Goal: Task Accomplishment & Management: Complete application form

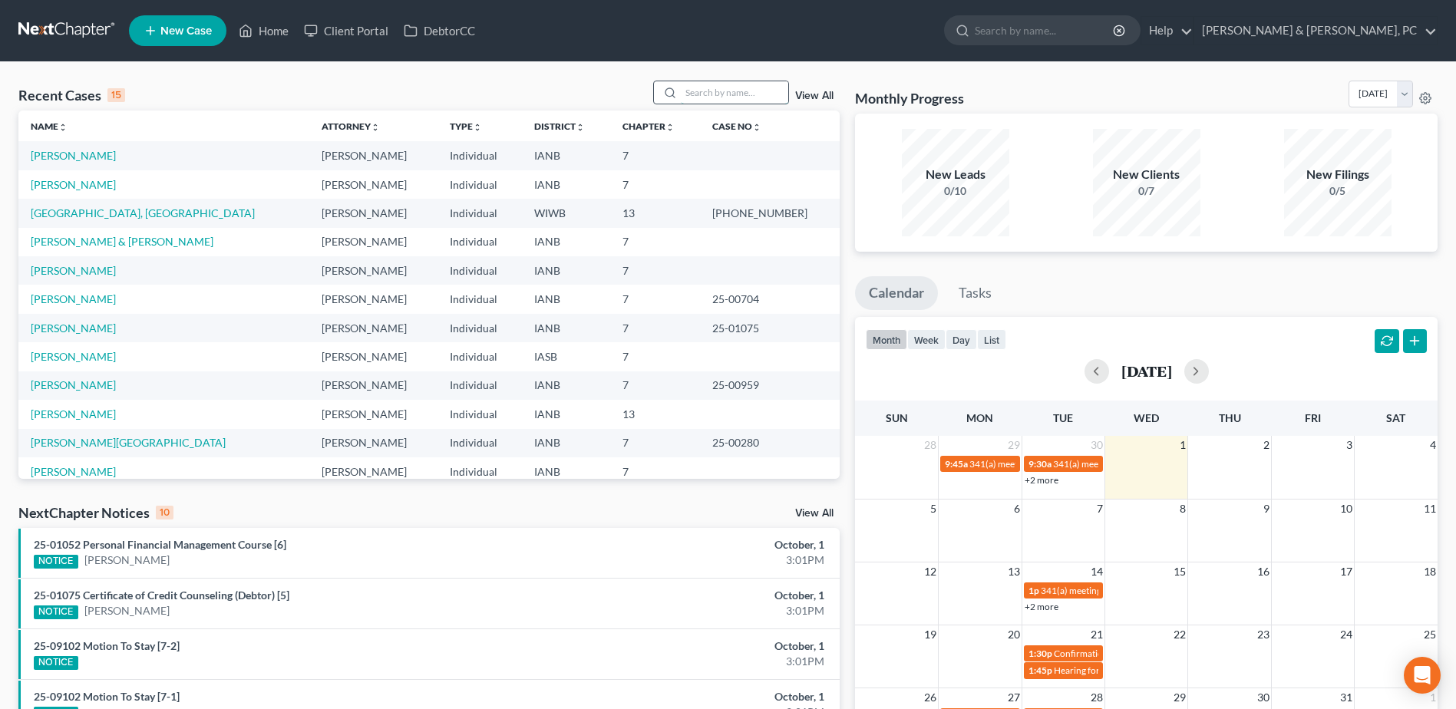
click at [695, 89] on input "search" at bounding box center [734, 92] width 107 height 22
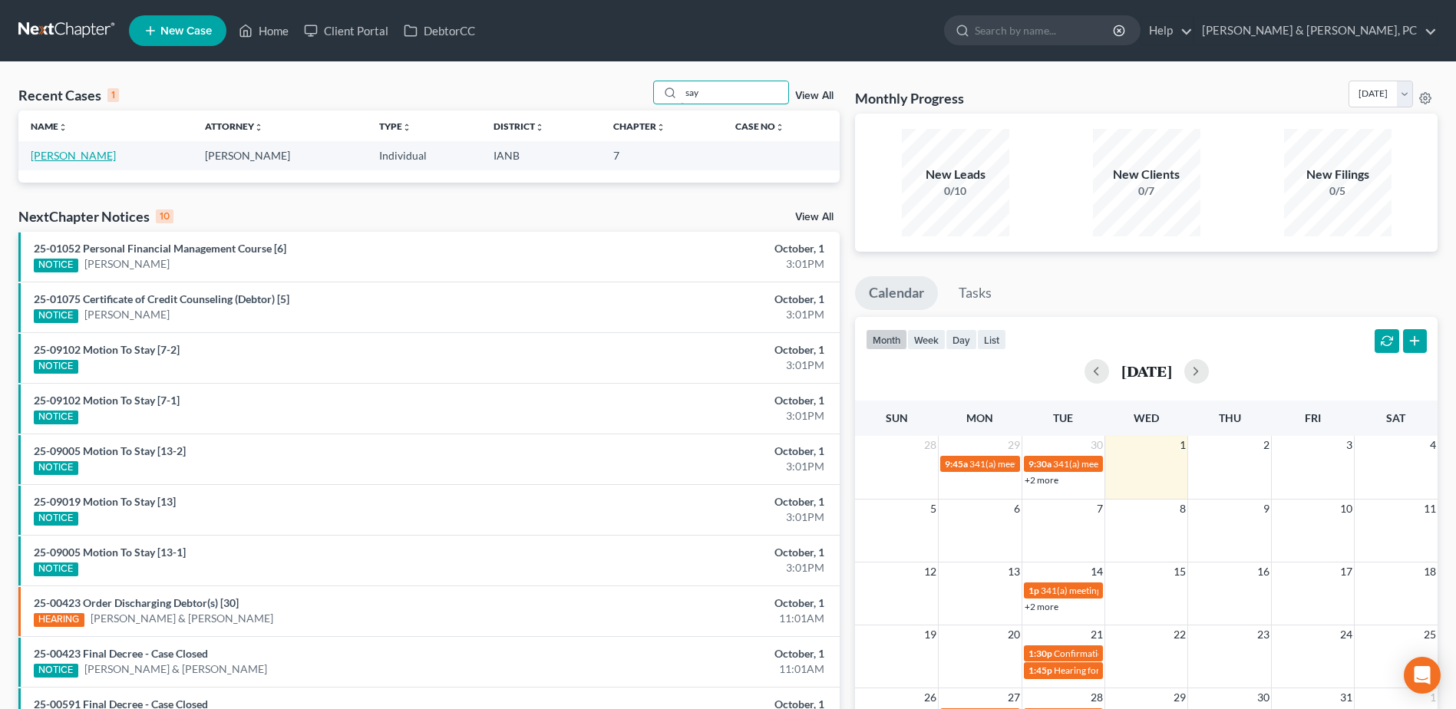
type input "say"
click at [107, 157] on link "[PERSON_NAME]" at bounding box center [73, 155] width 85 height 13
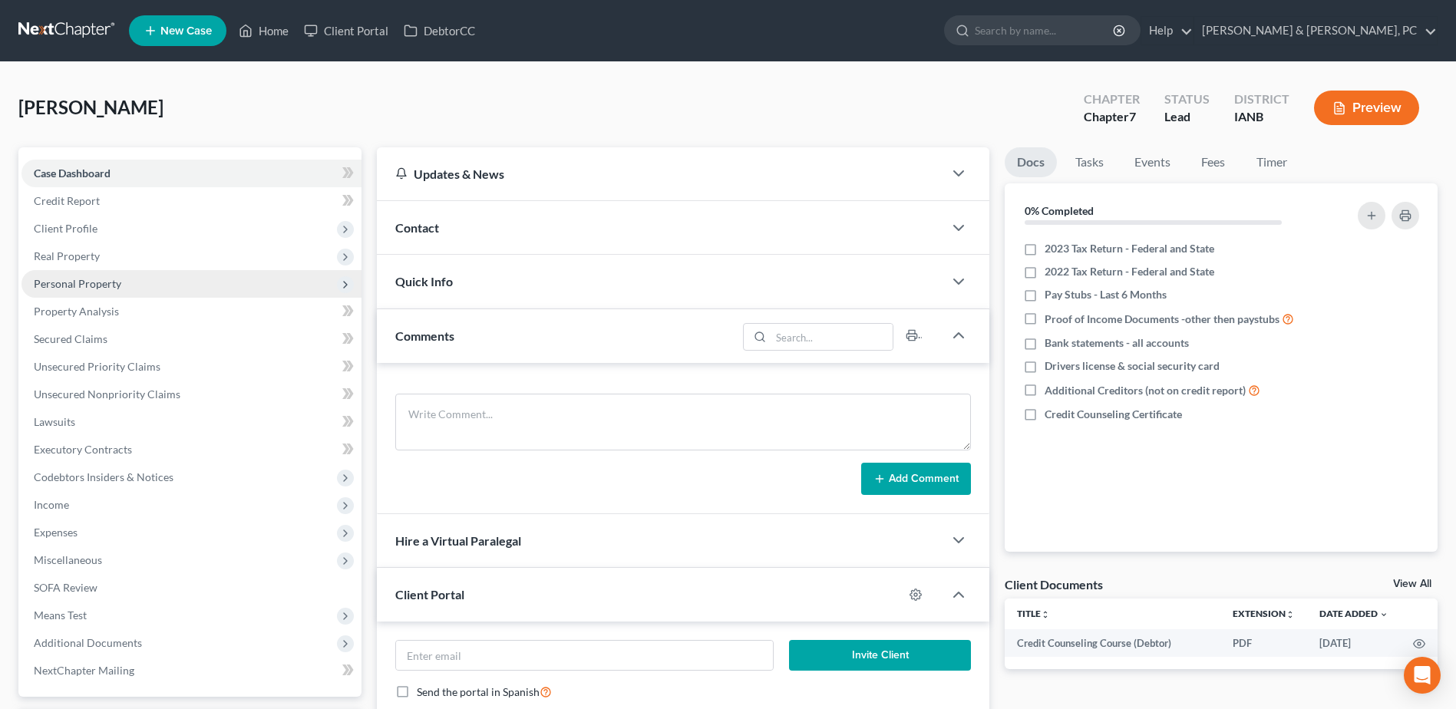
click at [127, 291] on span "Personal Property" at bounding box center [191, 284] width 340 height 28
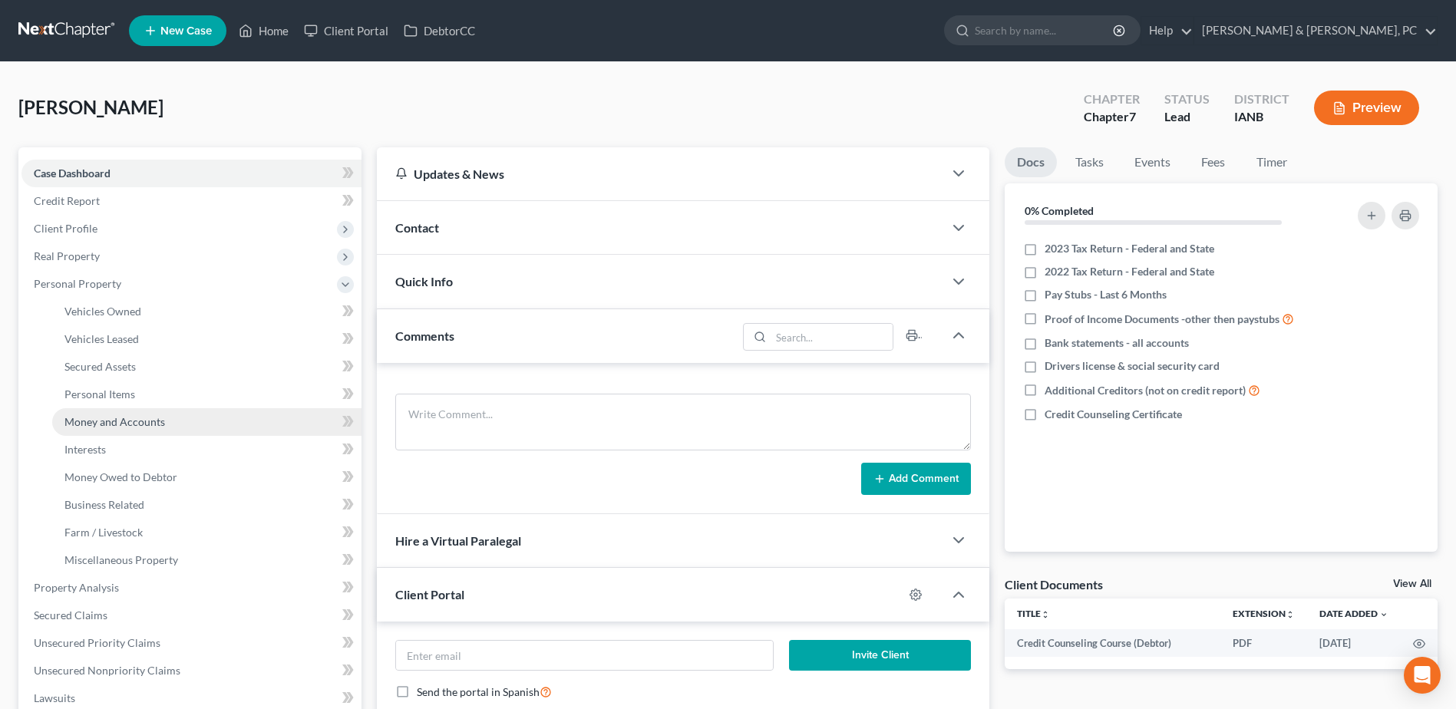
click at [159, 425] on span "Money and Accounts" at bounding box center [114, 421] width 101 height 13
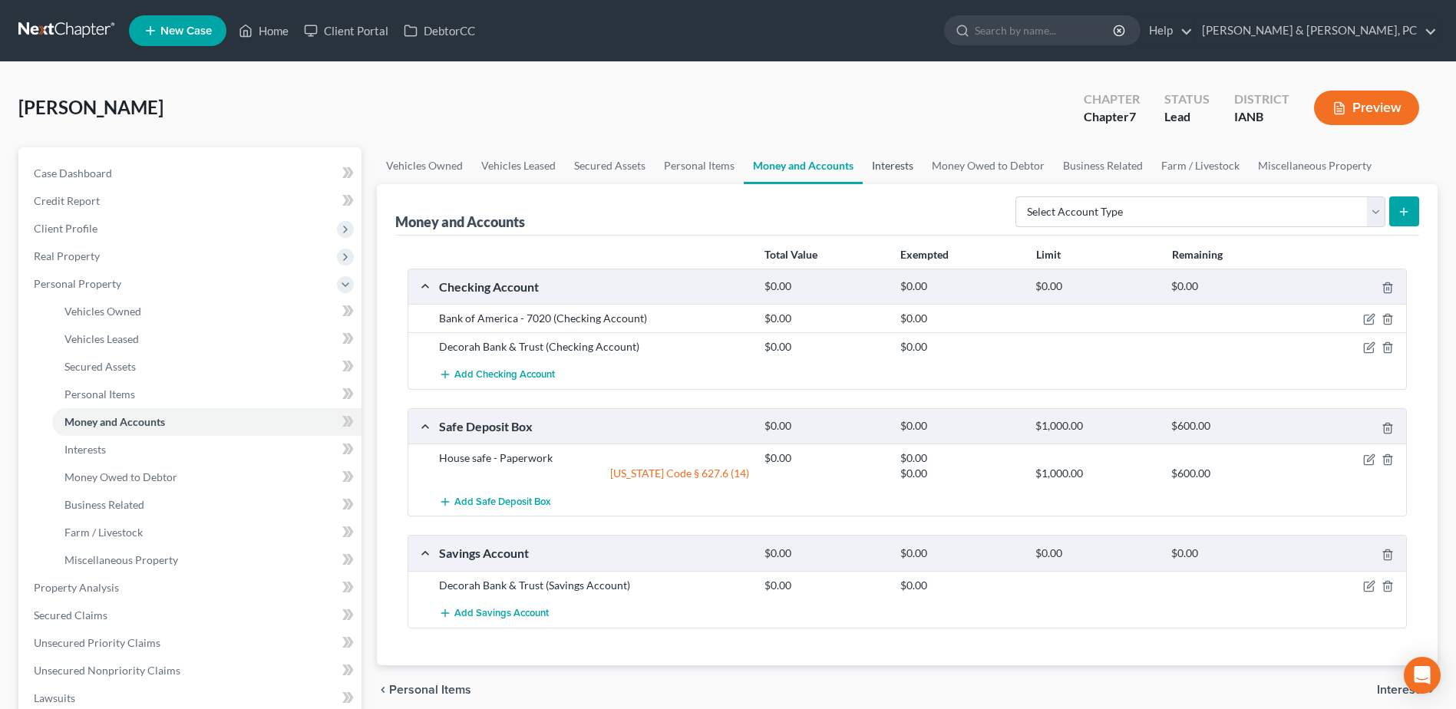
drag, startPoint x: 875, startPoint y: 166, endPoint x: 903, endPoint y: 173, distance: 28.7
click at [875, 166] on link "Interests" at bounding box center [892, 165] width 60 height 37
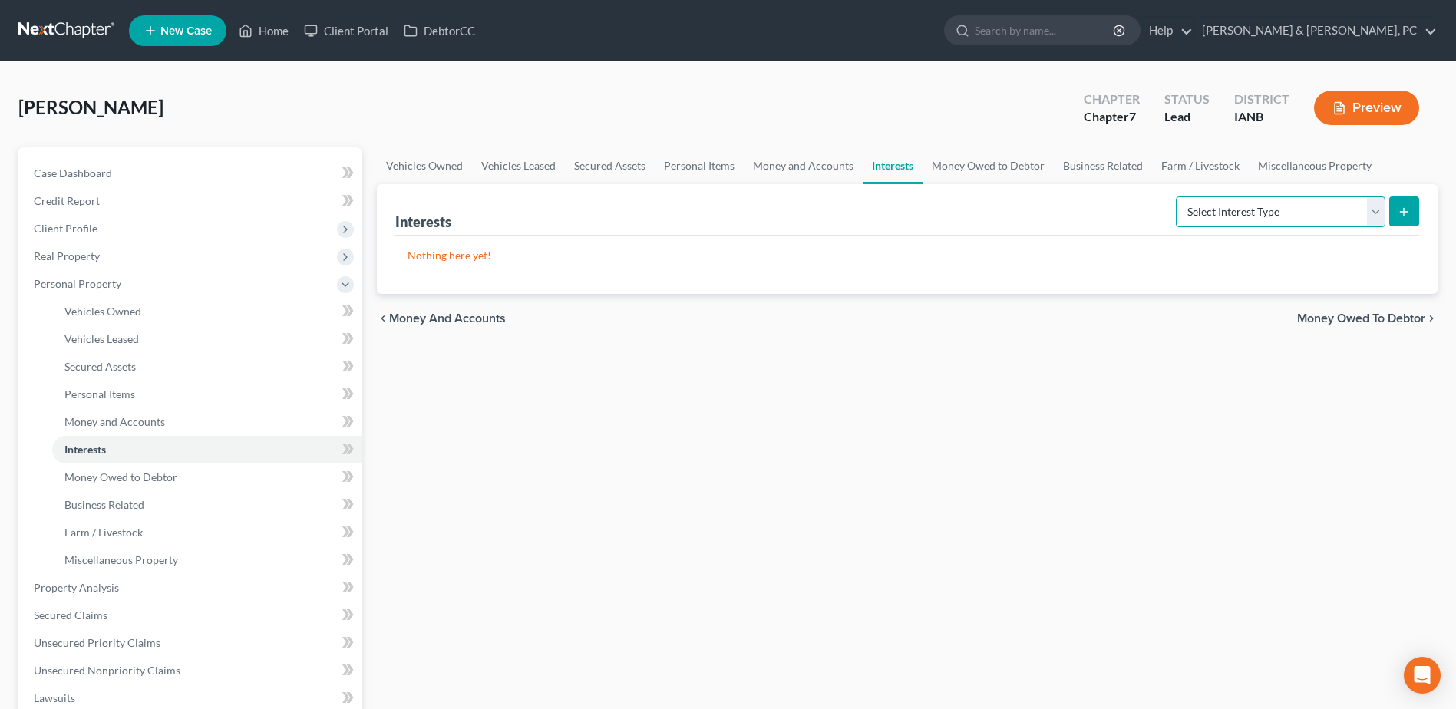
click at [1227, 214] on select "Select Interest Type 401K (A/B: 21) Annuity (A/B: 23) Bond (A/B: 18) Education …" at bounding box center [1279, 211] width 209 height 31
click at [1278, 197] on select "Select Interest Type 401K (A/B: 21) Annuity (A/B: 23) Bond (A/B: 18) Education …" at bounding box center [1279, 211] width 209 height 31
select select "stock"
click at [1178, 196] on select "Select Interest Type 401K (A/B: 21) Annuity (A/B: 23) Bond (A/B: 18) Education …" at bounding box center [1279, 211] width 209 height 31
click at [1406, 224] on button "submit" at bounding box center [1404, 211] width 30 height 30
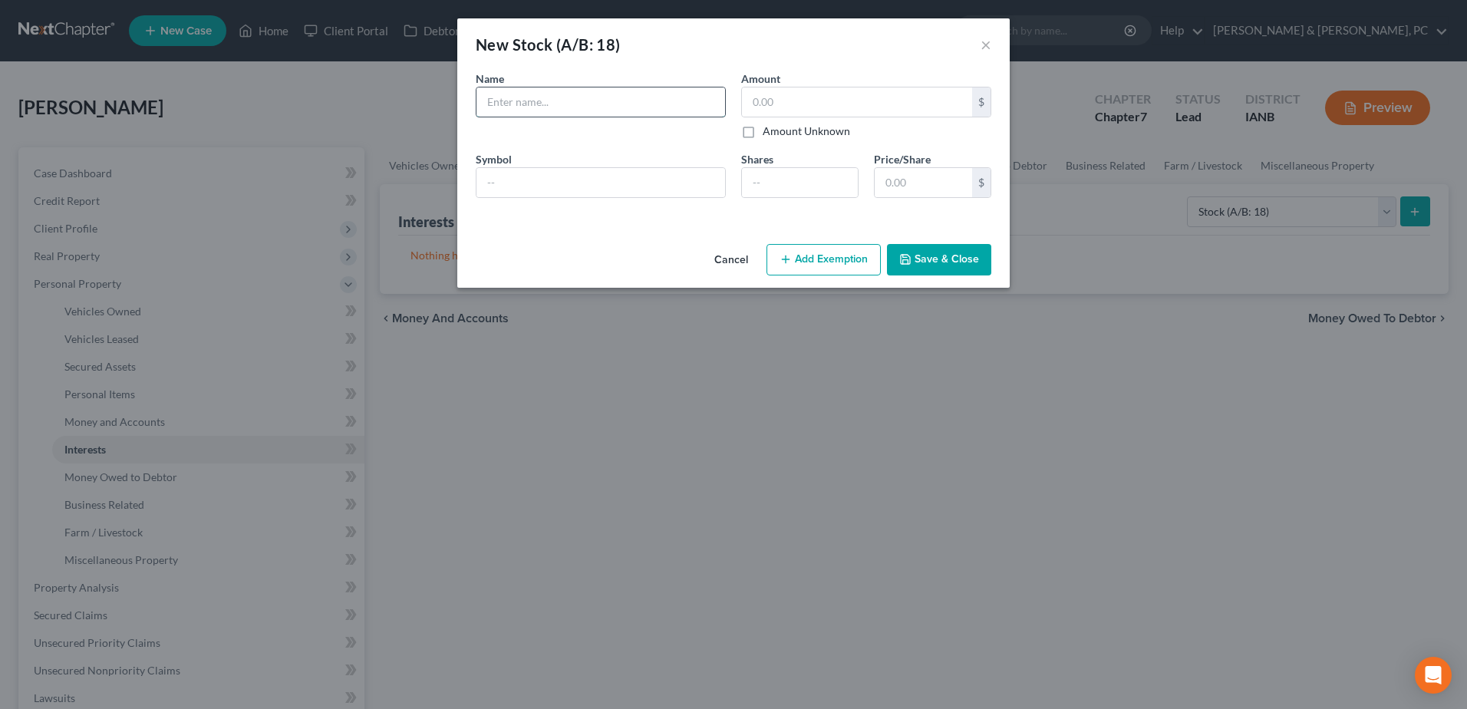
paste input "Common Shares issued [DATE] in debtor’s name"
type input "Common Shares issued [DATE] in debtor’s name"
click at [804, 105] on input "text" at bounding box center [857, 101] width 230 height 29
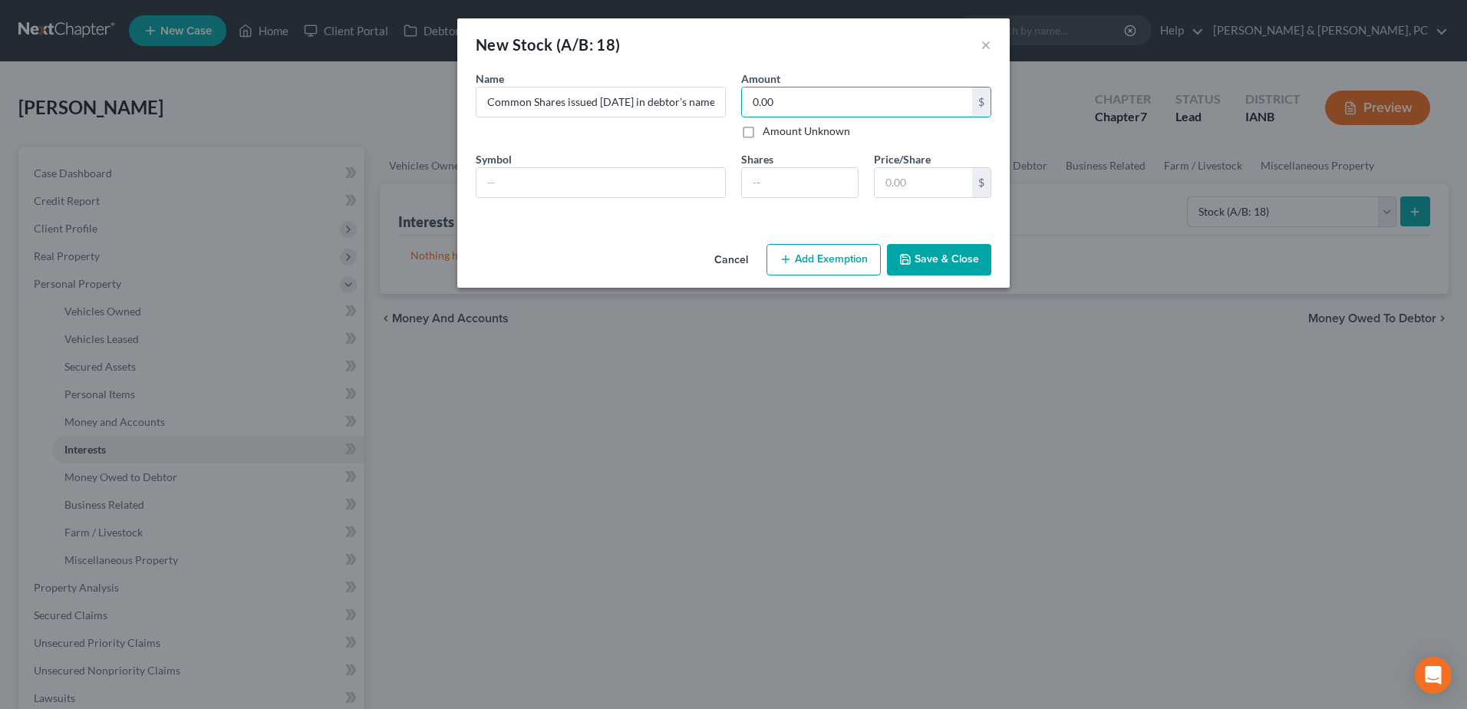
type input "0.00"
click at [954, 255] on button "Save & Close" at bounding box center [939, 260] width 104 height 32
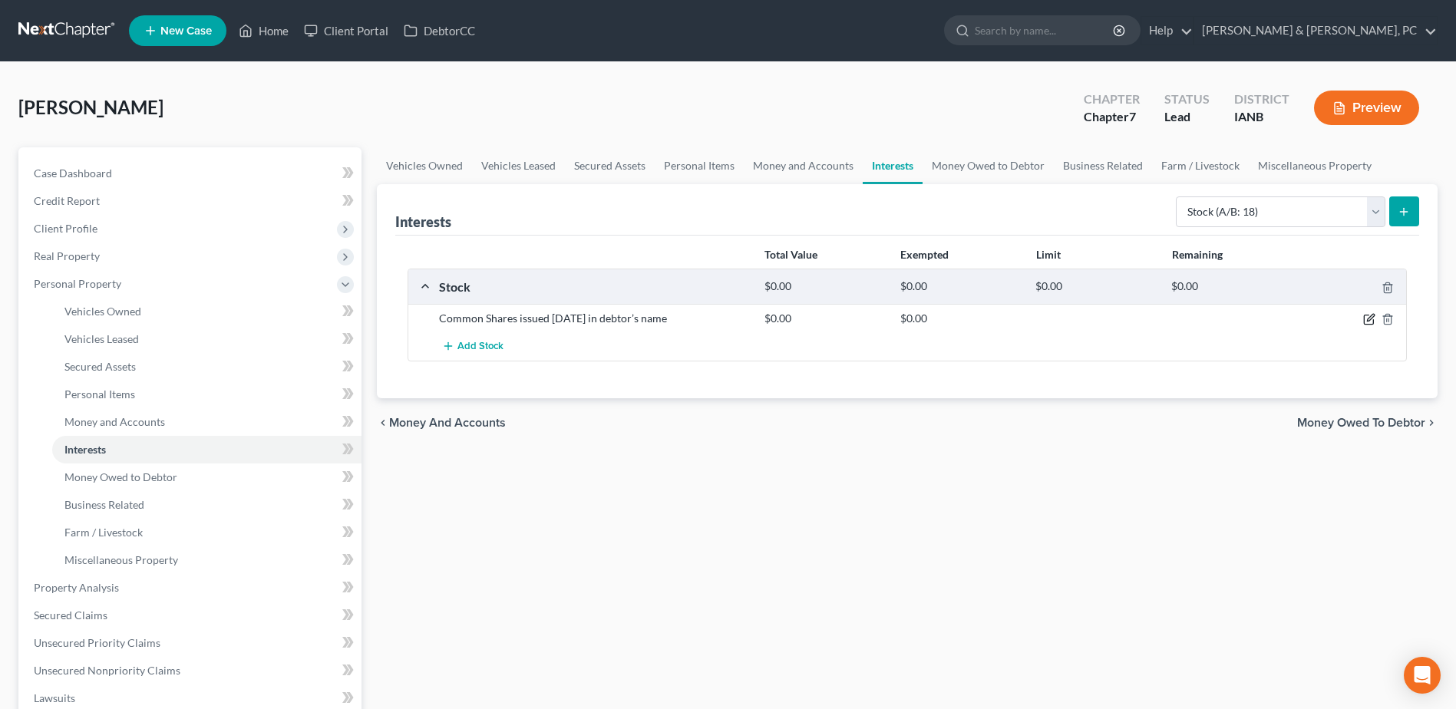
click at [1367, 318] on icon "button" at bounding box center [1369, 319] width 12 height 12
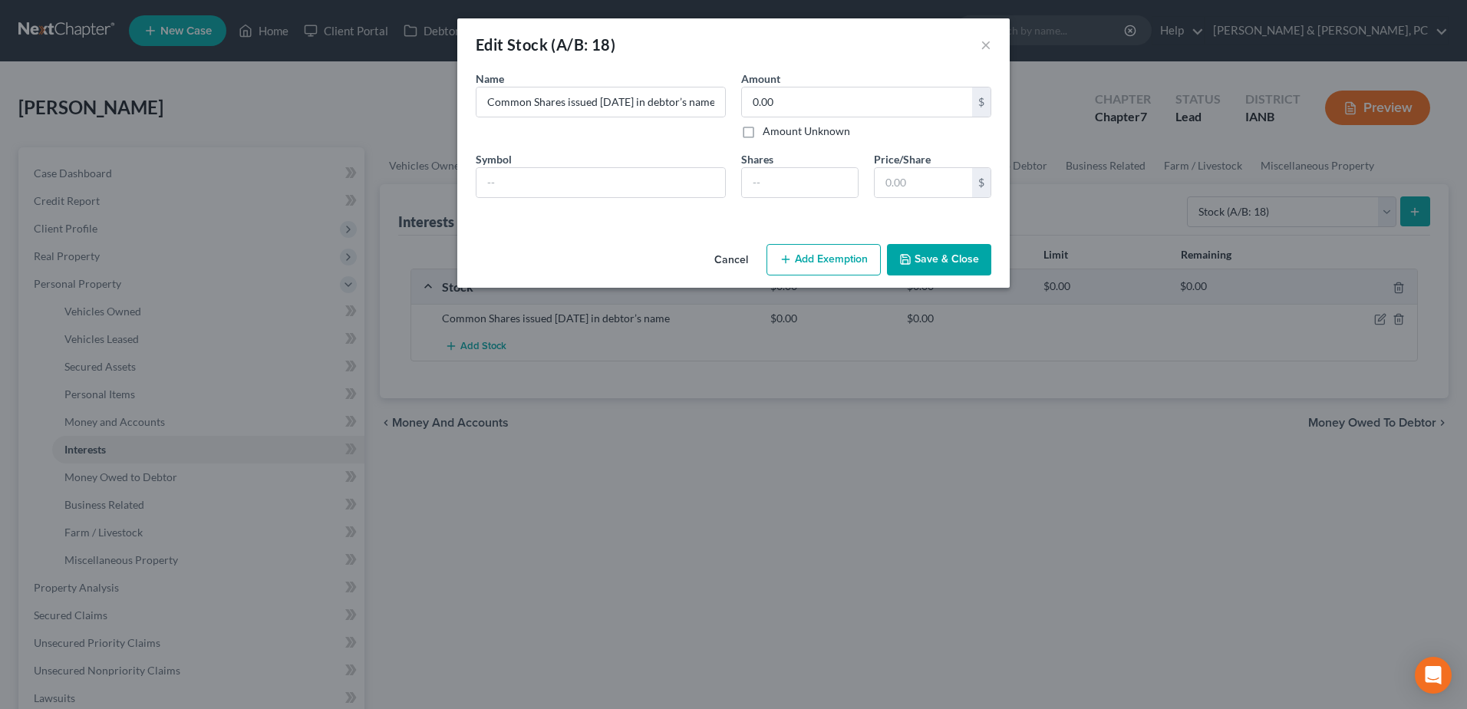
click at [941, 269] on button "Save & Close" at bounding box center [939, 260] width 104 height 32
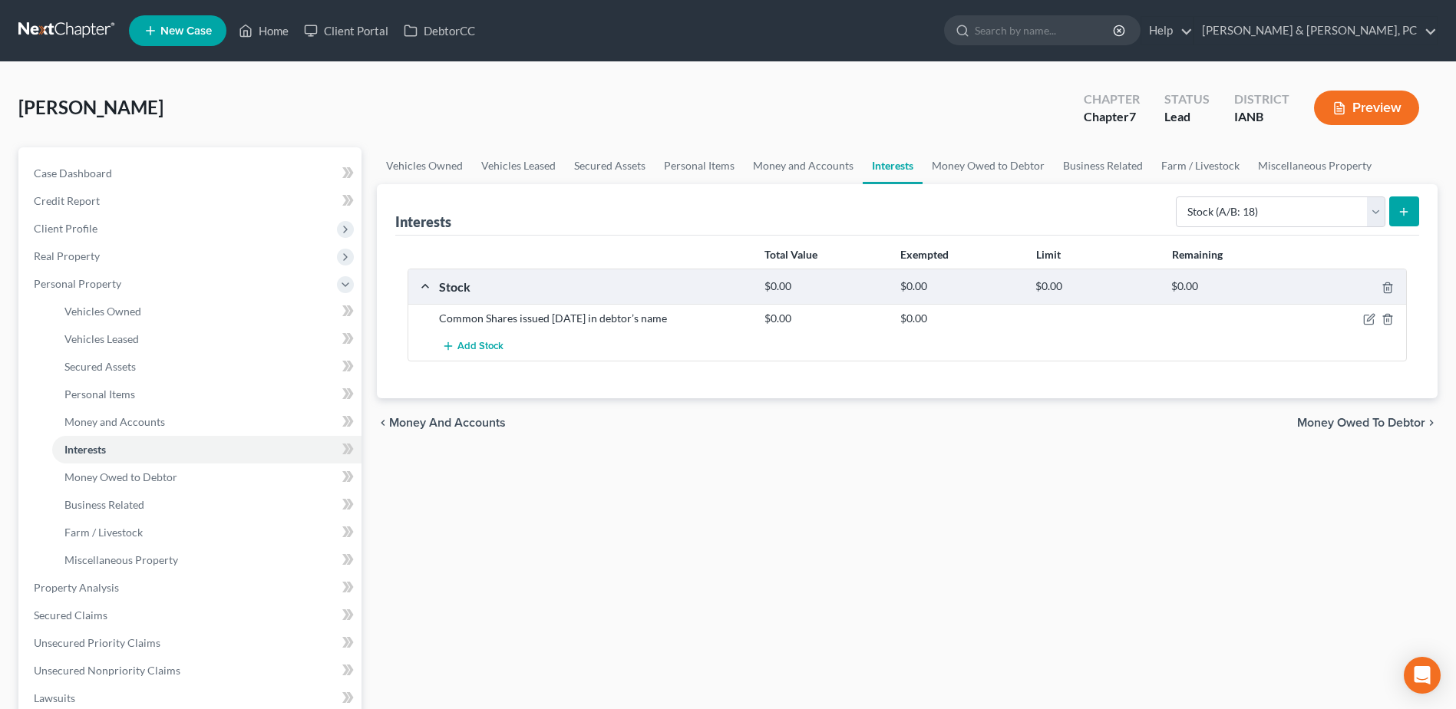
click at [1402, 206] on icon "submit" at bounding box center [1403, 212] width 12 height 12
click at [1400, 213] on icon "submit" at bounding box center [1403, 212] width 12 height 12
click at [209, 470] on link "Money Owed to Debtor" at bounding box center [206, 477] width 309 height 28
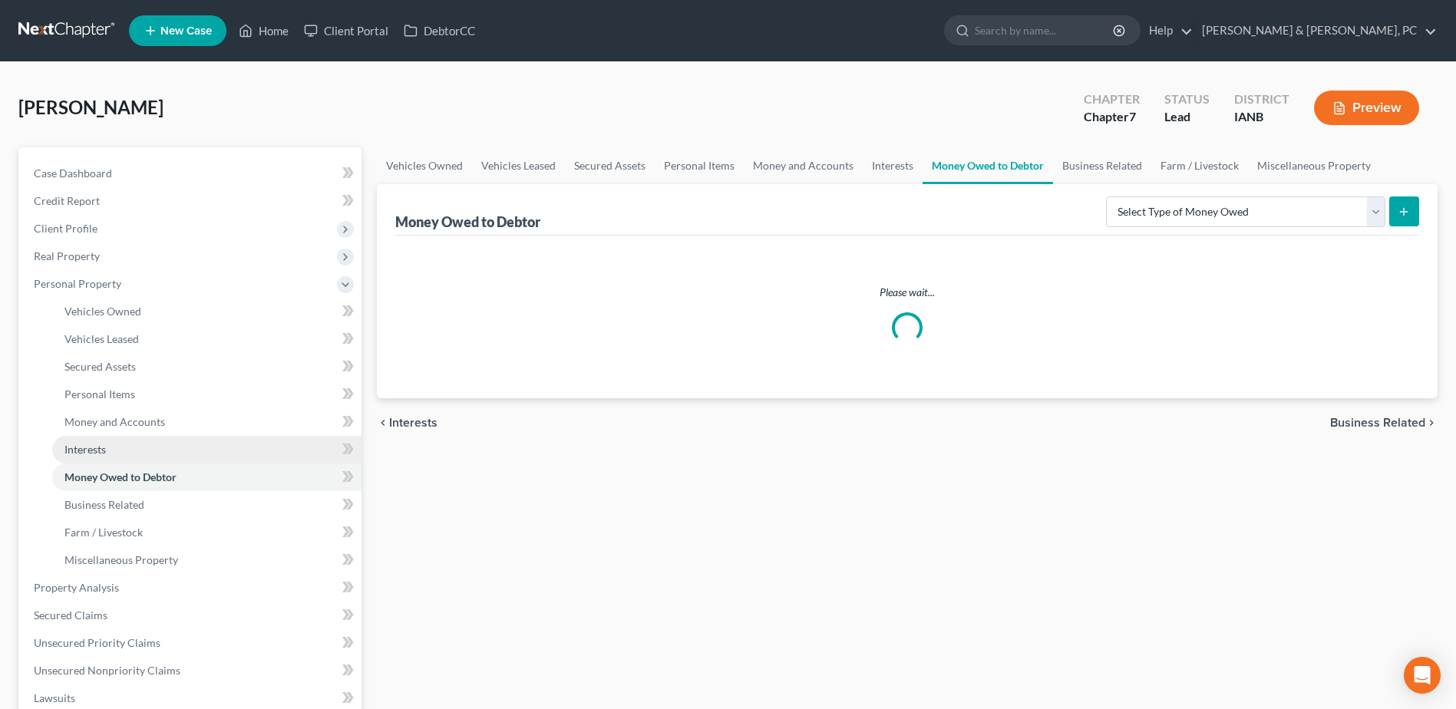
click at [207, 454] on link "Interests" at bounding box center [206, 450] width 309 height 28
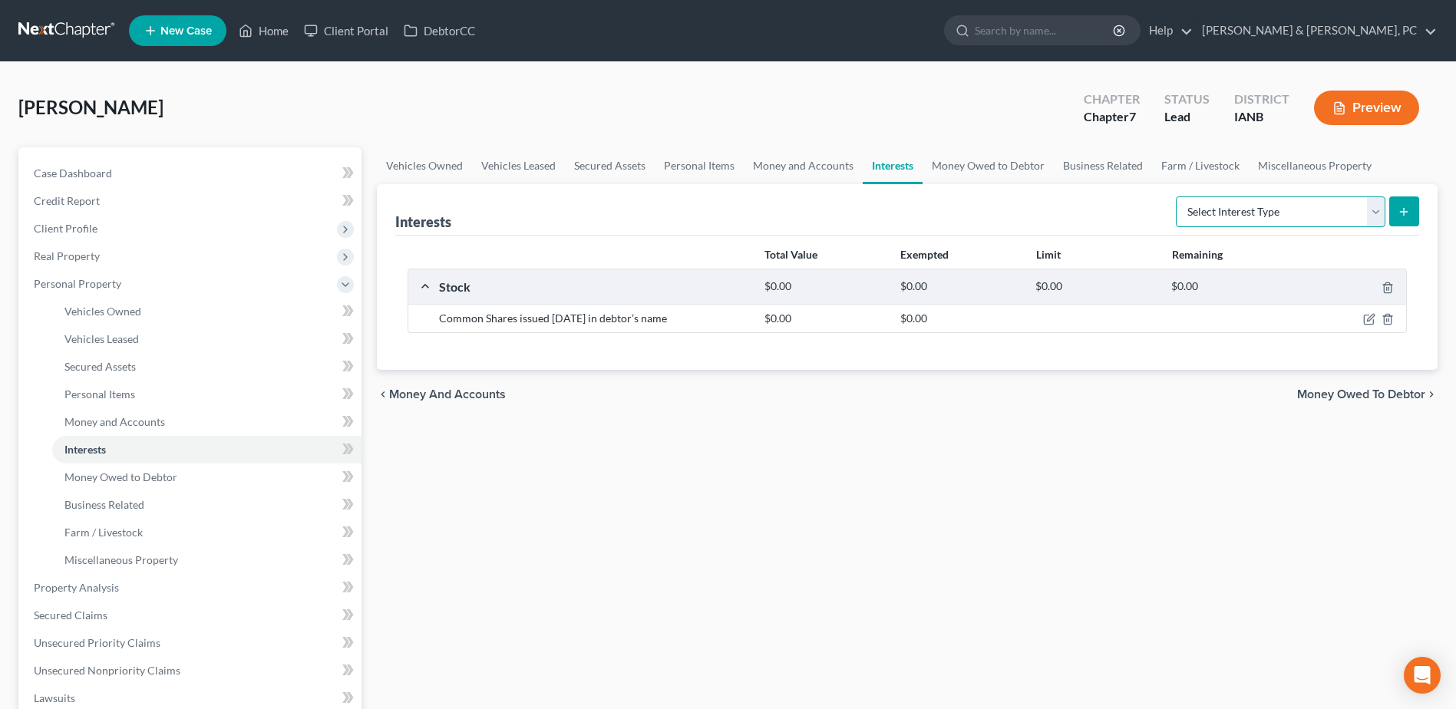
click at [1225, 213] on select "Select Interest Type 401K (A/B: 21) Annuity (A/B: 23) Bond (A/B: 18) Education …" at bounding box center [1279, 211] width 209 height 31
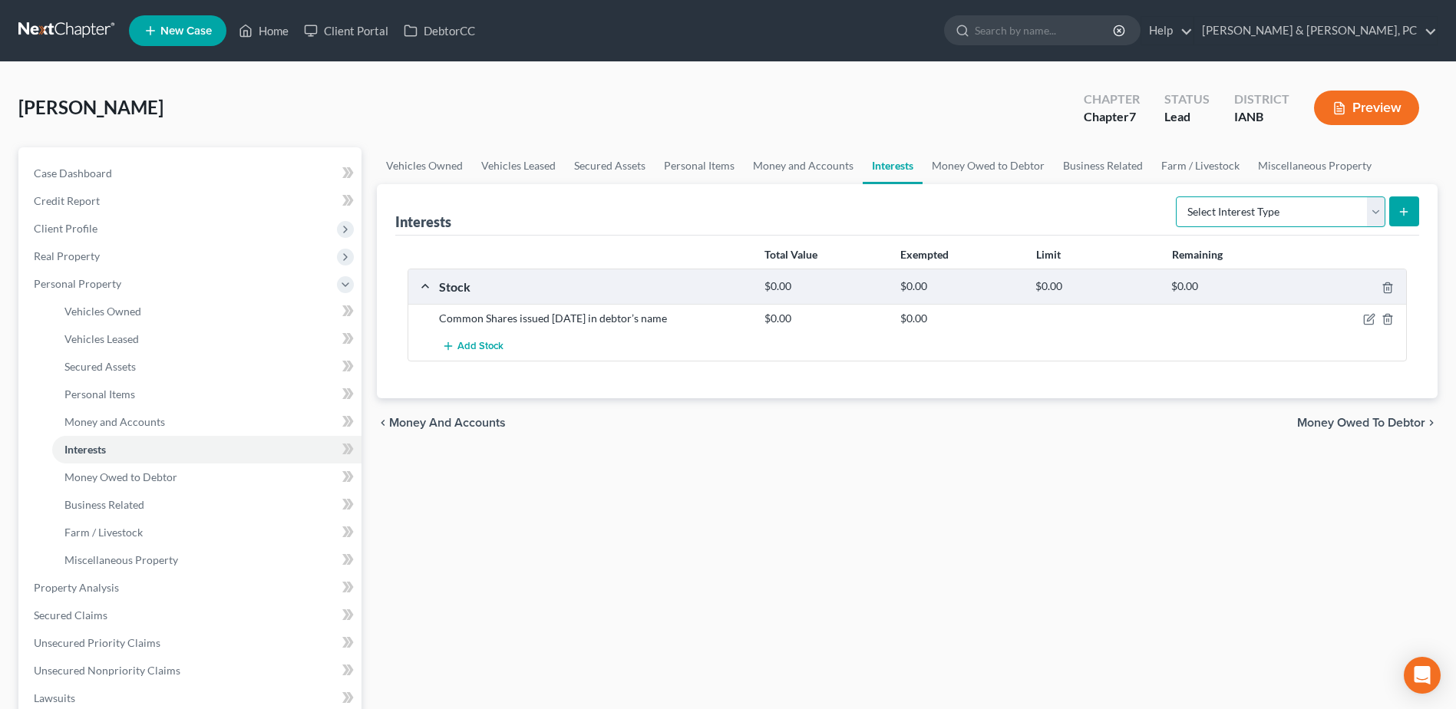
select select "stock"
click at [1178, 196] on select "Select Interest Type 401K (A/B: 21) Annuity (A/B: 23) Bond (A/B: 18) Education …" at bounding box center [1279, 211] width 209 height 31
click at [1406, 223] on button "submit" at bounding box center [1404, 211] width 30 height 30
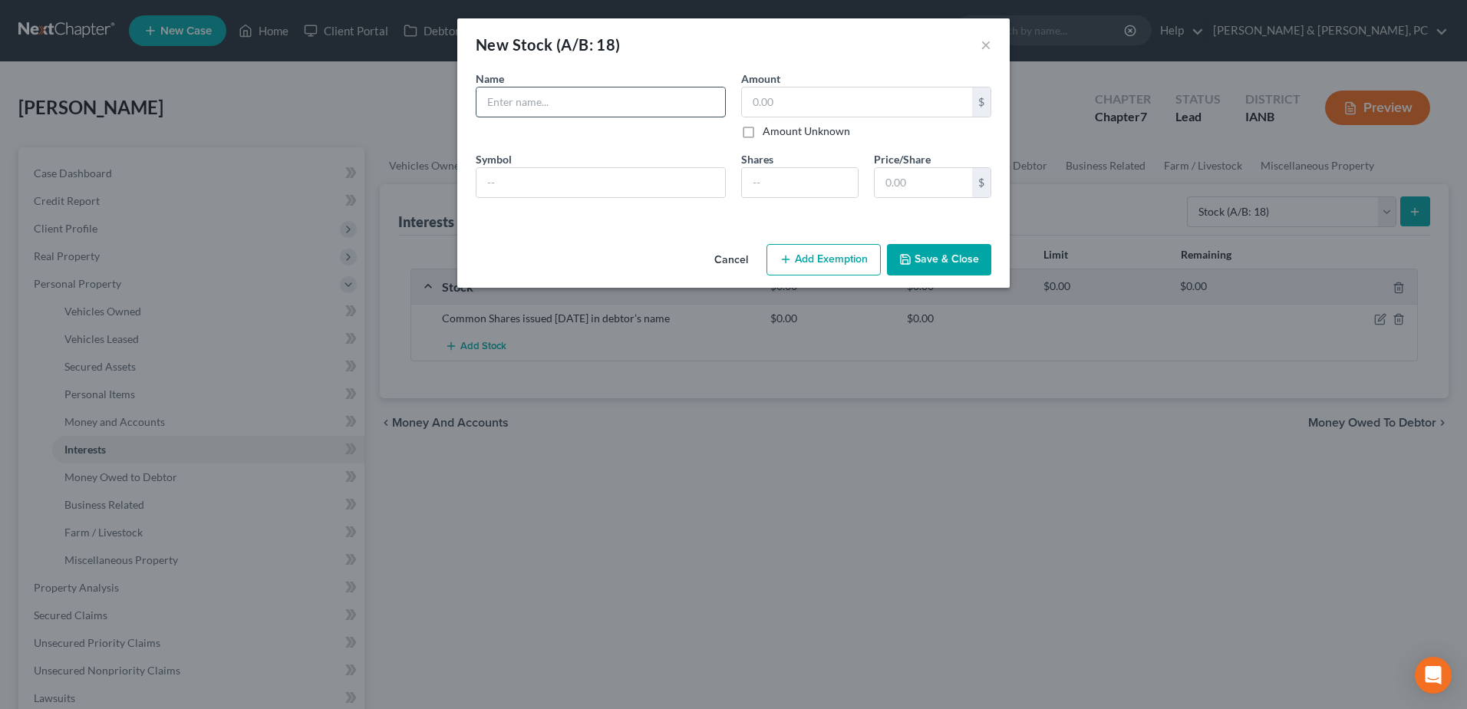
click at [617, 91] on input "text" at bounding box center [600, 101] width 249 height 29
paste input "SAFE (Simple Agreement for Future Equity), [DATE]. Contingent, non-transferable…"
type input "SAFE (Simple Agreement for Future Equity), [DATE]. Contingent, non-transferable…"
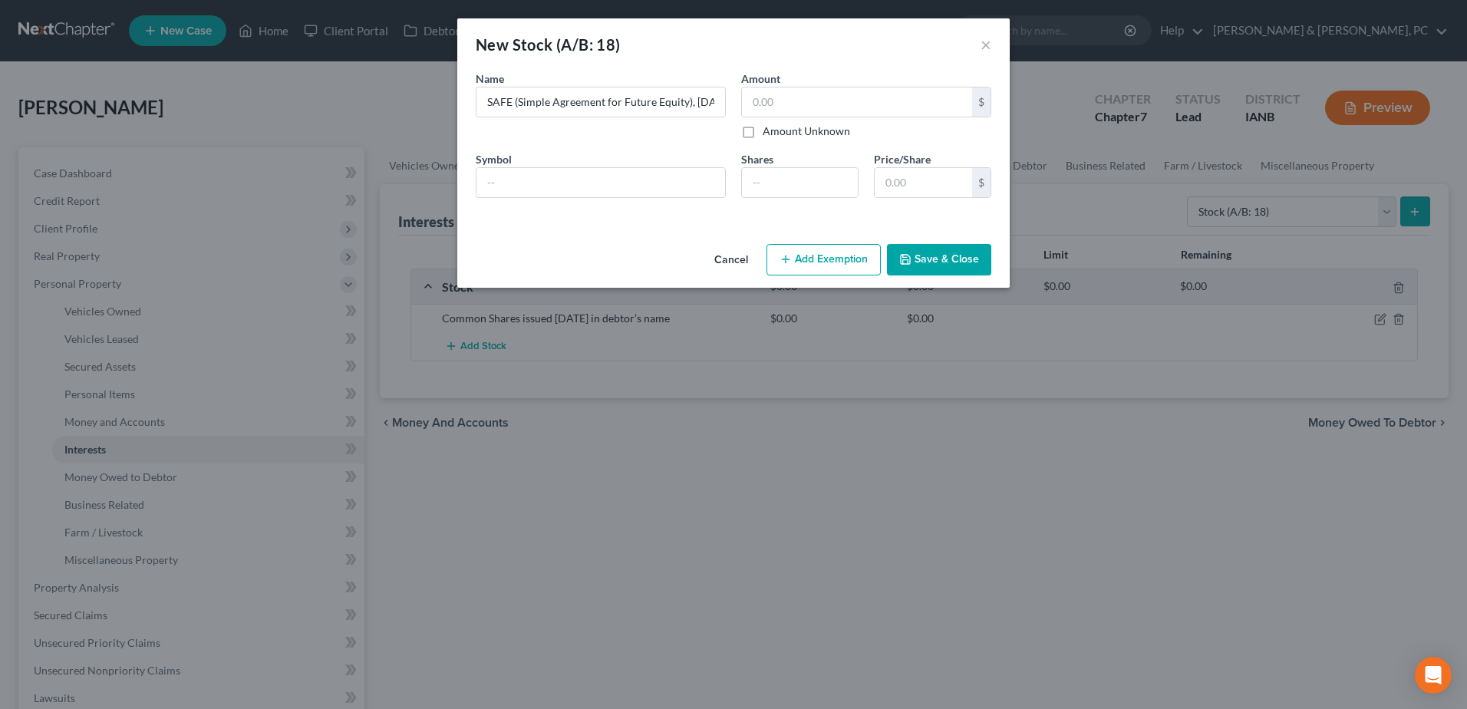
click at [965, 256] on button "Save & Close" at bounding box center [939, 260] width 104 height 32
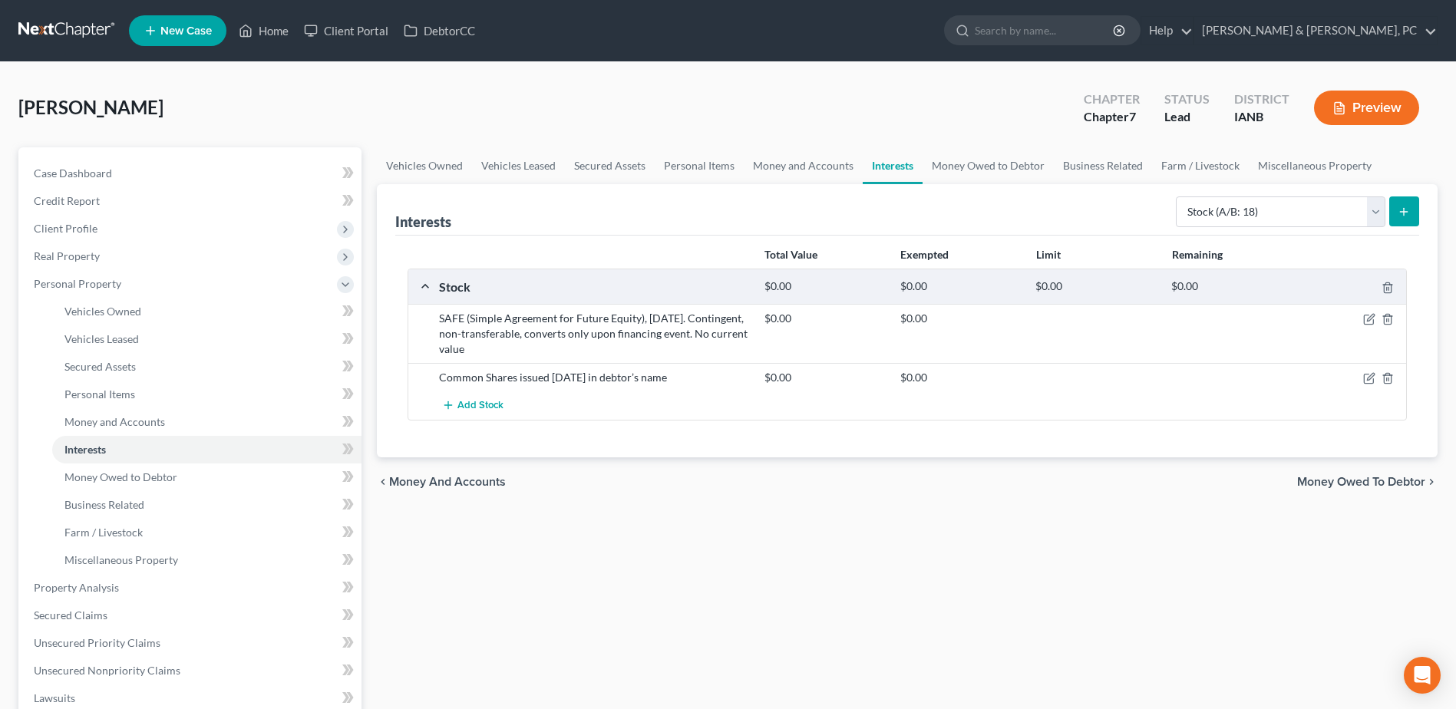
click at [1412, 229] on div "Select Interest Type 401K (A/B: 21) Annuity (A/B: 23) Bond (A/B: 18) Education …" at bounding box center [1293, 210] width 249 height 41
click at [1411, 223] on button "submit" at bounding box center [1404, 211] width 30 height 30
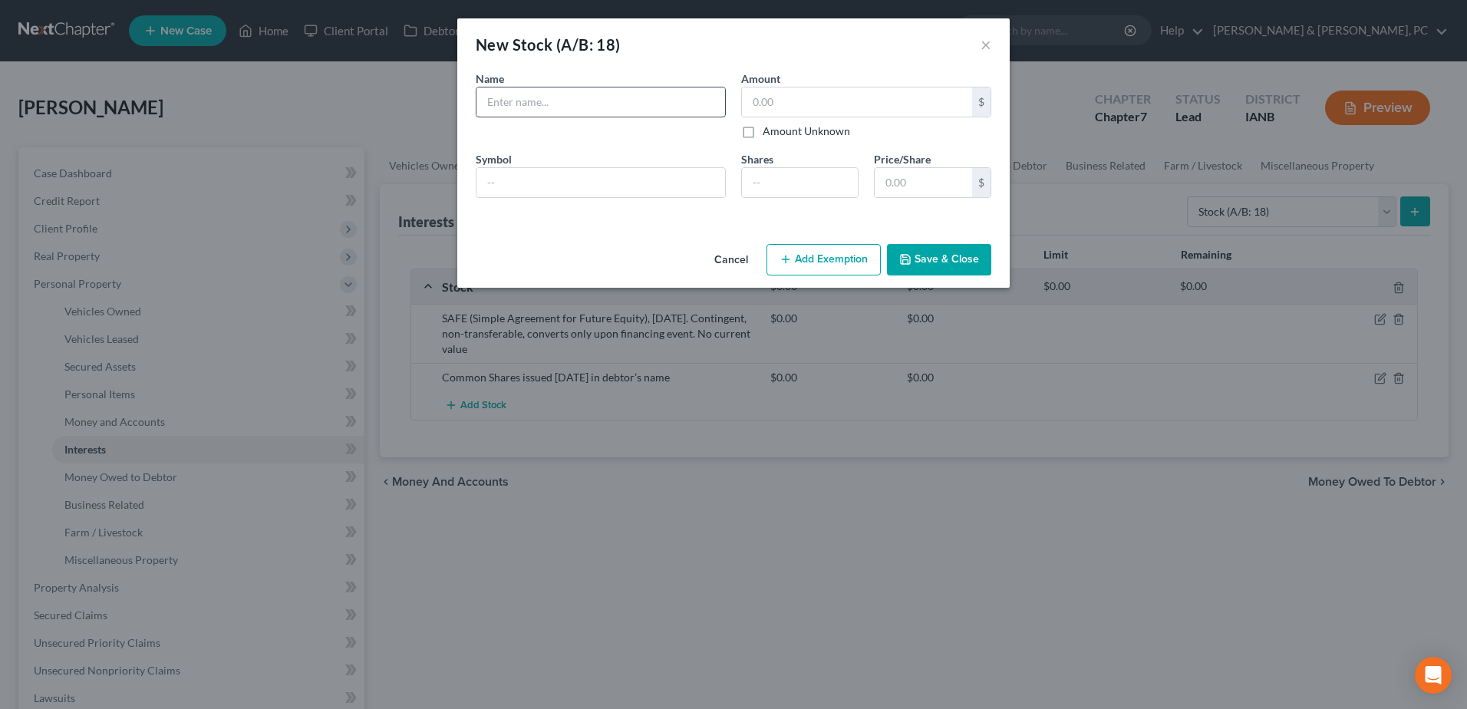
click at [636, 110] on input "text" at bounding box center [600, 101] width 249 height 29
paste input "Stock received [DATE] for video work (LLC dissolved)”"
type input "Stock received [DATE] for video work (LLC dissolved)"
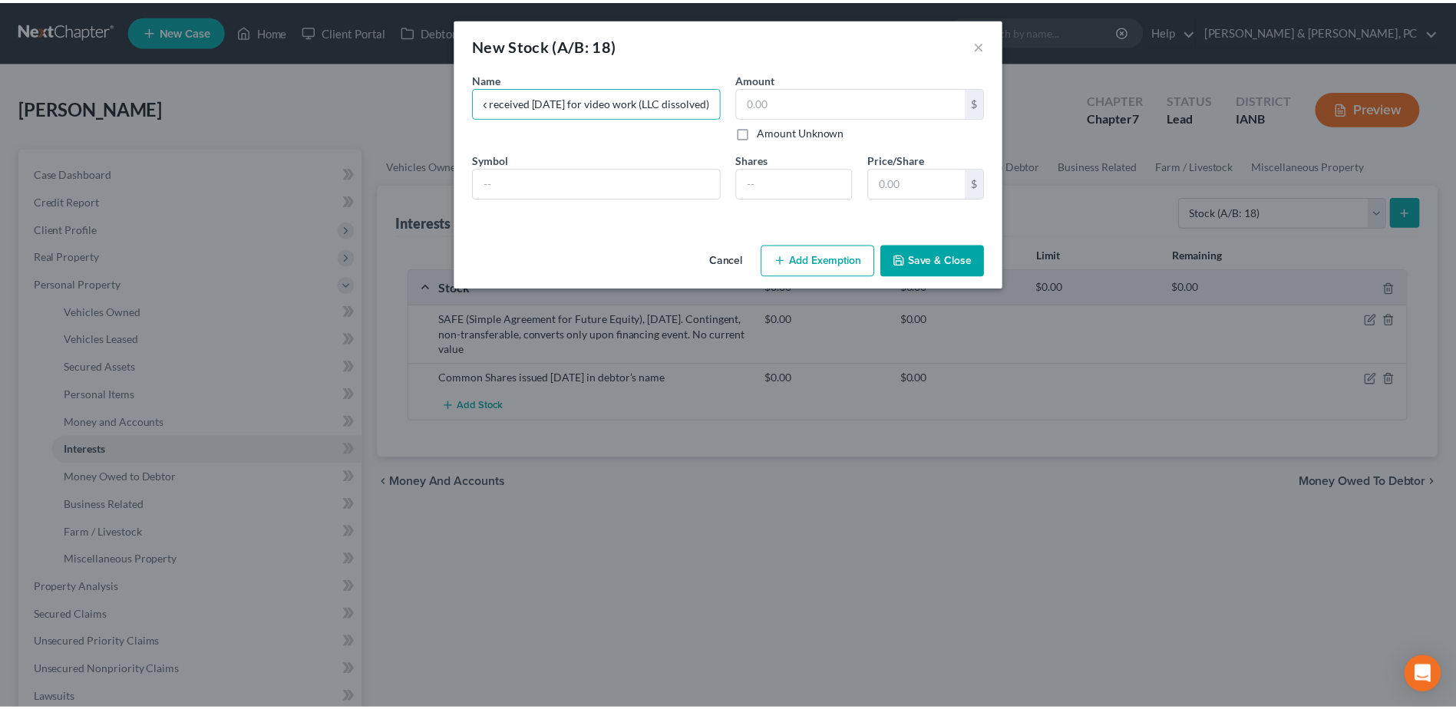
scroll to position [0, 0]
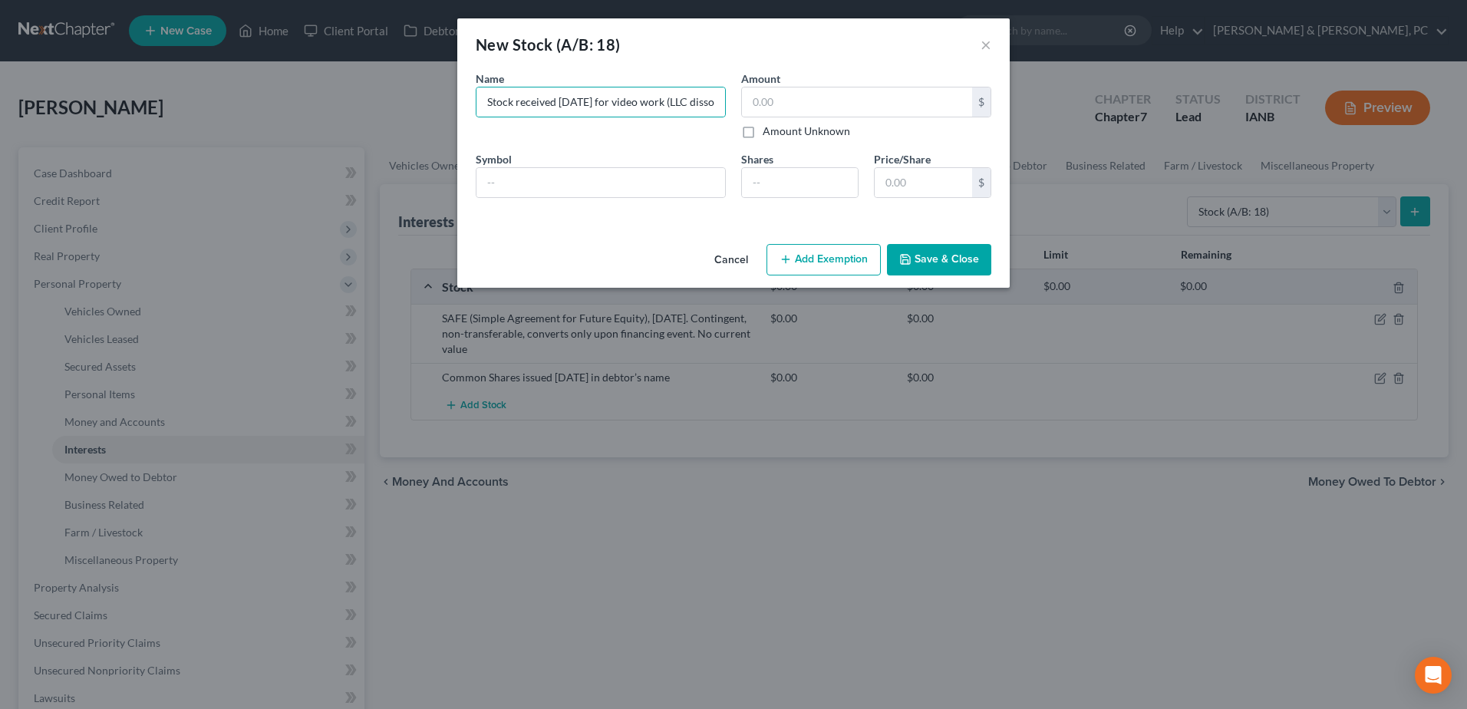
click at [943, 269] on button "Save & Close" at bounding box center [939, 260] width 104 height 32
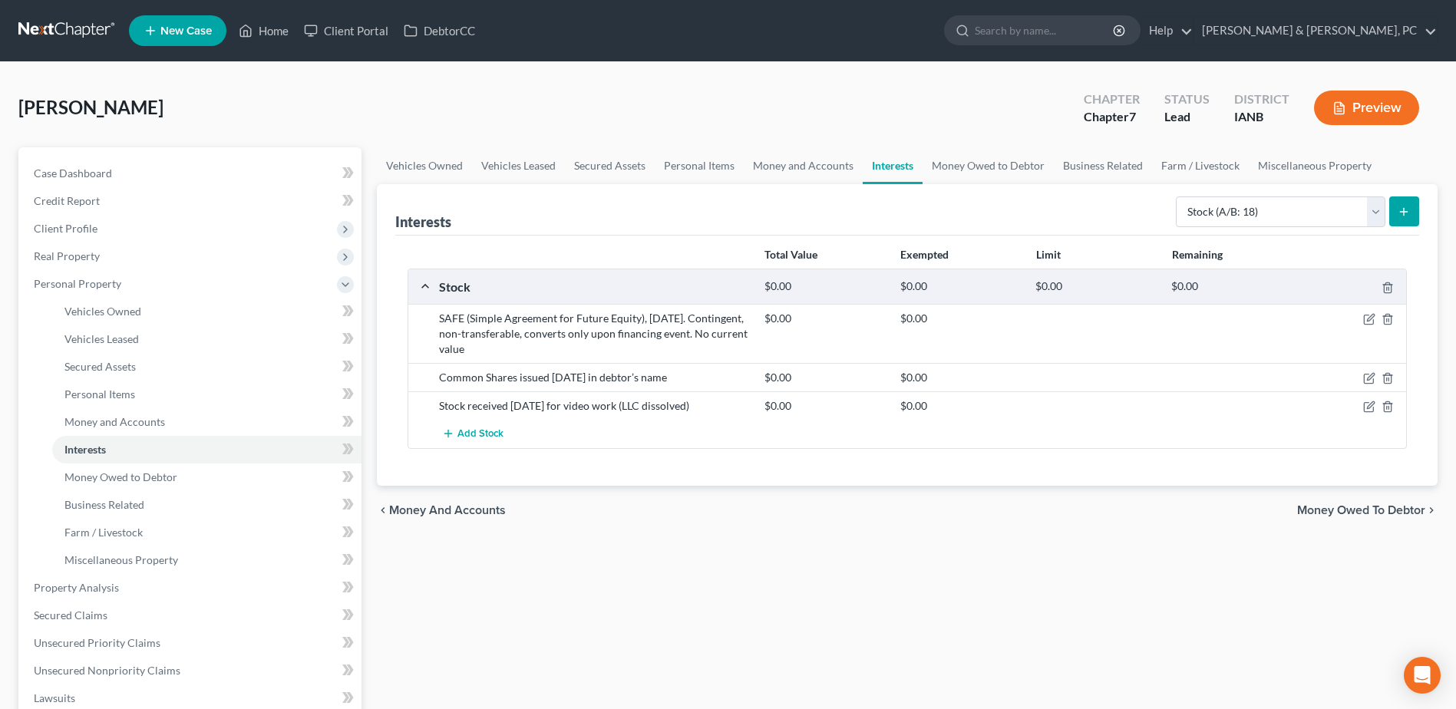
click at [937, 559] on div "Vehicles Owned Vehicles Leased Secured Assets Personal Items Money and Accounts…" at bounding box center [907, 604] width 1076 height 914
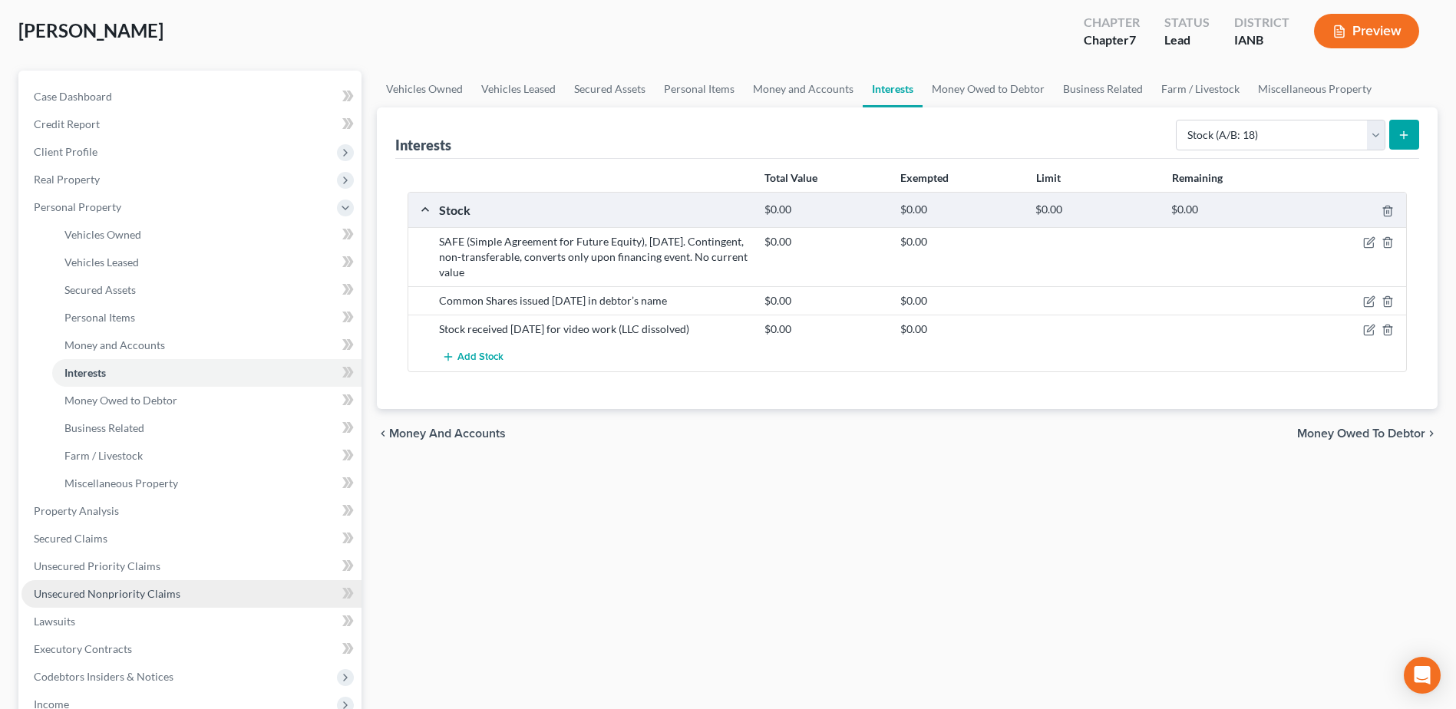
click at [127, 595] on span "Unsecured Nonpriority Claims" at bounding box center [107, 593] width 147 height 13
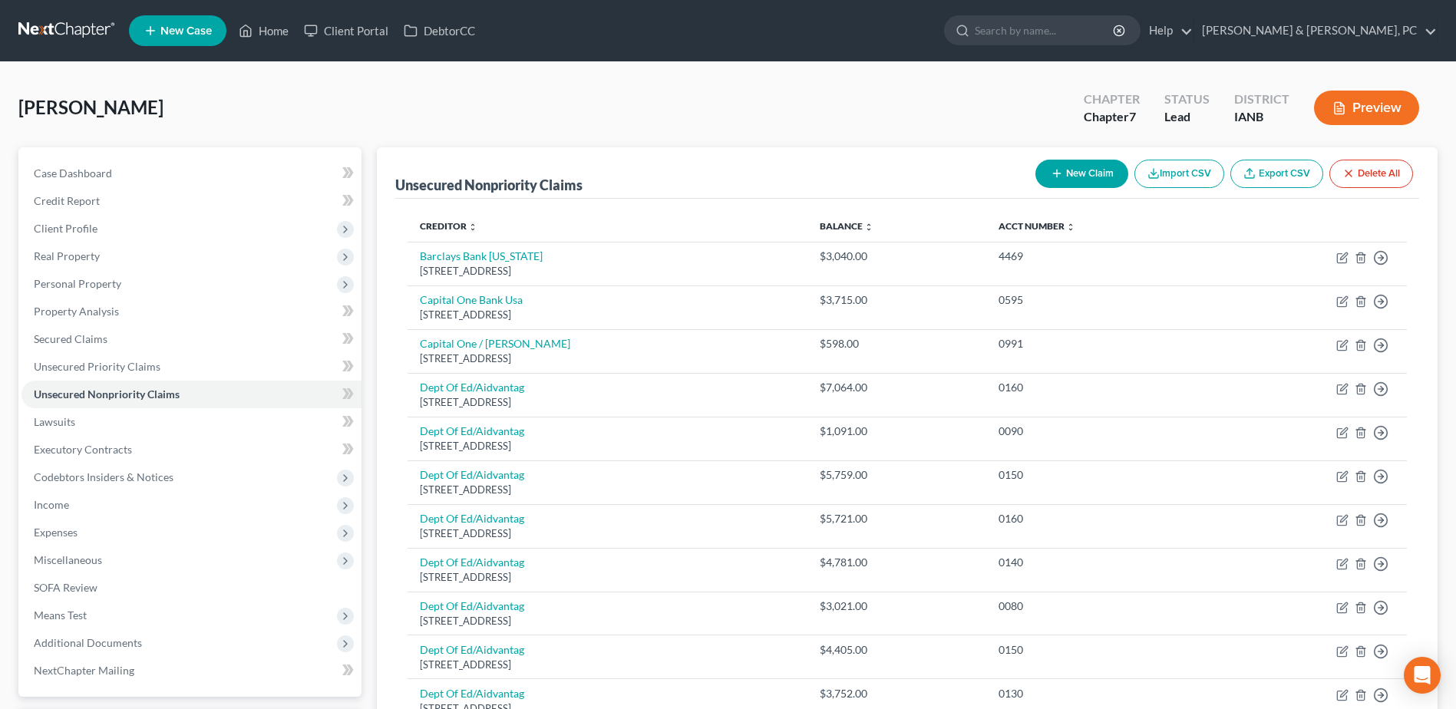
click at [1075, 179] on button "New Claim" at bounding box center [1081, 174] width 93 height 28
select select "0"
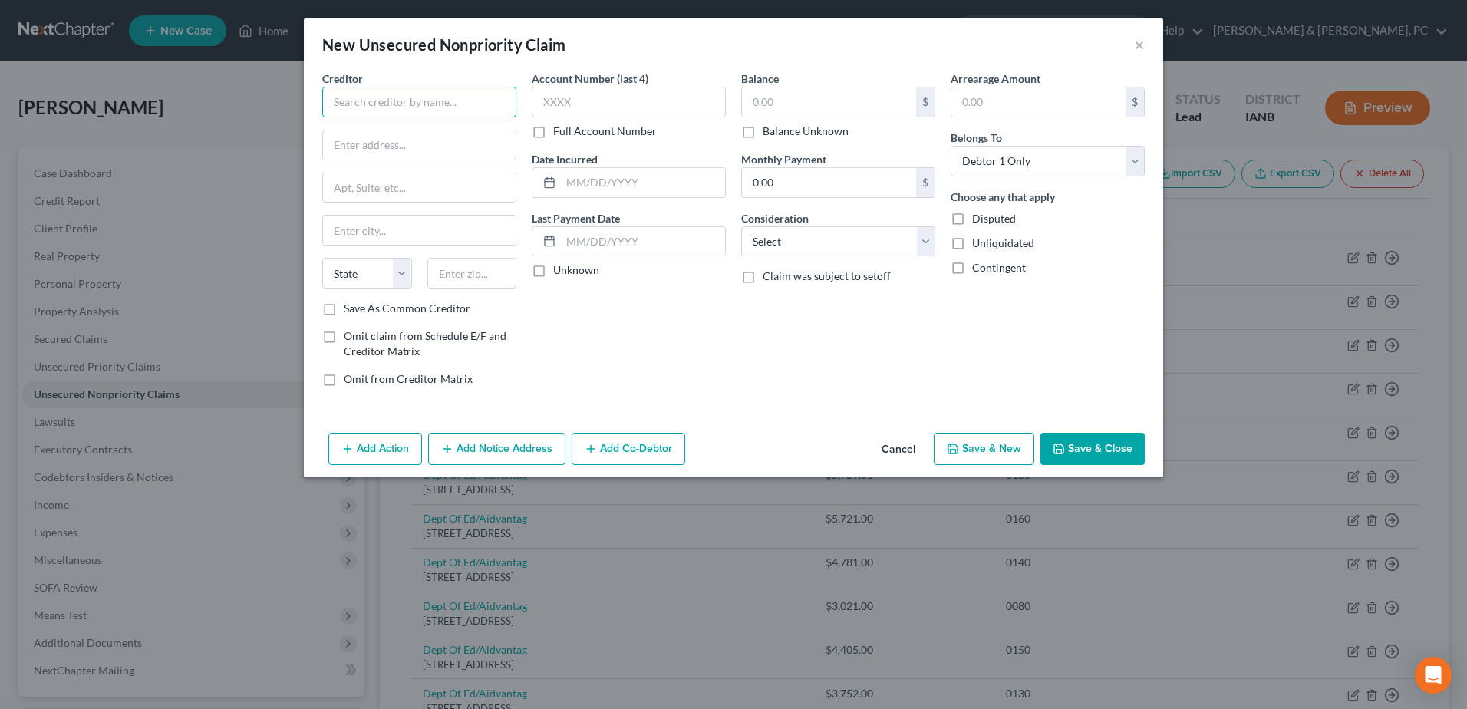
click at [482, 97] on input "text" at bounding box center [419, 102] width 194 height 31
click at [891, 444] on button "Cancel" at bounding box center [898, 449] width 58 height 31
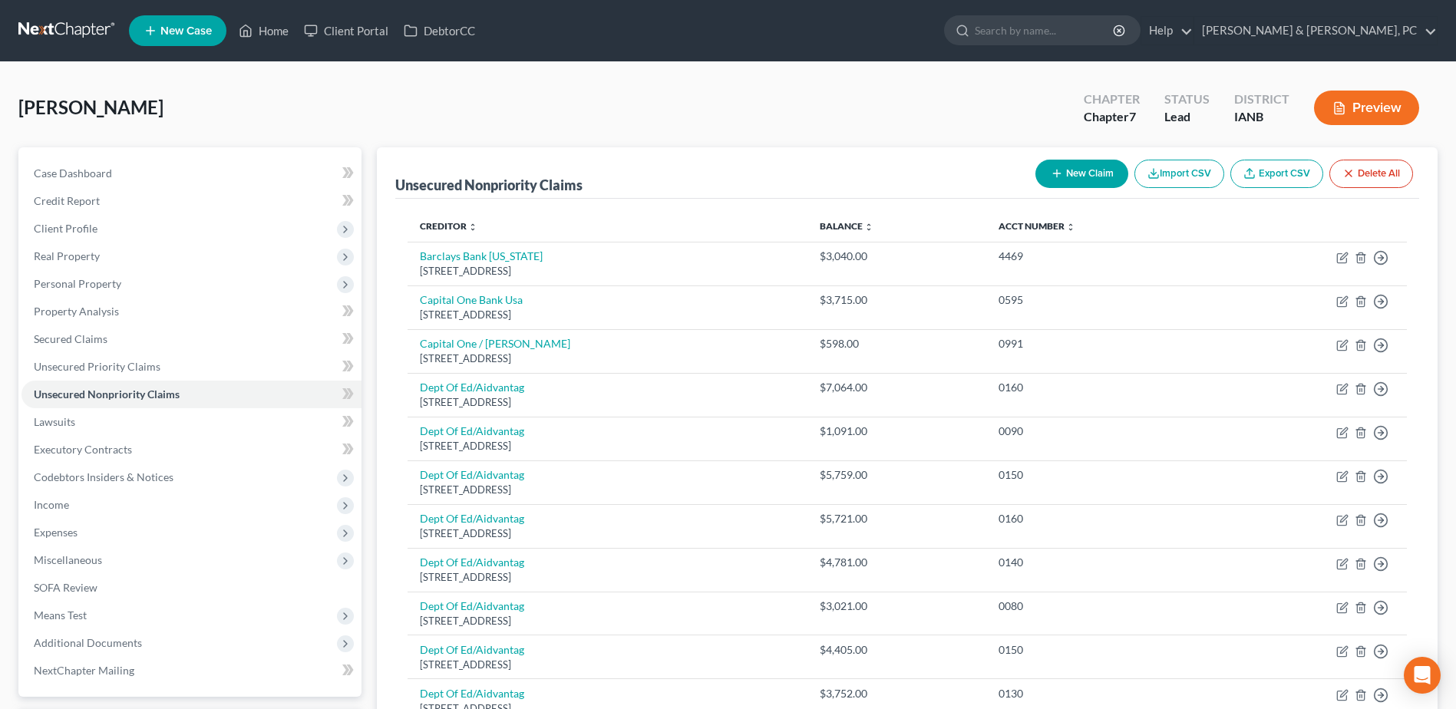
click at [1103, 170] on button "New Claim" at bounding box center [1081, 174] width 93 height 28
select select "0"
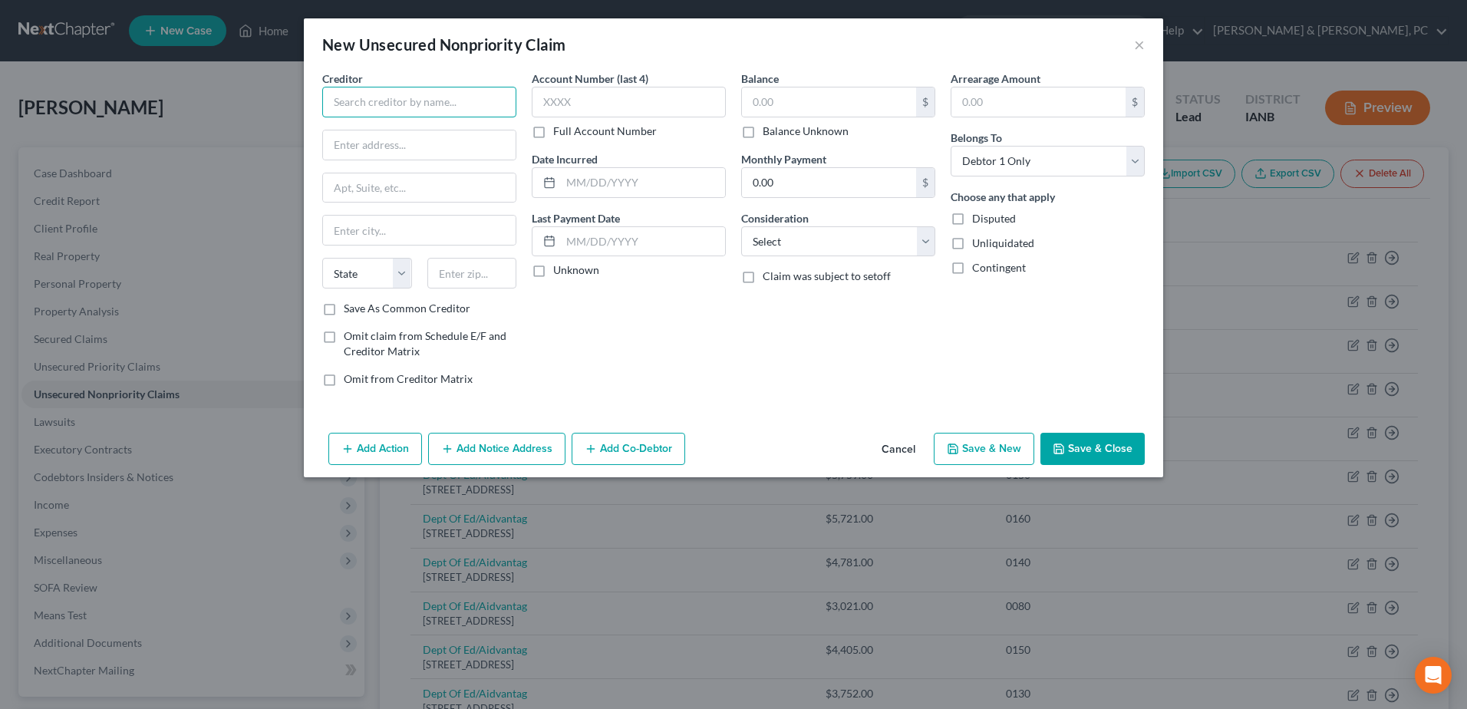
click at [481, 104] on input "text" at bounding box center [419, 102] width 194 height 31
type input "[PERSON_NAME]'s parents"
click at [1093, 457] on button "Save & Close" at bounding box center [1092, 449] width 104 height 32
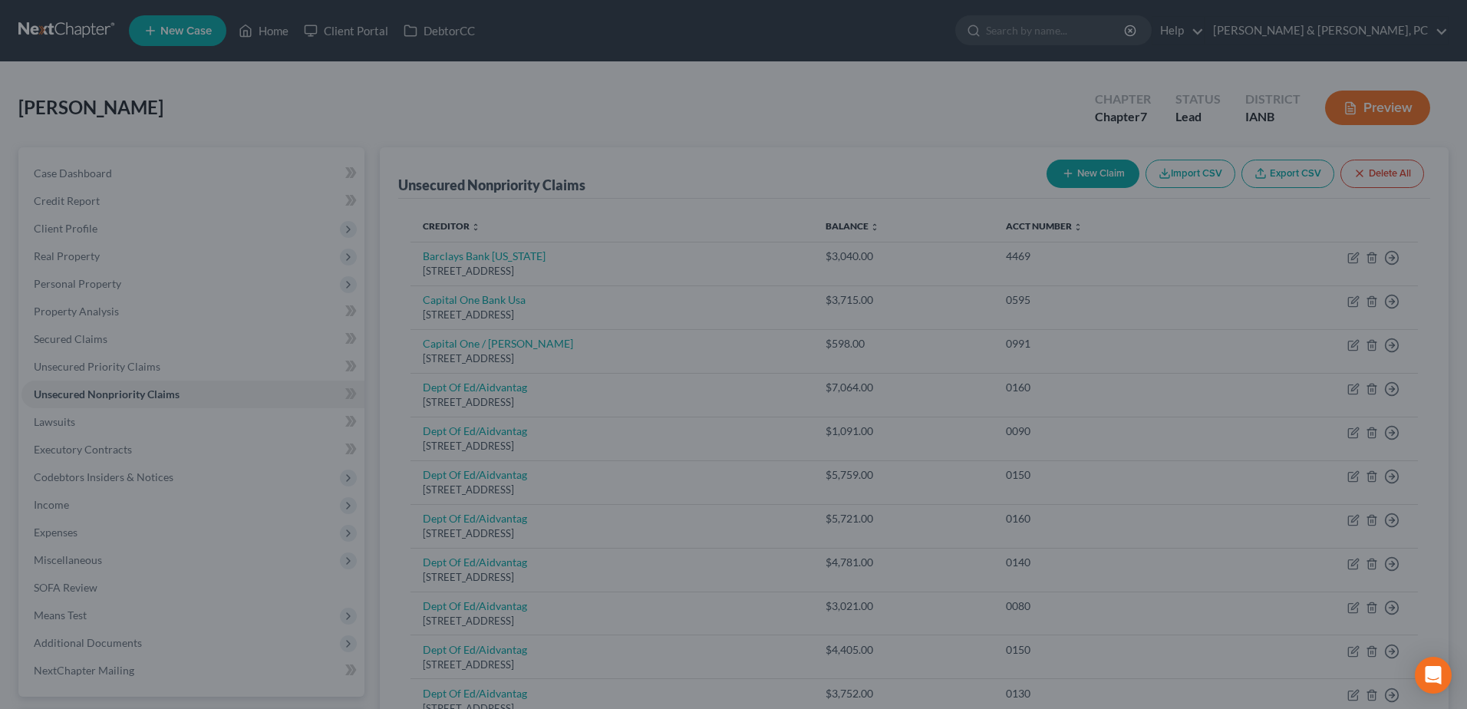
type input "0.00"
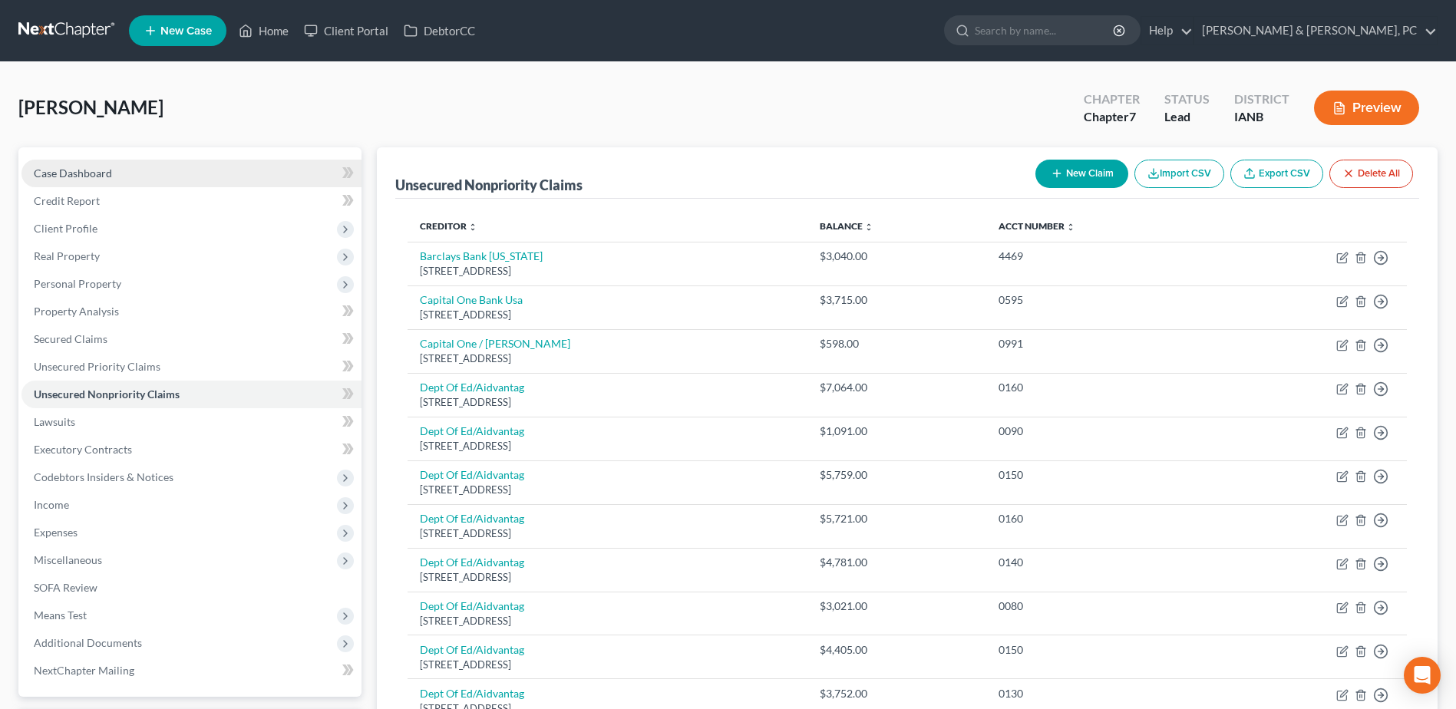
click at [78, 172] on span "Case Dashboard" at bounding box center [73, 172] width 78 height 13
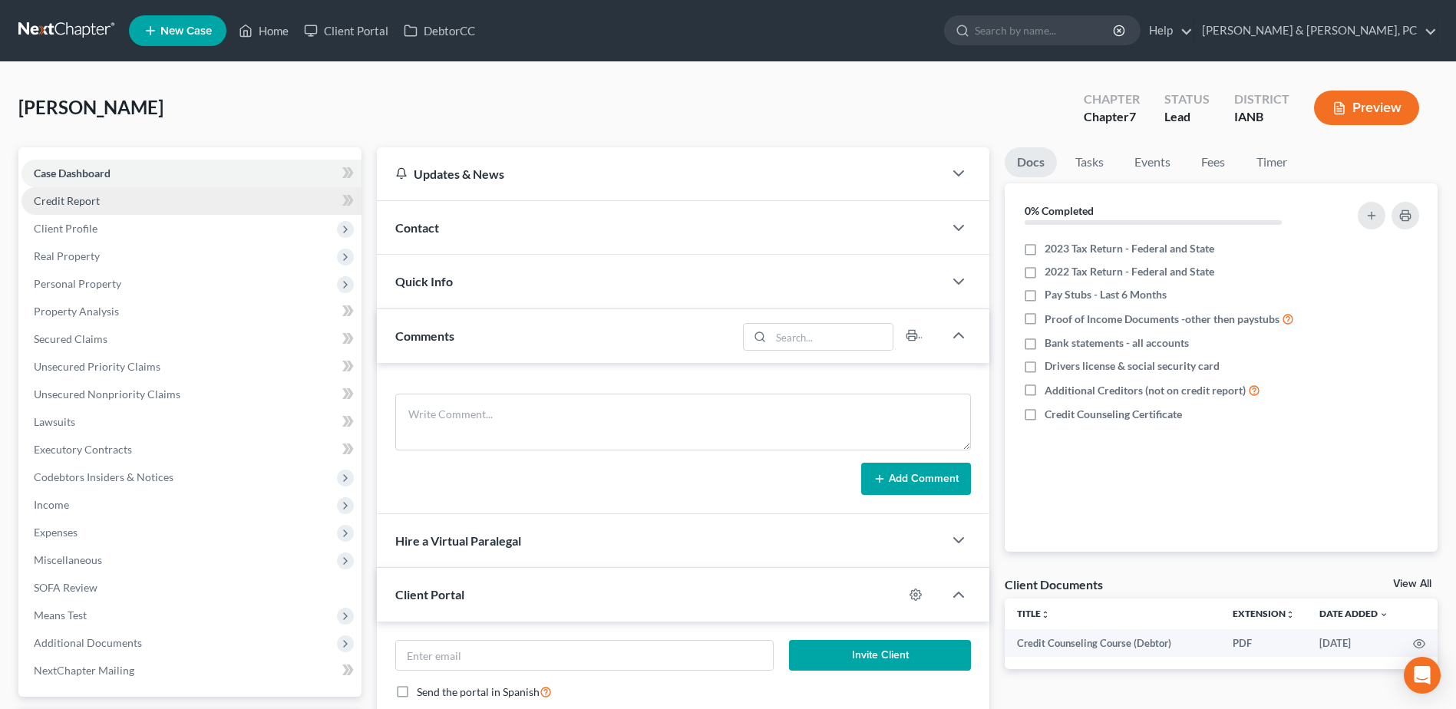
click at [99, 208] on link "Credit Report" at bounding box center [191, 201] width 340 height 28
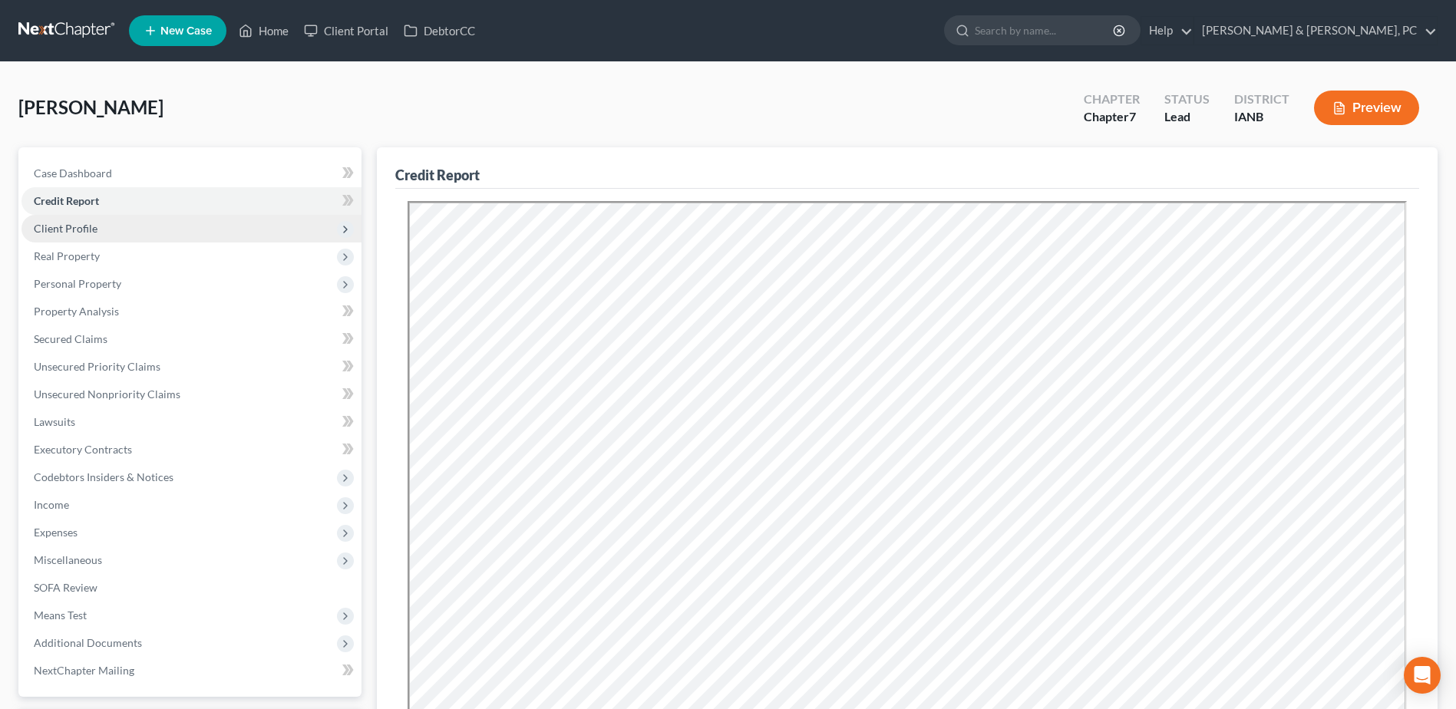
click at [114, 220] on span "Client Profile" at bounding box center [191, 229] width 340 height 28
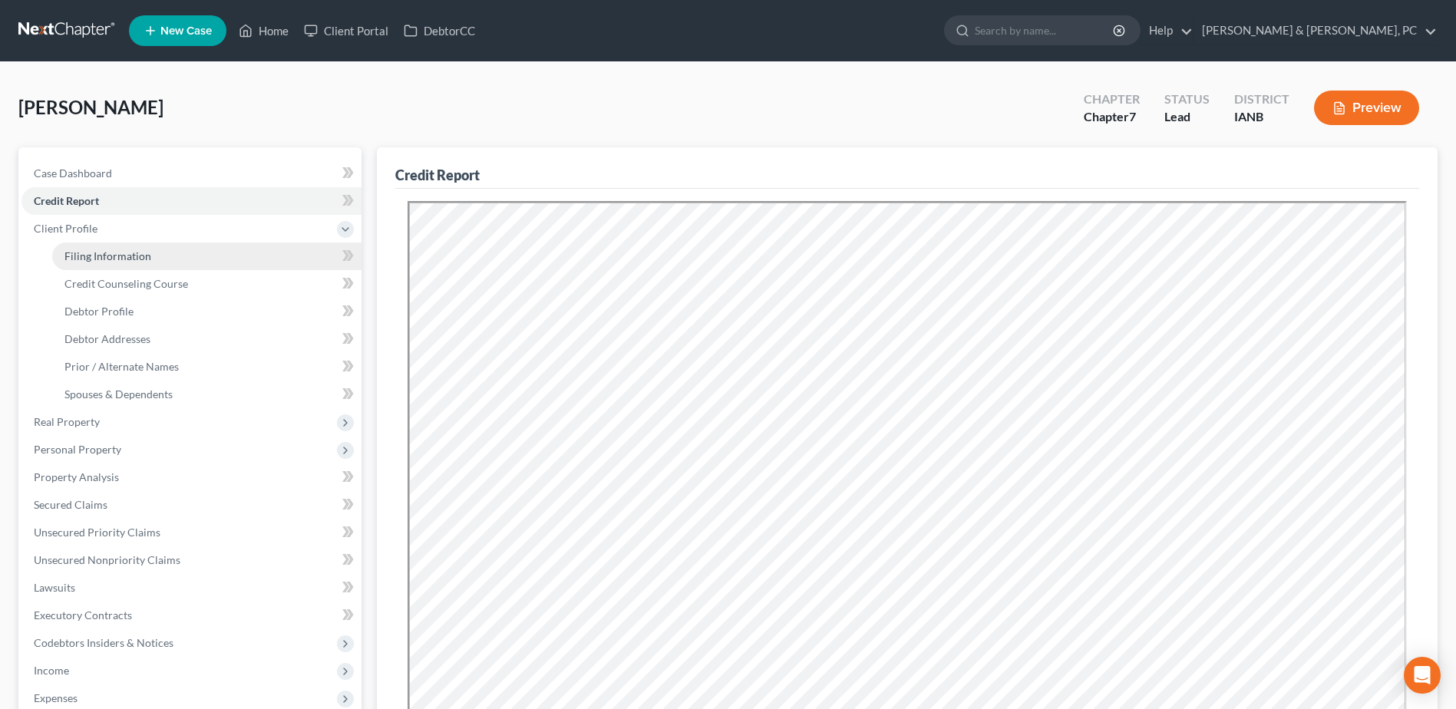
click at [110, 252] on span "Filing Information" at bounding box center [107, 255] width 87 height 13
select select "1"
select select "0"
select select "16"
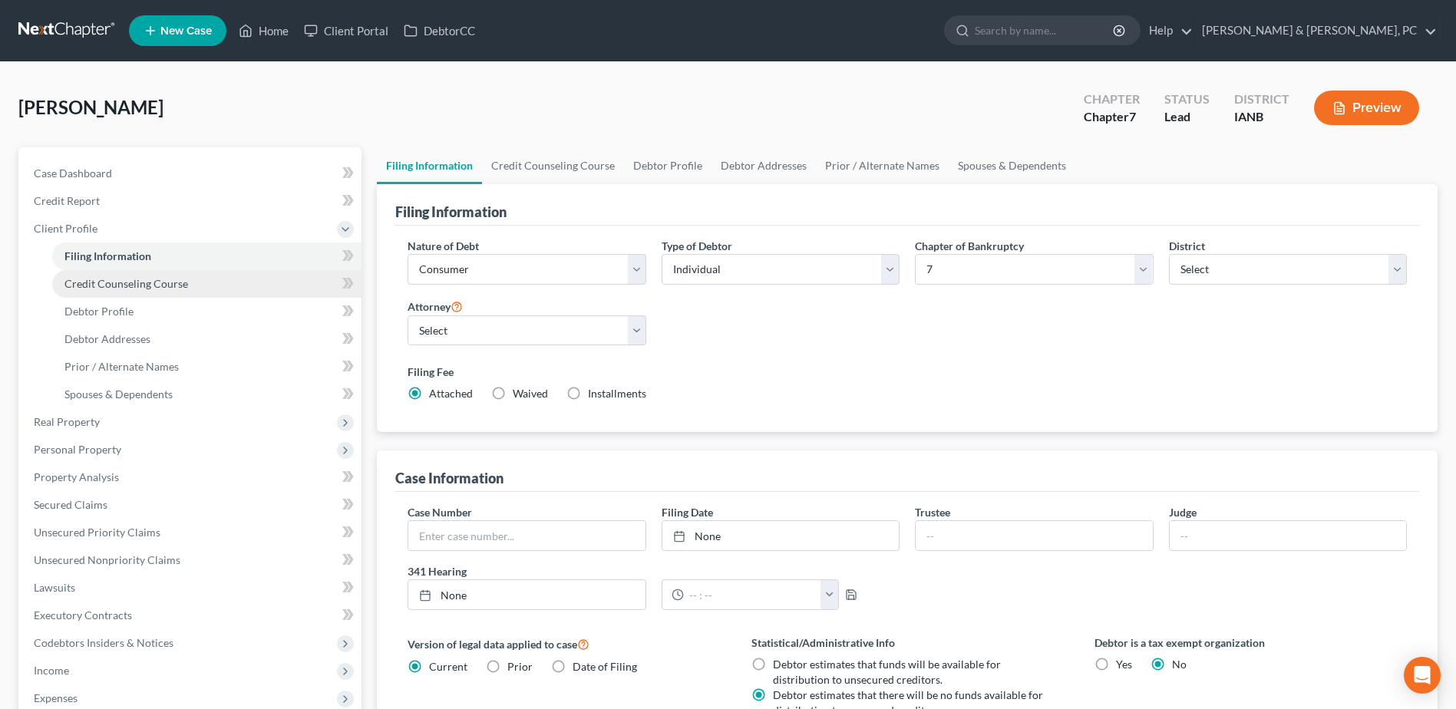
click at [123, 285] on span "Credit Counseling Course" at bounding box center [126, 283] width 124 height 13
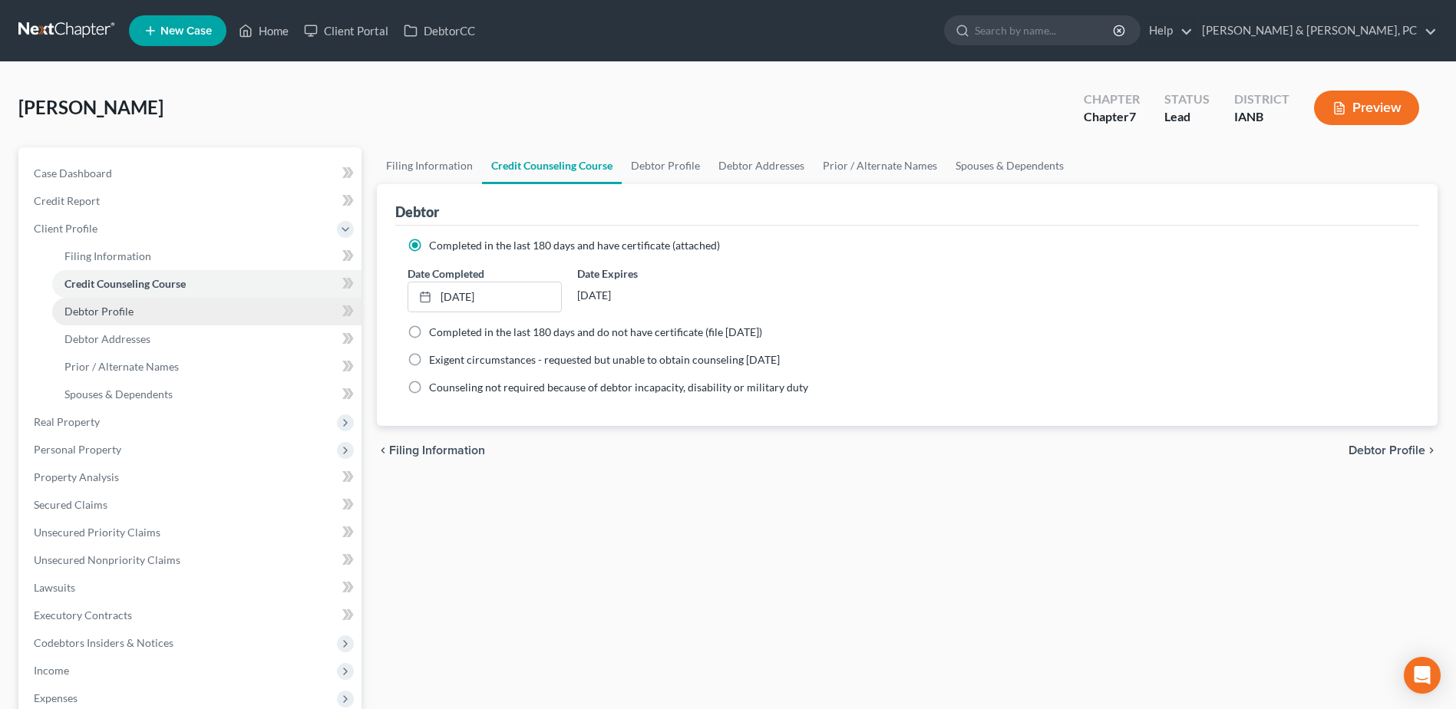
click at [119, 311] on span "Debtor Profile" at bounding box center [98, 311] width 69 height 13
select select "0"
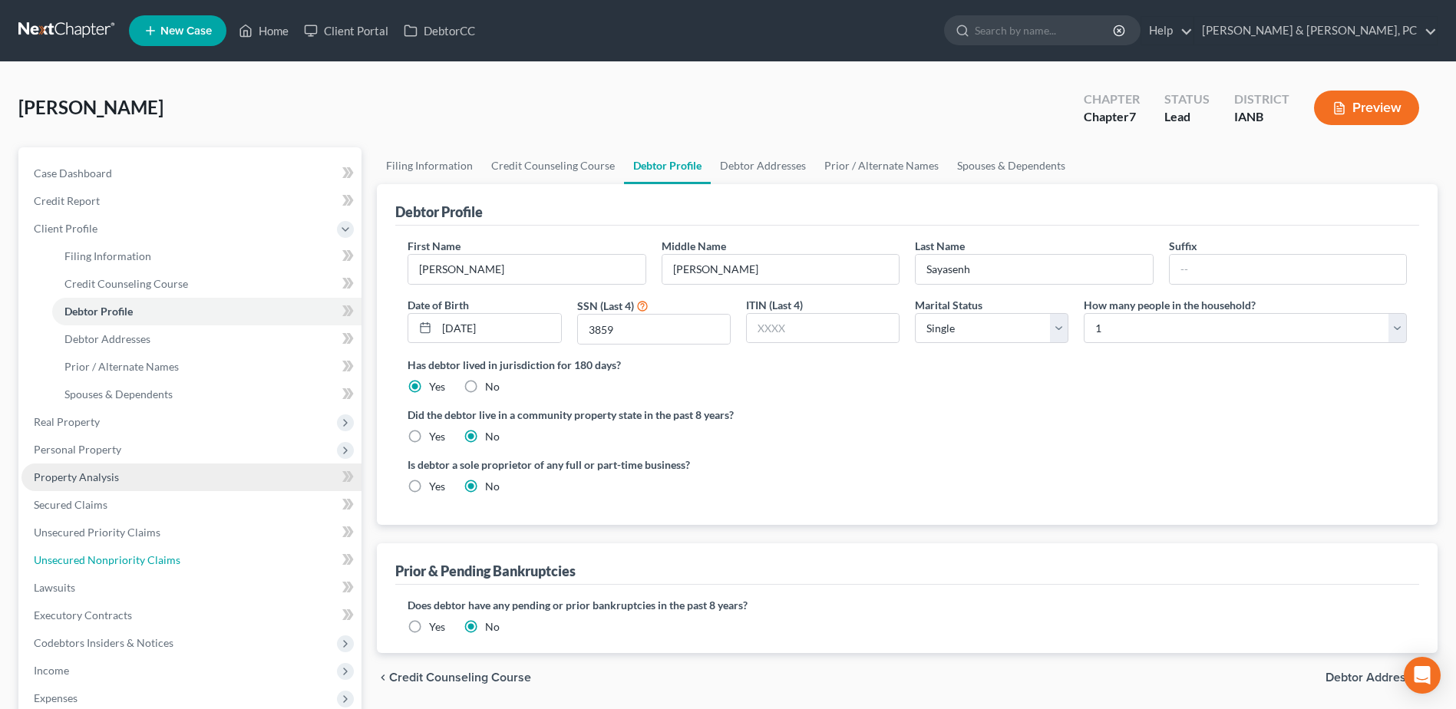
drag, startPoint x: 104, startPoint y: 546, endPoint x: 317, endPoint y: 483, distance: 221.9
click at [104, 546] on link "Unsecured Nonpriority Claims" at bounding box center [191, 560] width 340 height 28
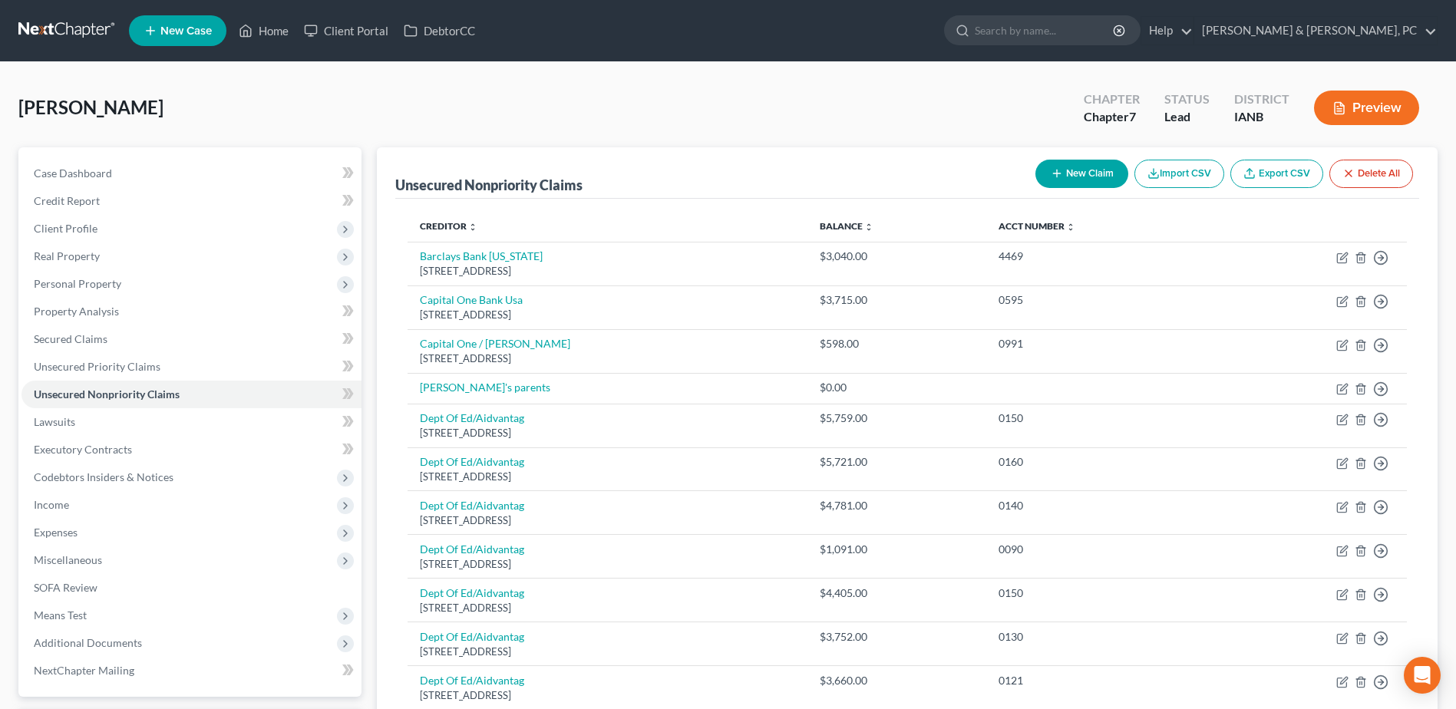
click at [1101, 176] on button "New Claim" at bounding box center [1081, 174] width 93 height 28
select select "0"
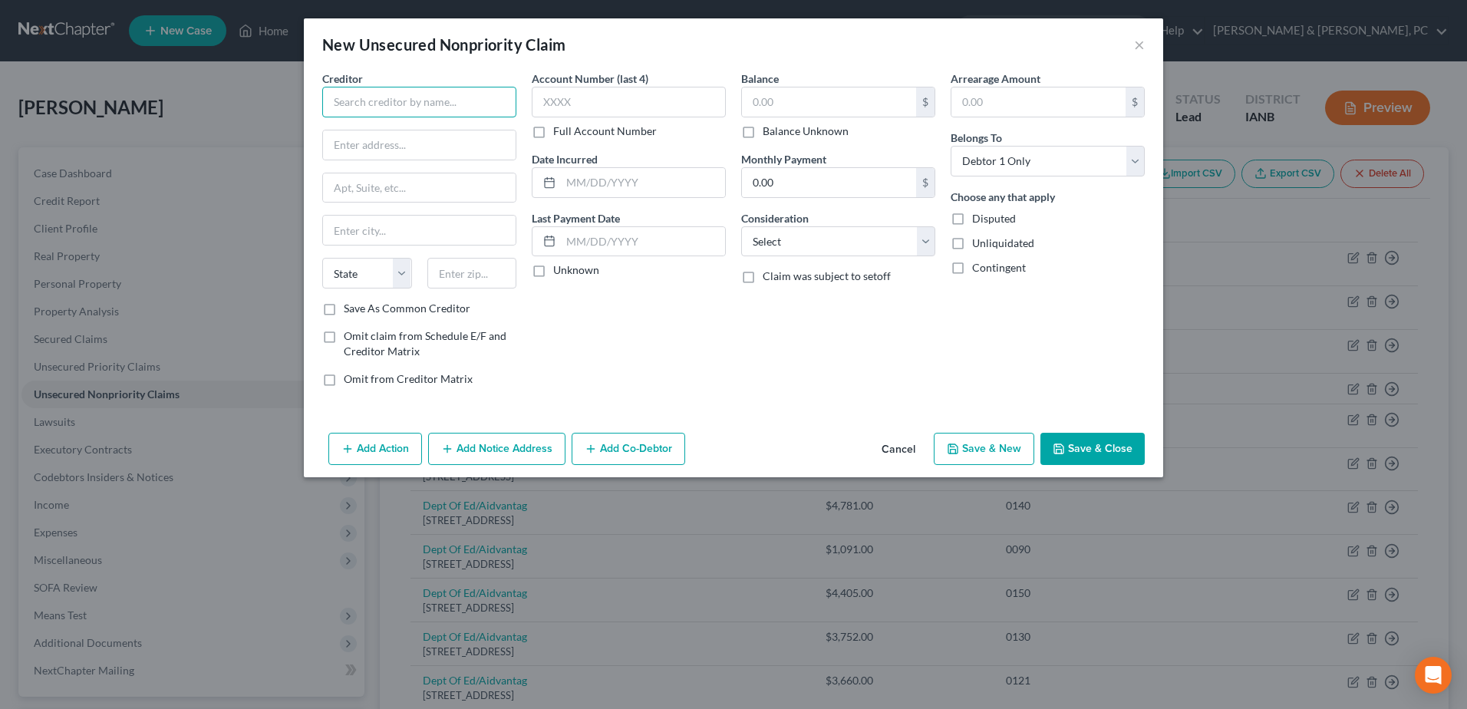
paste input "Khiam & [PERSON_NAME]"
type input "Khiam & [PERSON_NAME]"
click at [486, 147] on input "text" at bounding box center [419, 144] width 193 height 29
paste input "[STREET_ADDRESS]"
type input "[STREET_ADDRESS]"
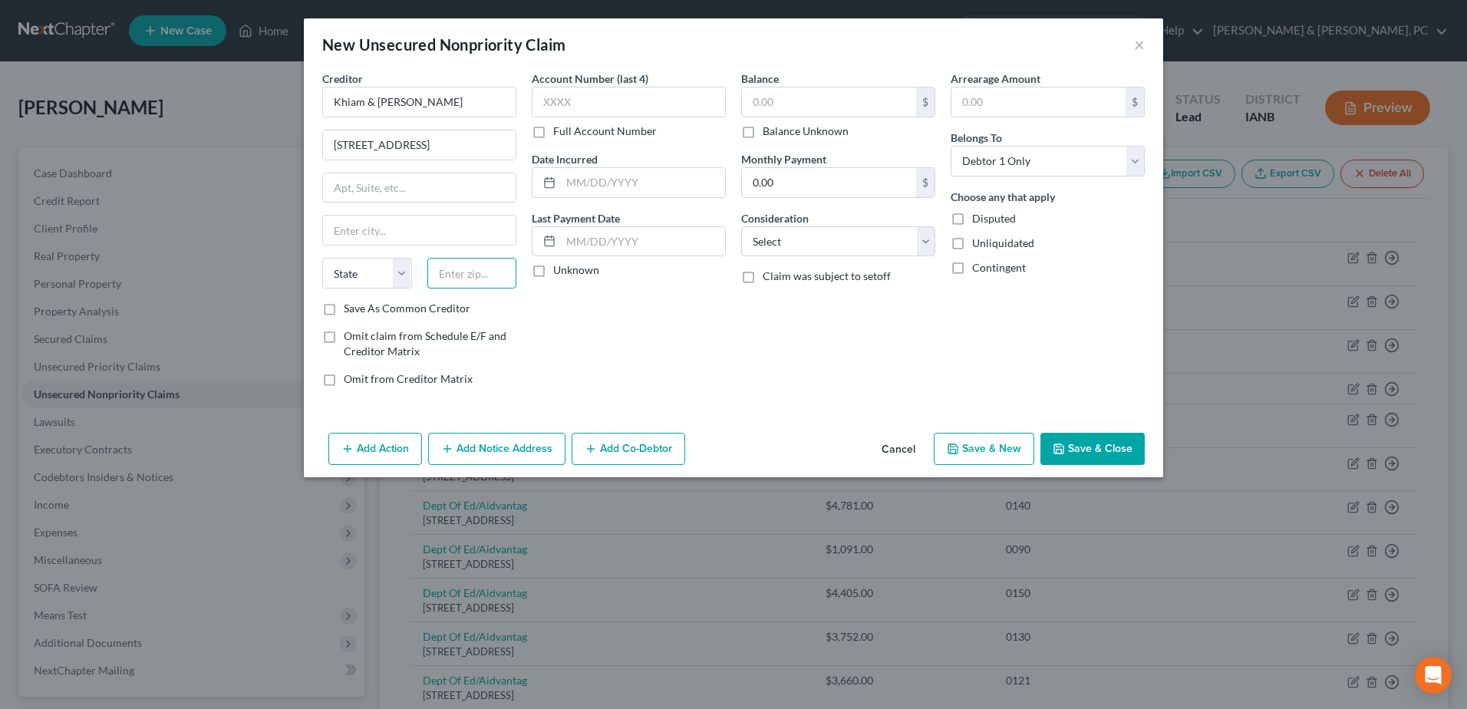
click at [482, 286] on input "text" at bounding box center [472, 273] width 90 height 31
type input "52101"
type input "Decorah"
select select "16"
click at [762, 94] on input "text" at bounding box center [829, 101] width 174 height 29
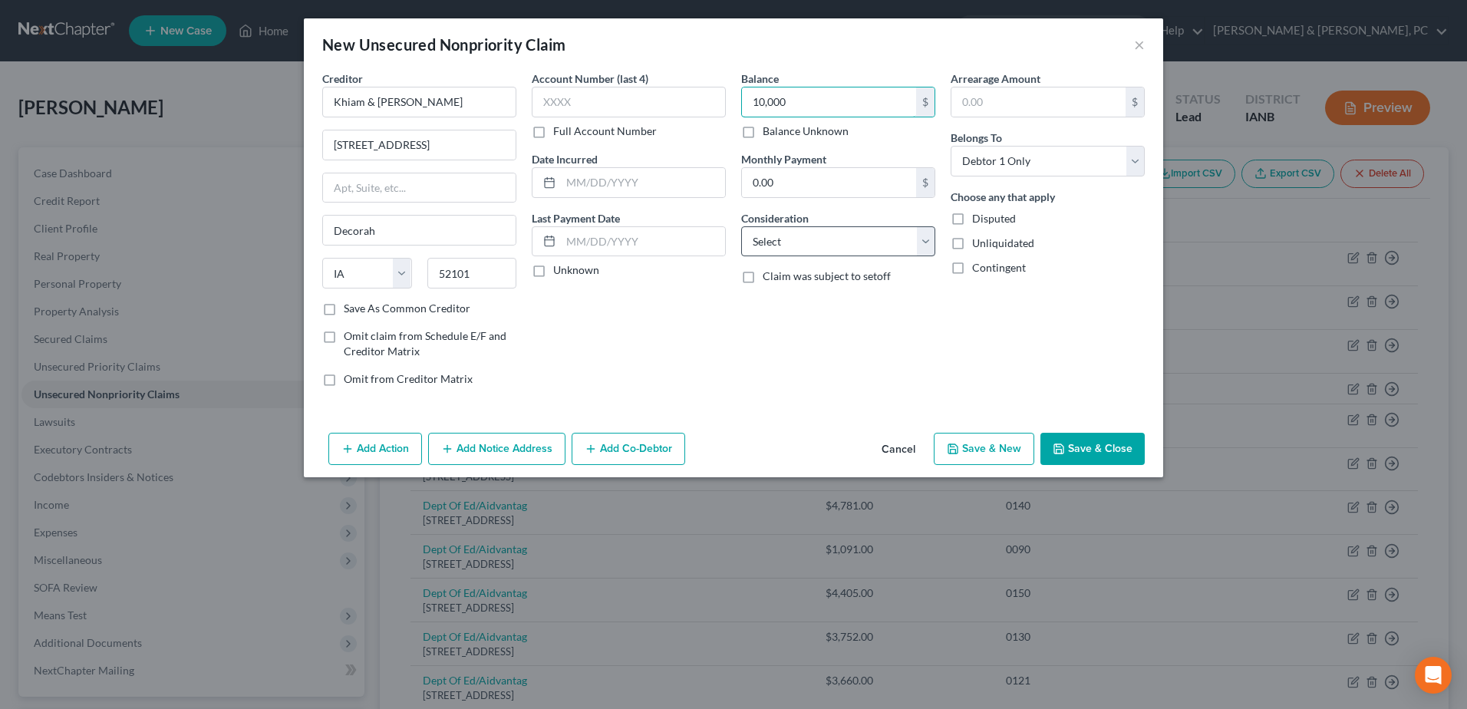
type input "10,000"
click at [867, 254] on select "Select Cable / Satellite Services Collection Agency Credit Card Debt Debt Couns…" at bounding box center [838, 241] width 194 height 31
click at [1007, 321] on div "Arrearage Amount $ Belongs To * Select Debtor 1 Only Debtor 2 Only Debtor 1 And…" at bounding box center [1047, 235] width 209 height 328
click at [654, 193] on input "text" at bounding box center [643, 182] width 164 height 29
type input "[DATE]"
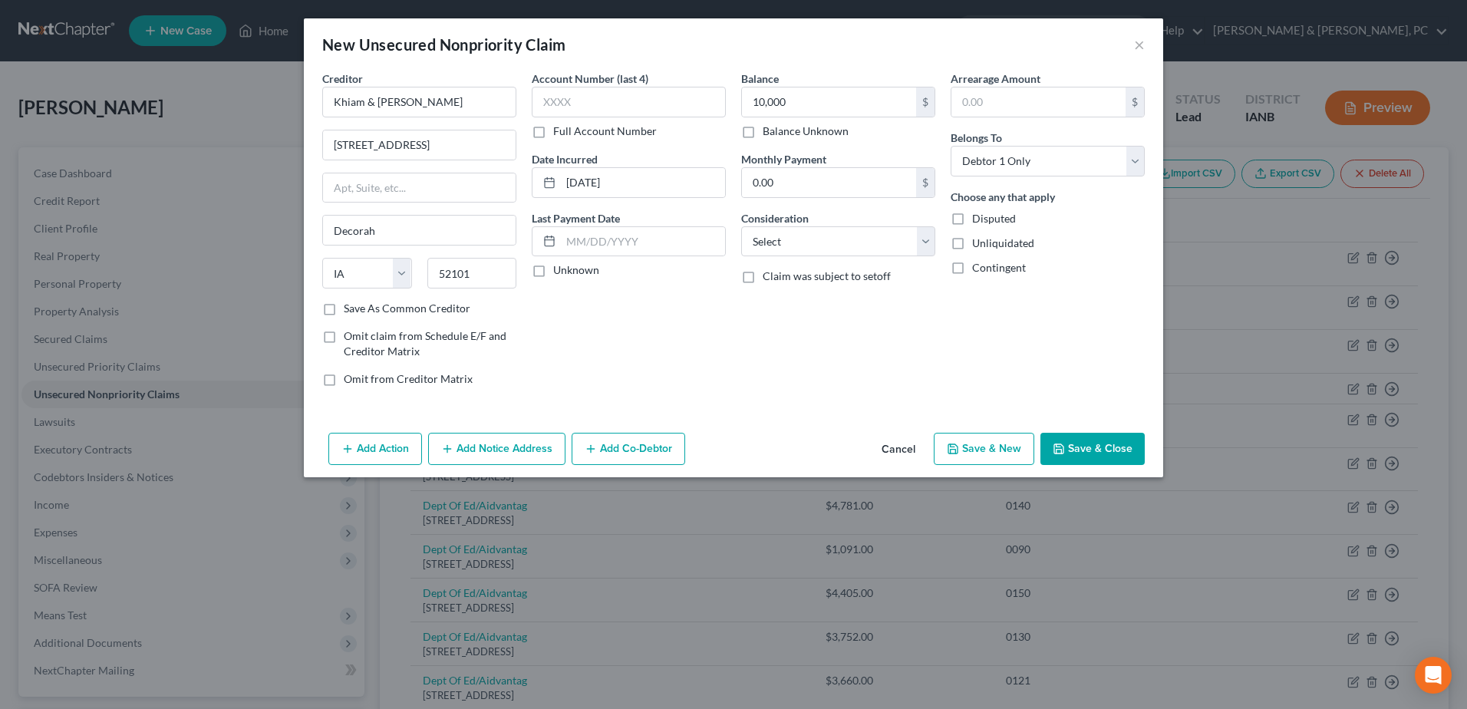
click at [751, 302] on div "Balance 10,000.00 $ Balance Unknown Balance Undetermined 10,000 $ Balance Unkno…" at bounding box center [838, 235] width 209 height 328
click at [848, 240] on select "Select Cable / Satellite Services Collection Agency Credit Card Debt Debt Couns…" at bounding box center [838, 241] width 194 height 31
select select "14"
click at [741, 226] on select "Select Cable / Satellite Services Collection Agency Credit Card Debt Debt Couns…" at bounding box center [838, 241] width 194 height 31
click at [836, 297] on input "text" at bounding box center [838, 299] width 193 height 29
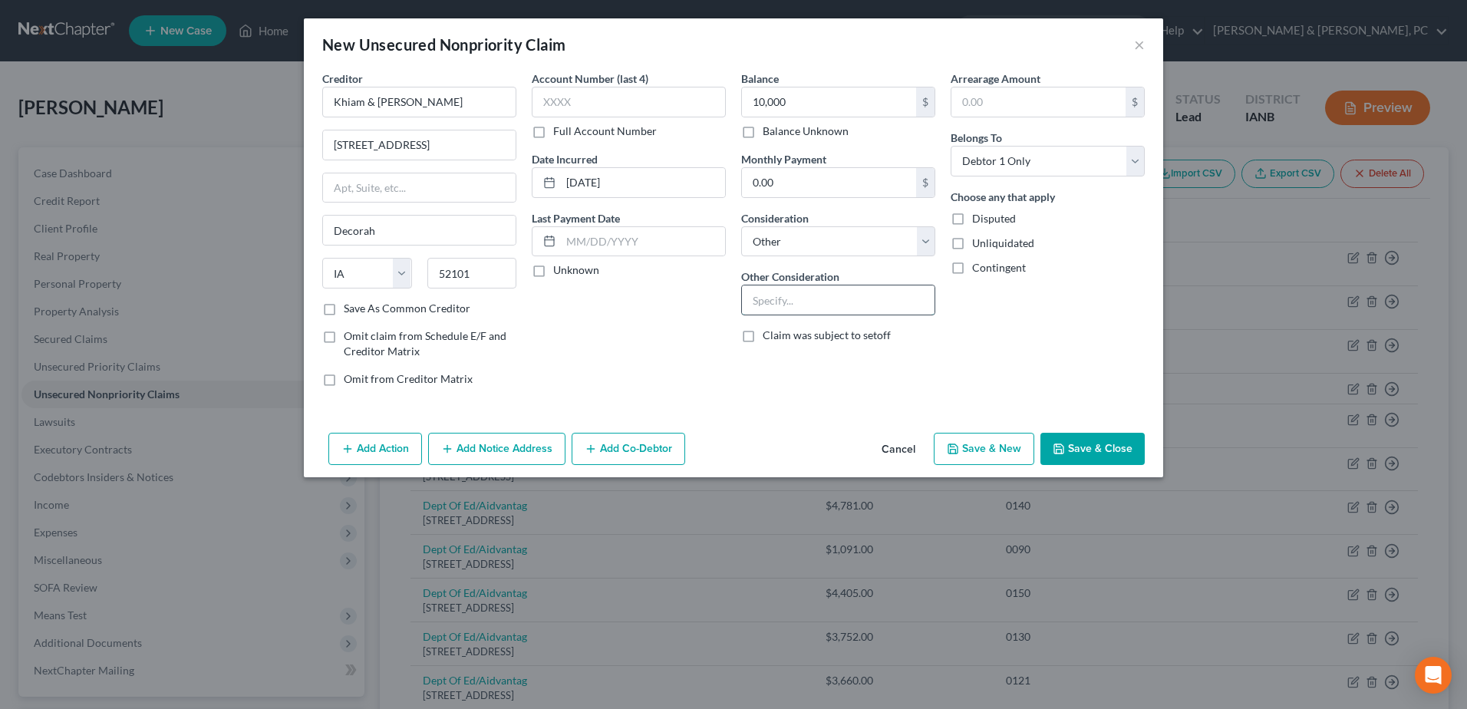
paste input "Loan from parent used to fund common shares investment."
type input "Loan from parent used to fund common shares investment."
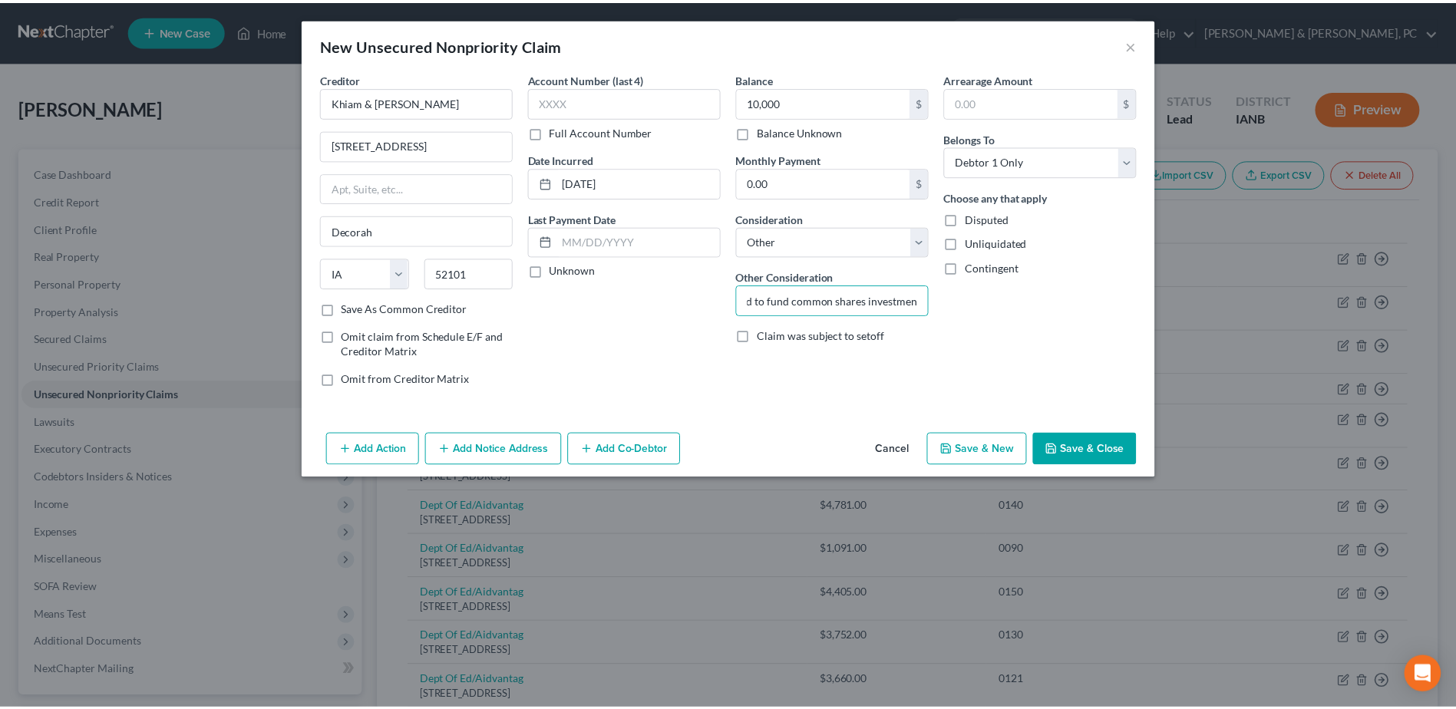
scroll to position [0, 0]
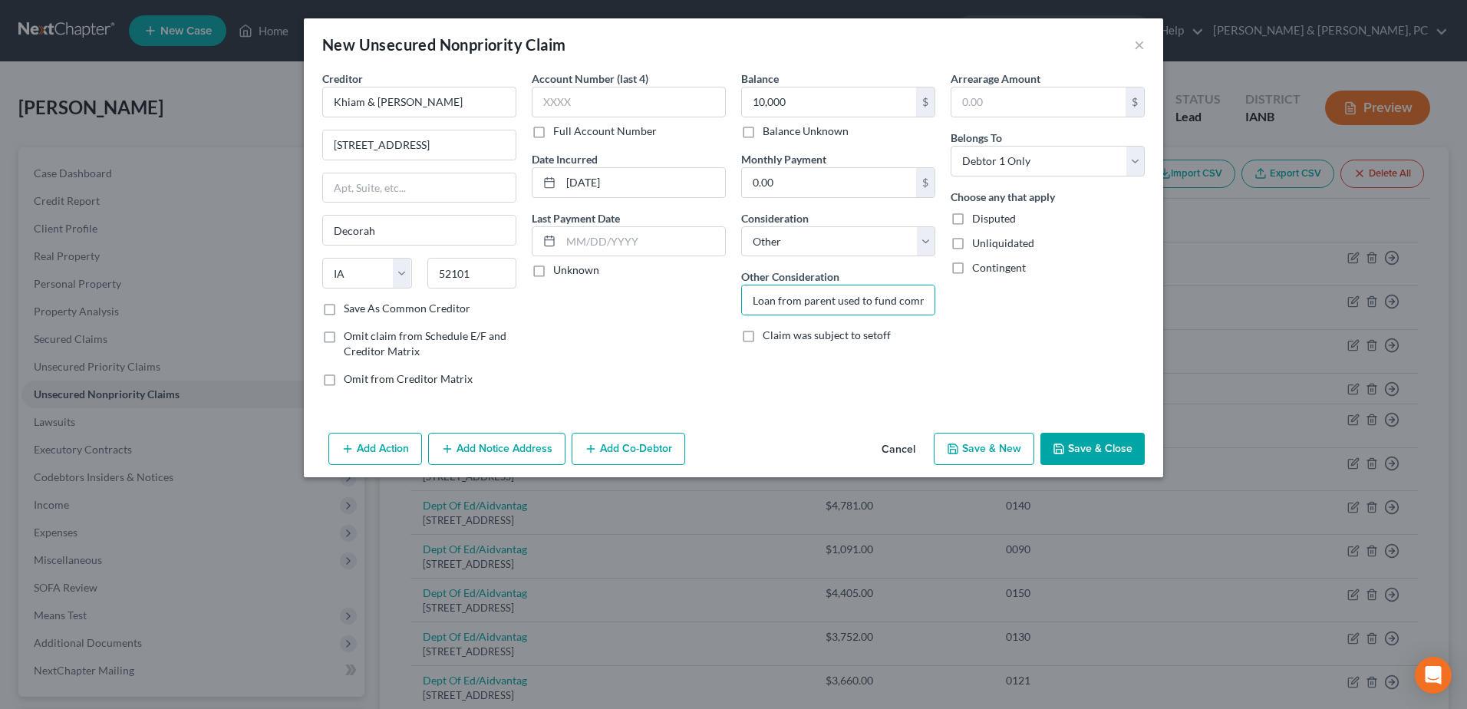
click at [1109, 457] on button "Save & Close" at bounding box center [1092, 449] width 104 height 32
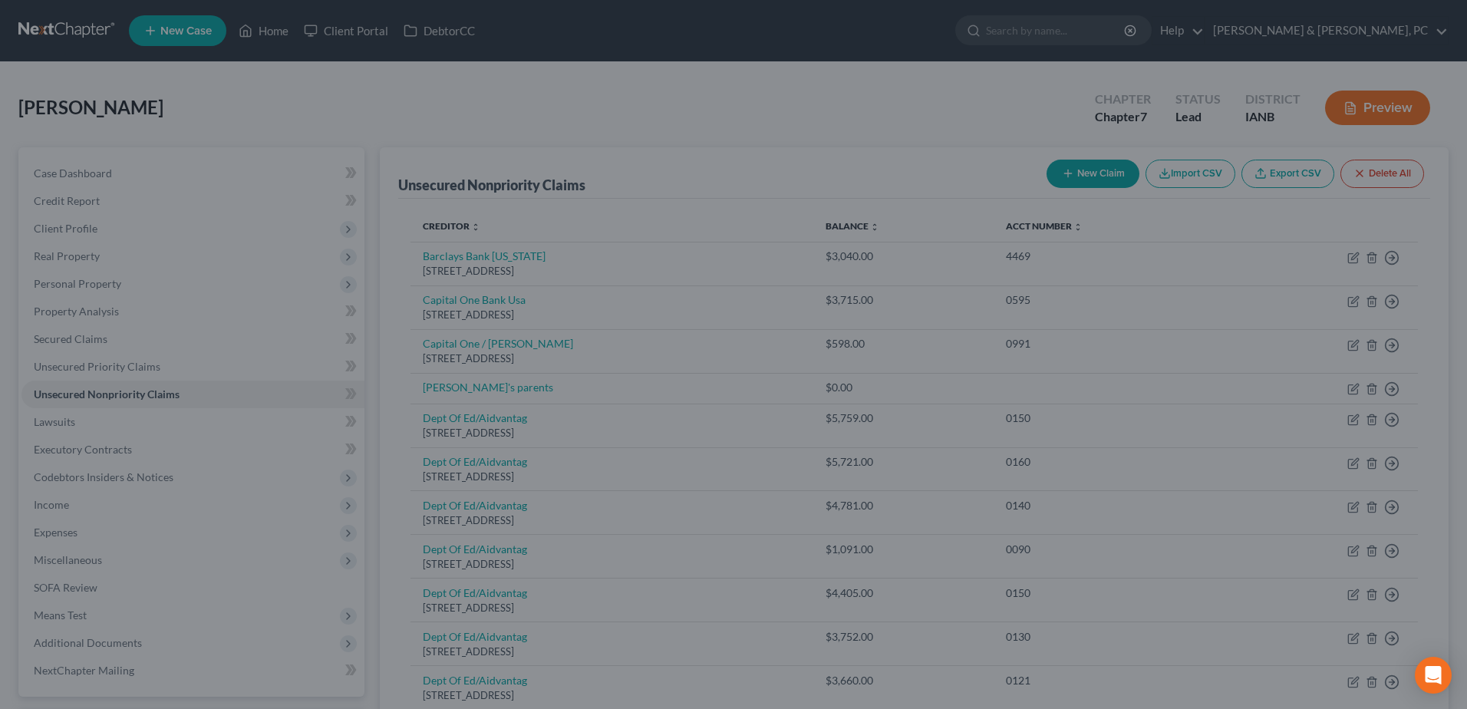
type input "10,000.00"
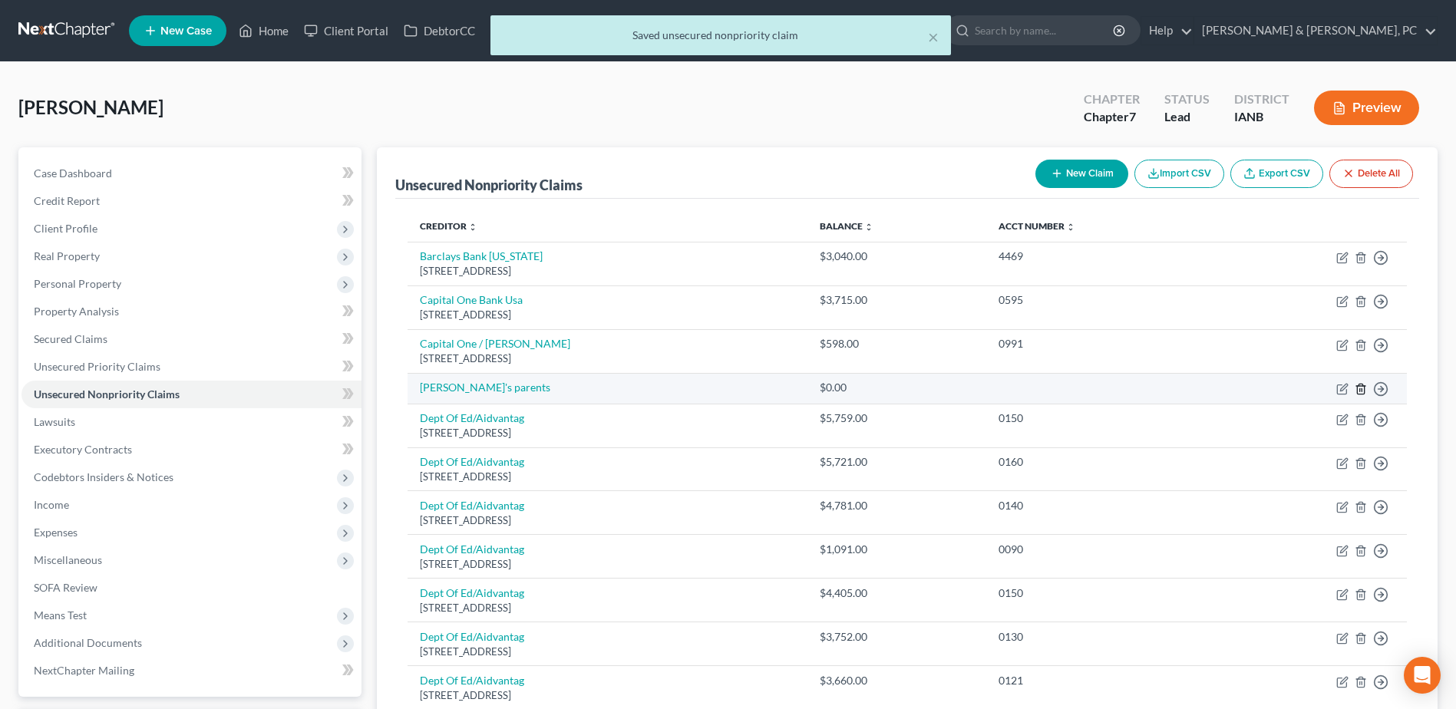
click at [1361, 388] on line "button" at bounding box center [1361, 389] width 0 height 3
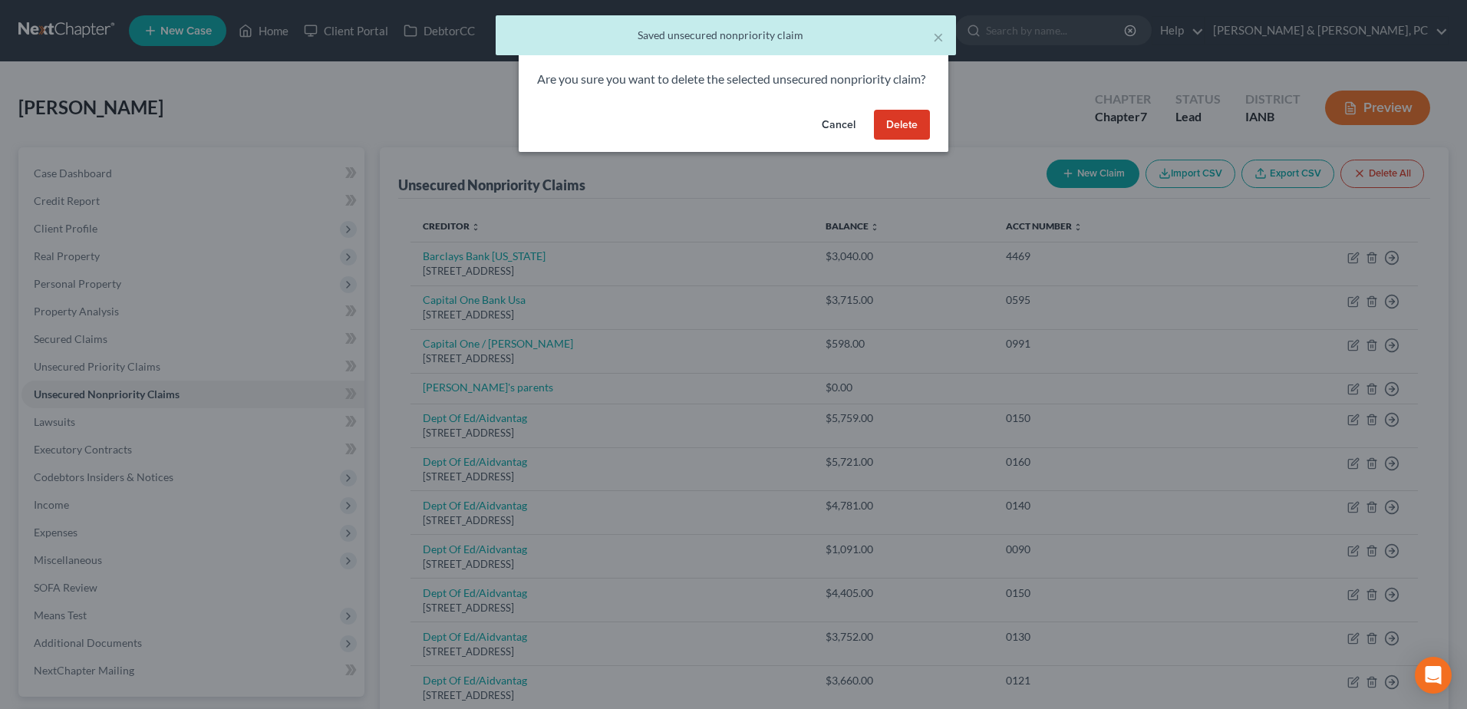
click at [919, 139] on button "Delete" at bounding box center [902, 125] width 56 height 31
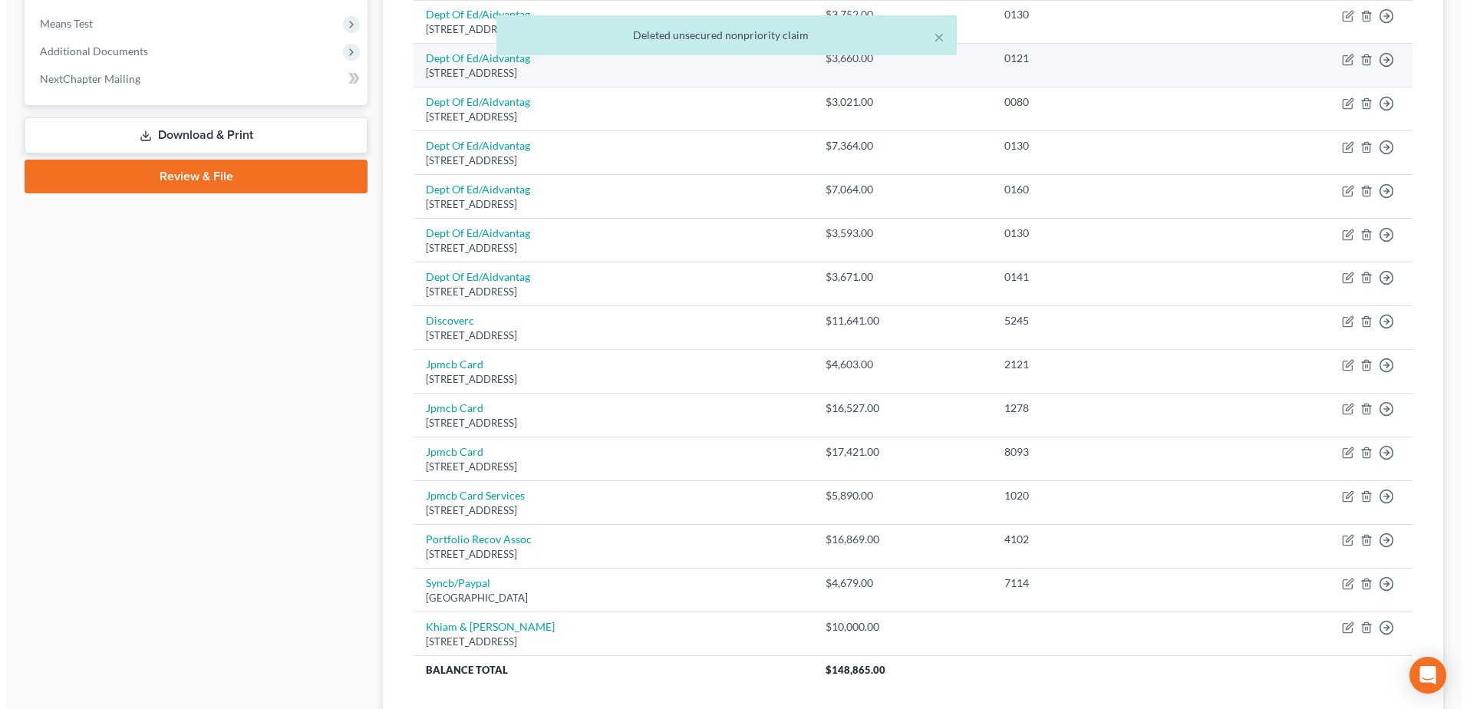
scroll to position [691, 0]
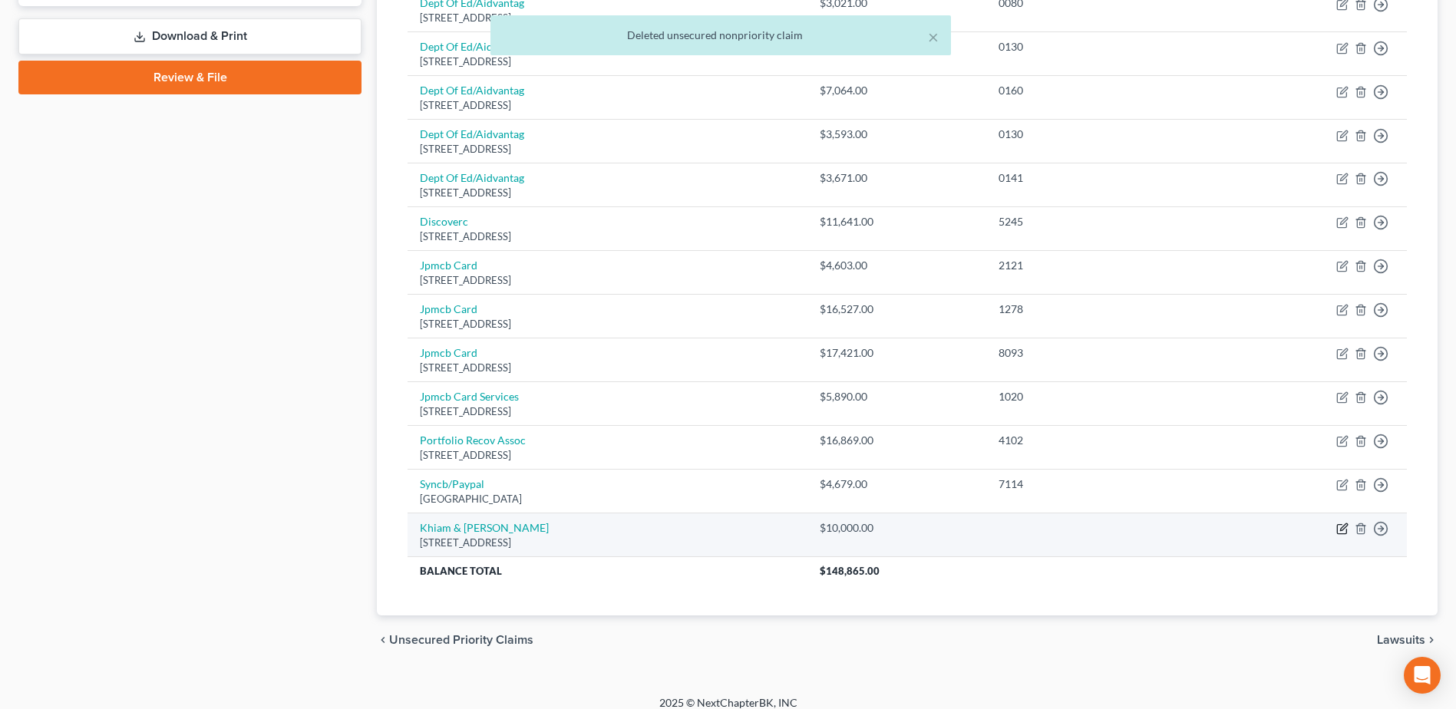
click at [1337, 526] on icon "button" at bounding box center [1341, 529] width 9 height 9
select select "16"
select select "14"
select select "0"
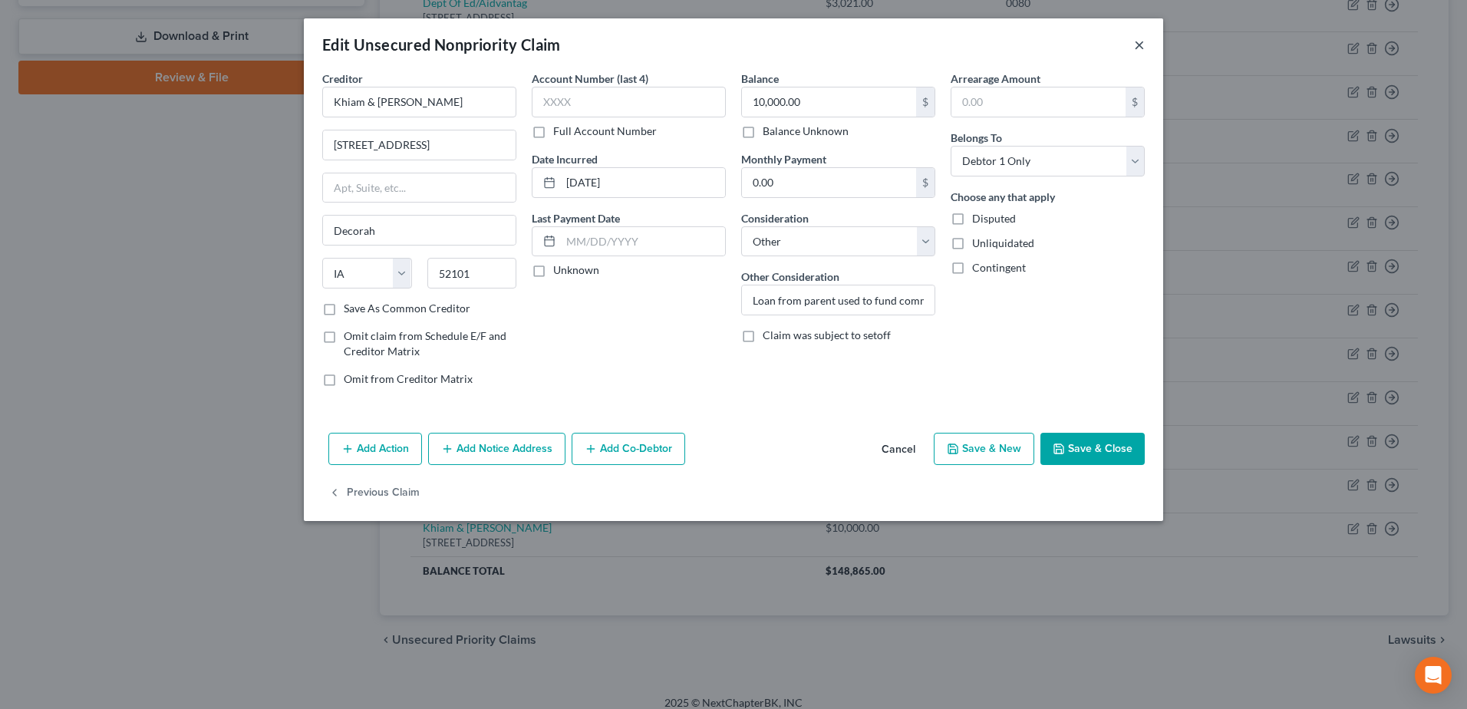
click at [1136, 48] on button "×" at bounding box center [1139, 44] width 11 height 18
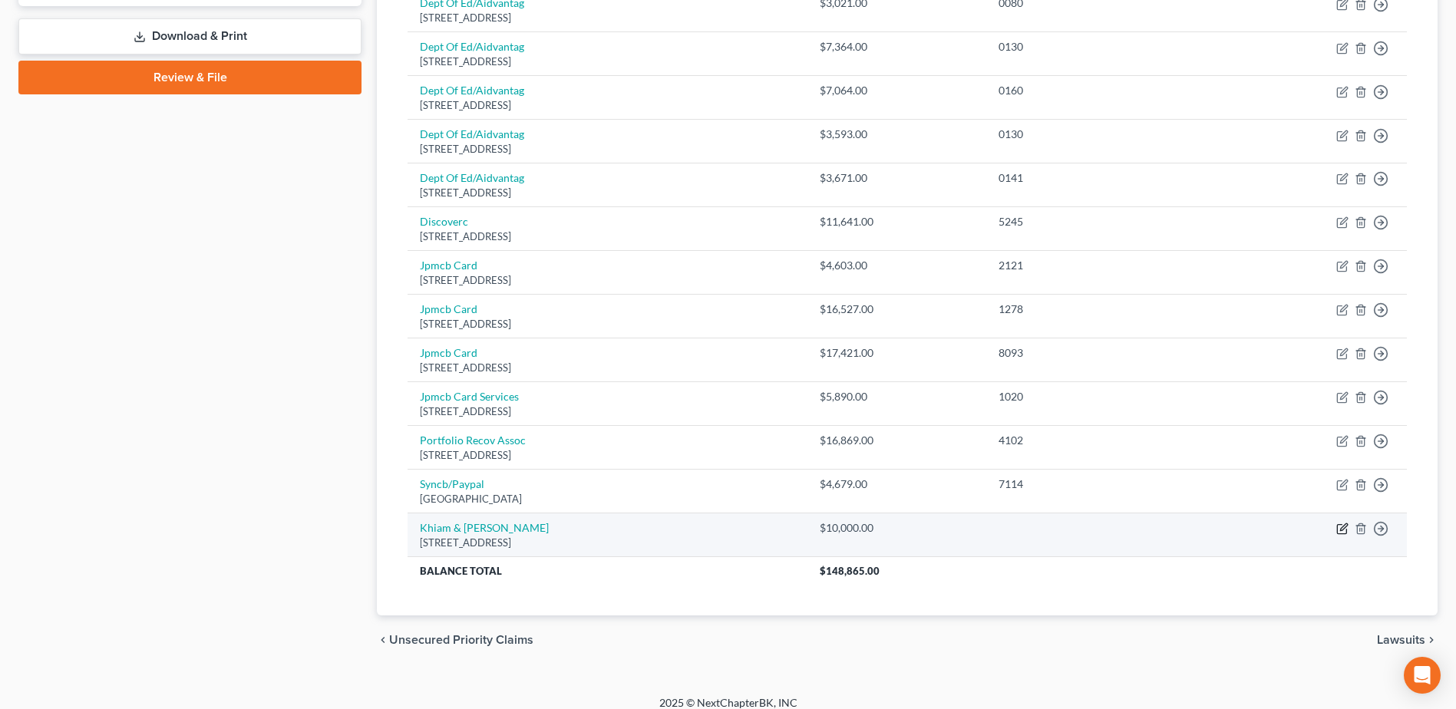
click at [1340, 529] on icon "button" at bounding box center [1343, 526] width 7 height 7
select select "16"
select select "14"
select select "0"
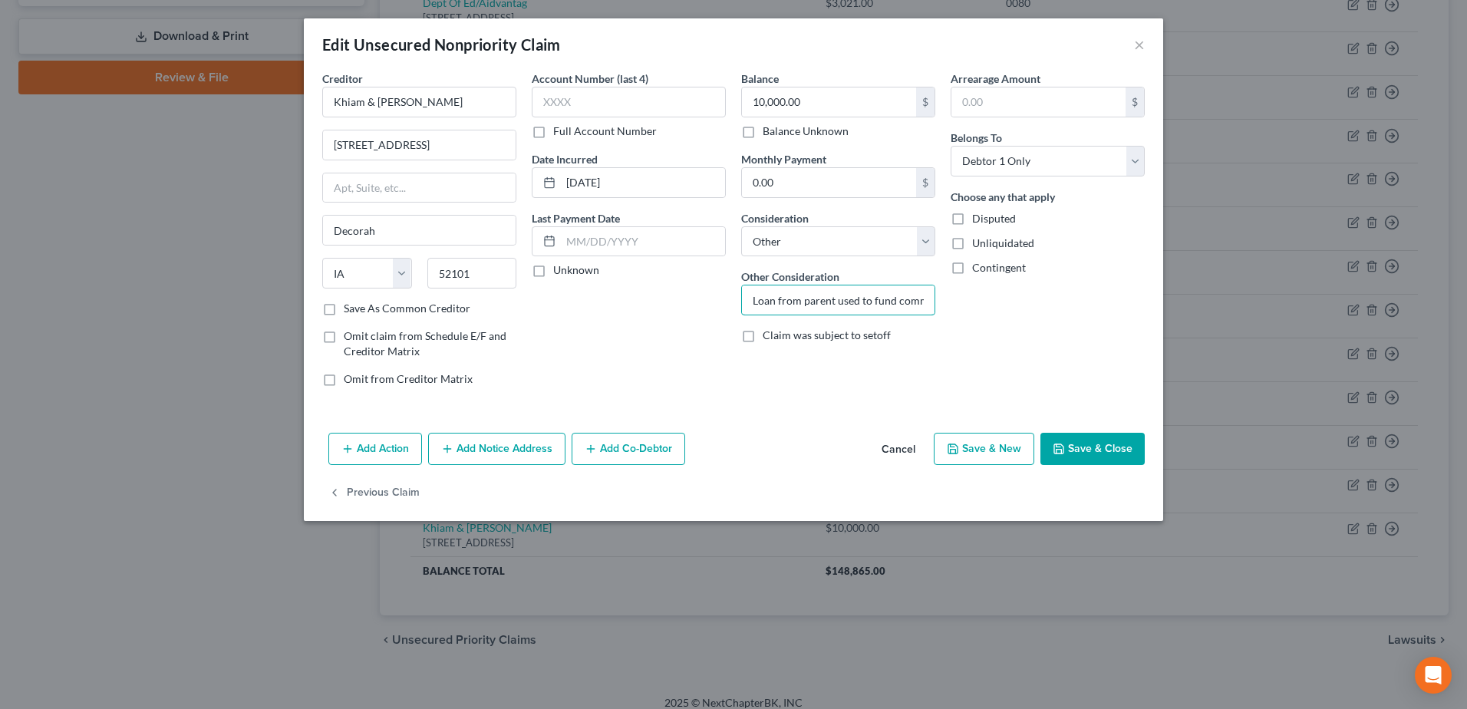
scroll to position [0, 102]
drag, startPoint x: 753, startPoint y: 302, endPoint x: 1254, endPoint y: 368, distance: 506.2
click at [1254, 368] on div "Edit Unsecured Nonpriority Claim × Creditor * Khiam & [PERSON_NAME] [STREET_ADD…" at bounding box center [733, 354] width 1467 height 709
paste input "s used to fund common shares (documented as loan, not gift)"
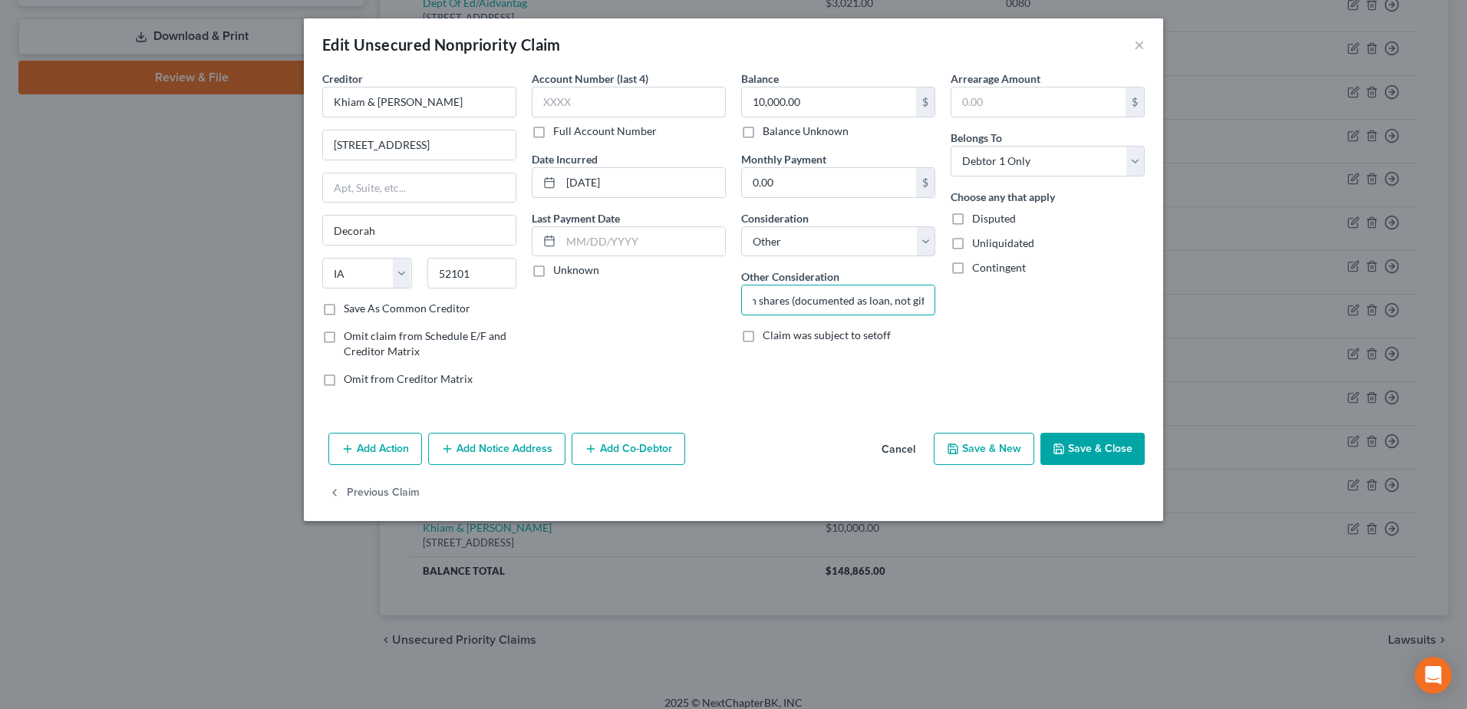
type input "Loan from parents used to fund common shares (documented as loan, not gift)"
click at [1102, 443] on button "Save & Close" at bounding box center [1092, 449] width 104 height 32
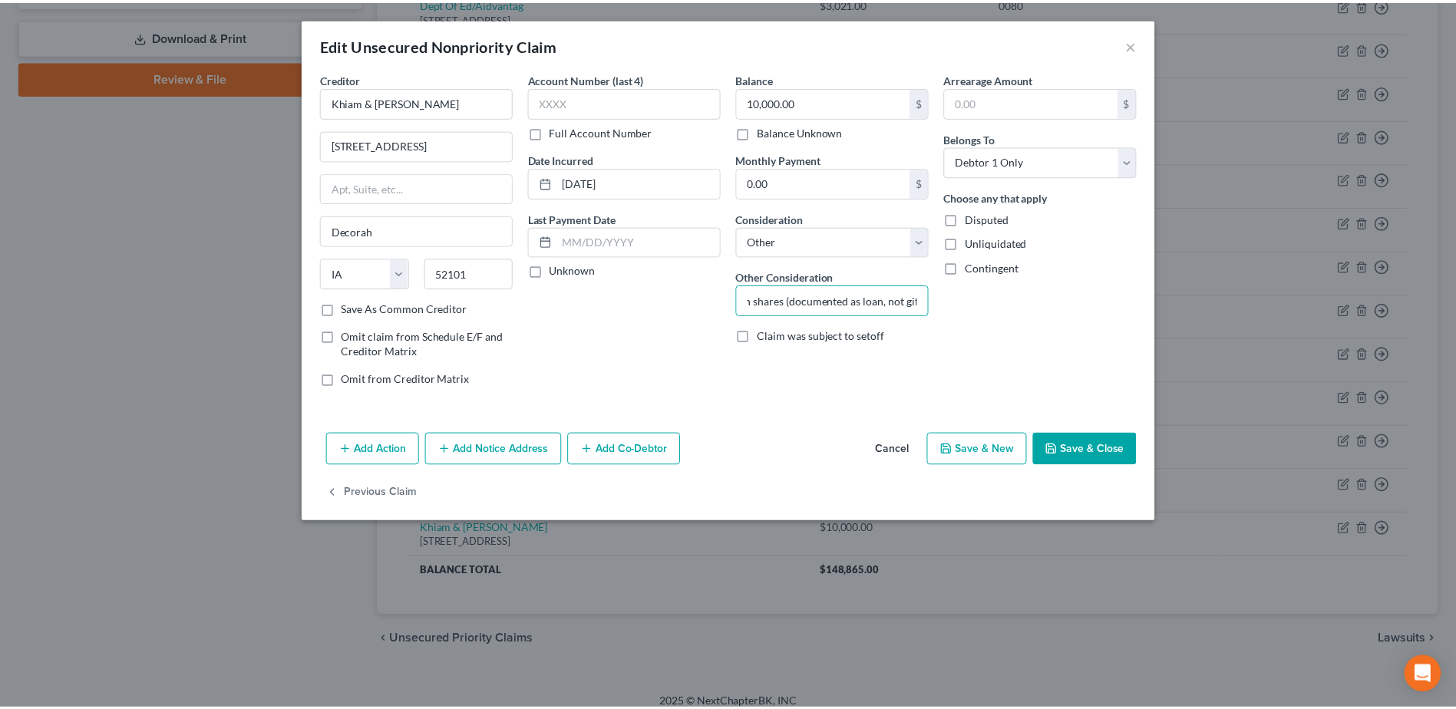
scroll to position [0, 0]
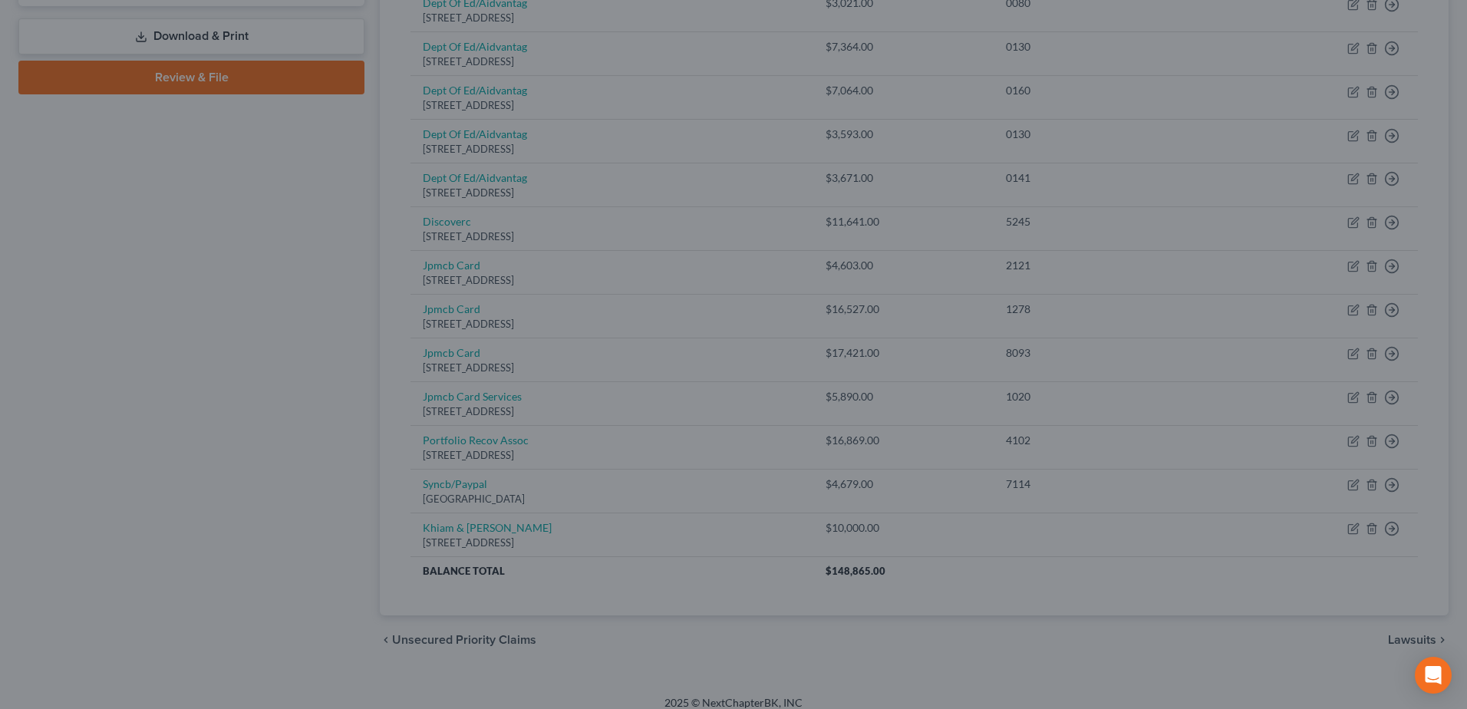
type input "0"
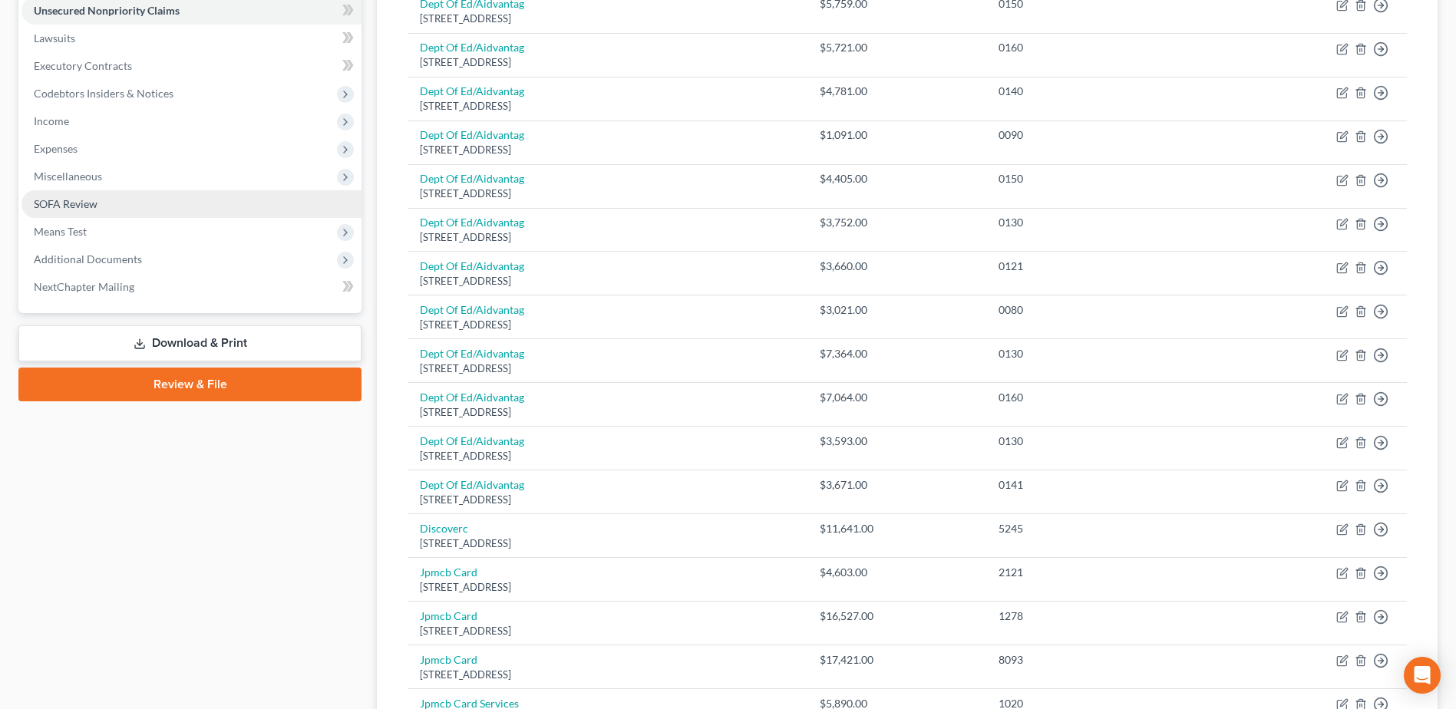
click at [74, 206] on span "SOFA Review" at bounding box center [66, 203] width 64 height 13
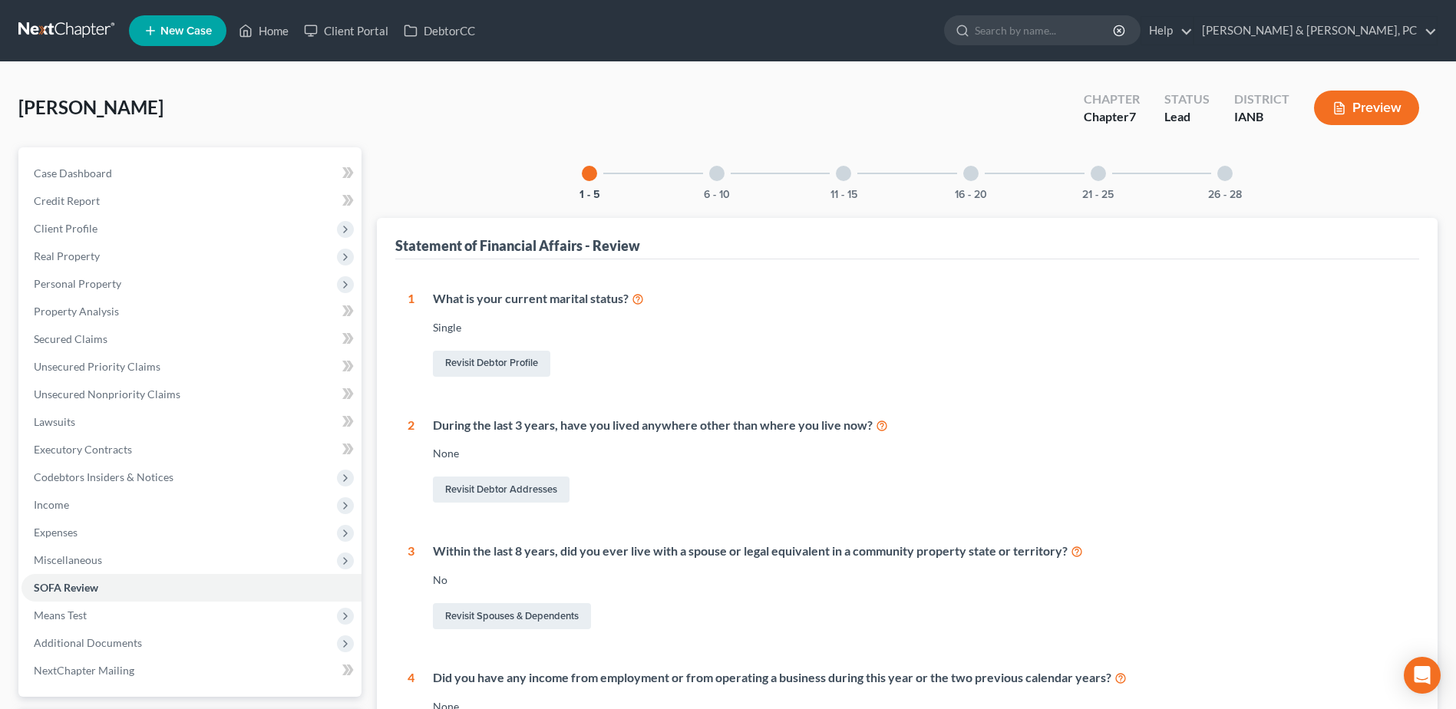
click at [984, 186] on div "16 - 20" at bounding box center [971, 173] width 52 height 52
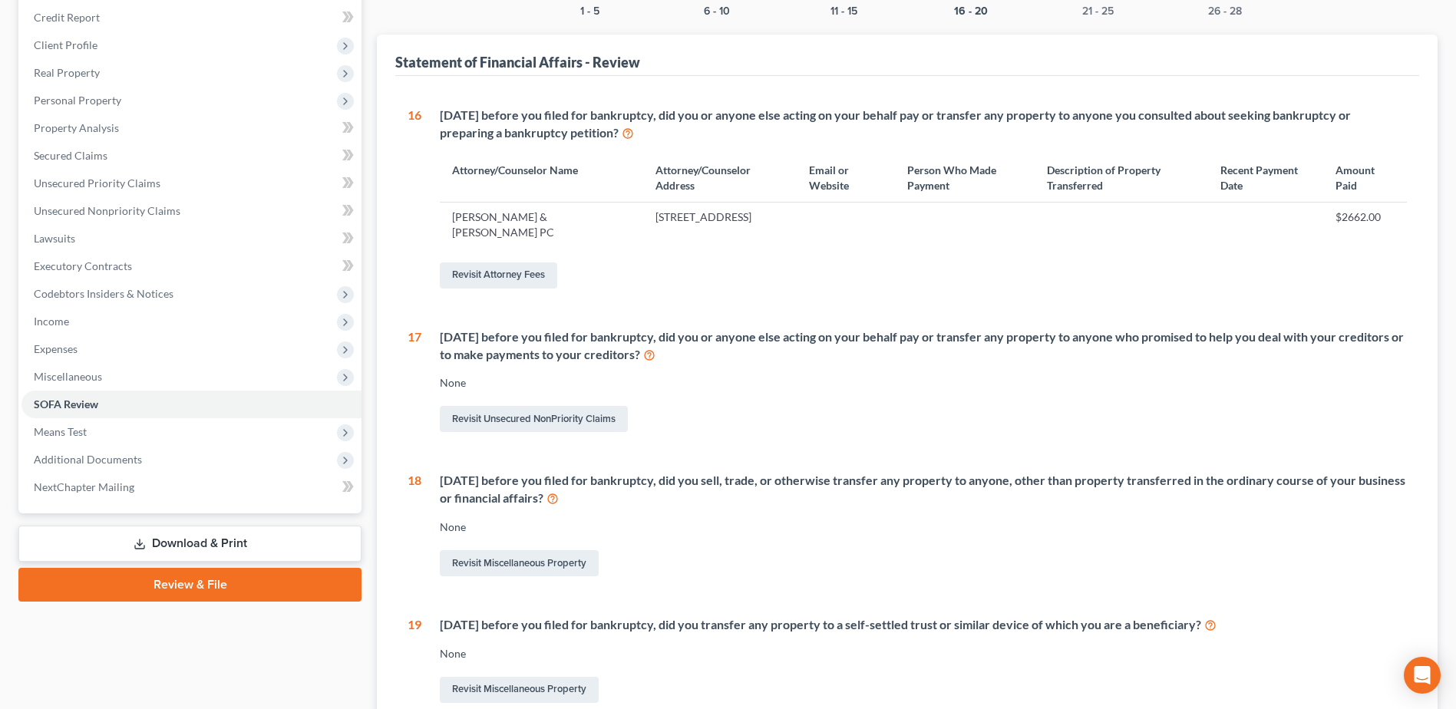
scroll to position [153, 0]
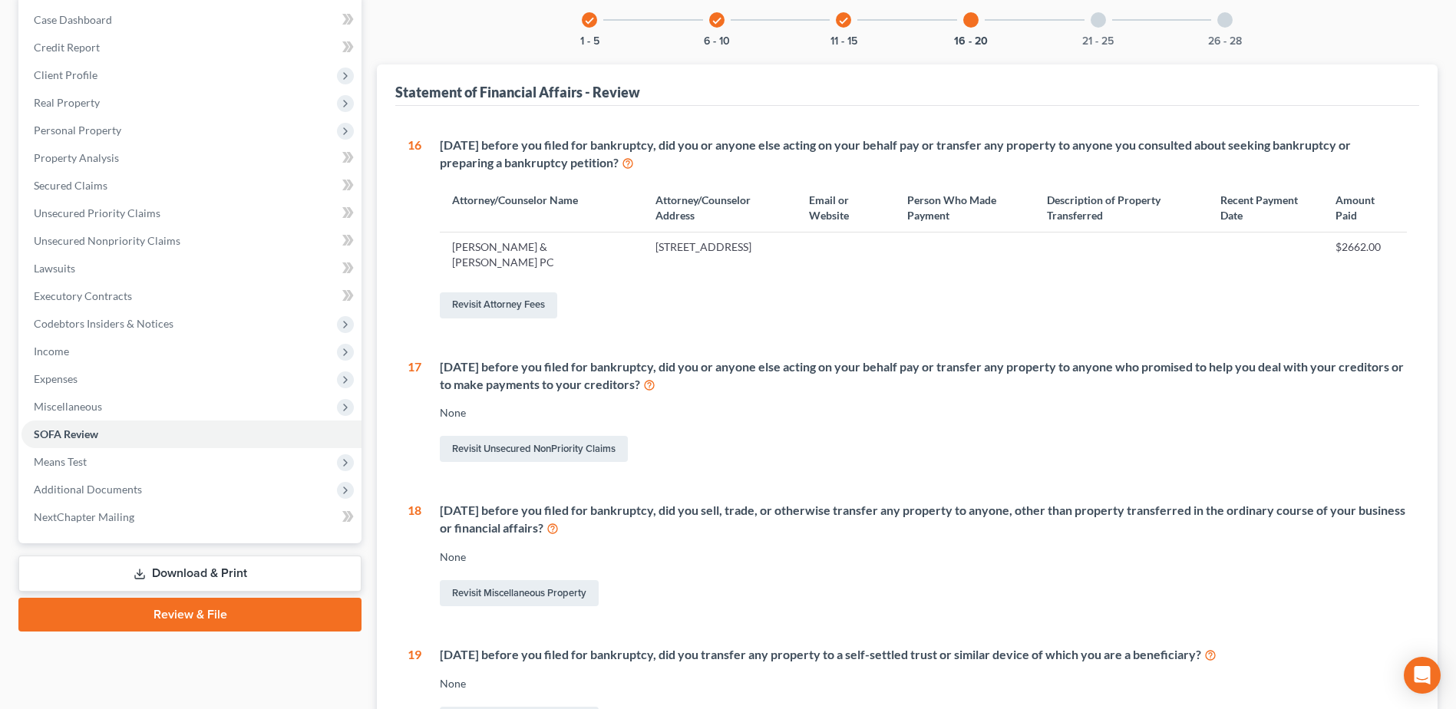
click at [710, 31] on div "check 6 - 10" at bounding box center [717, 20] width 52 height 52
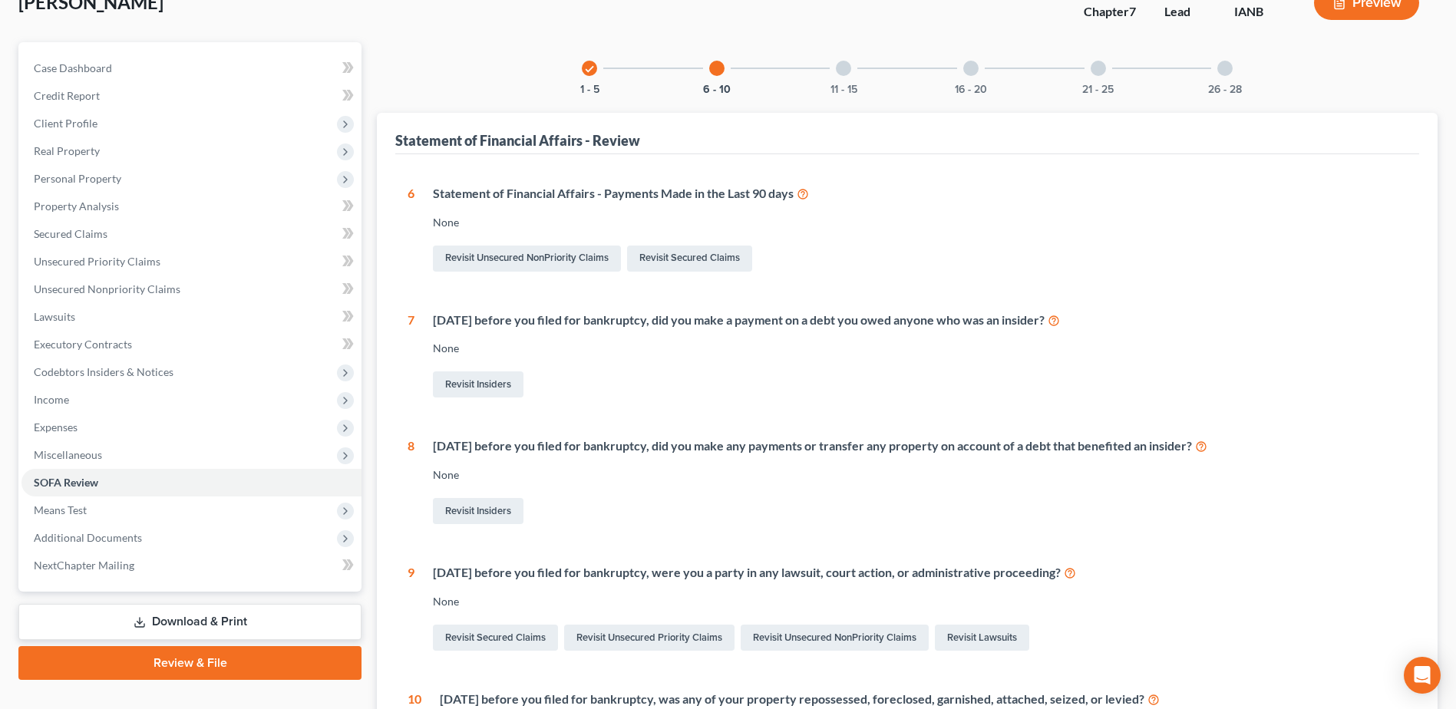
scroll to position [32, 0]
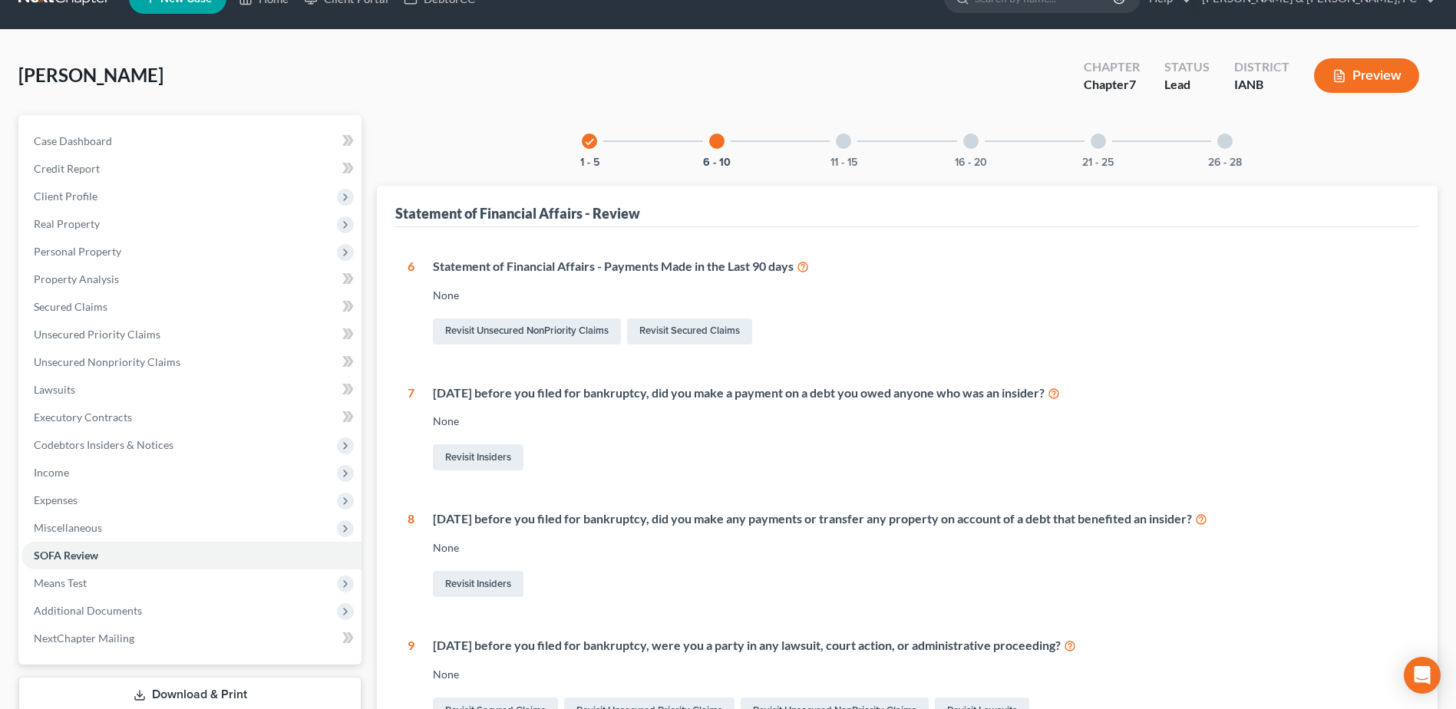
click at [856, 153] on div "11 - 15" at bounding box center [843, 141] width 52 height 52
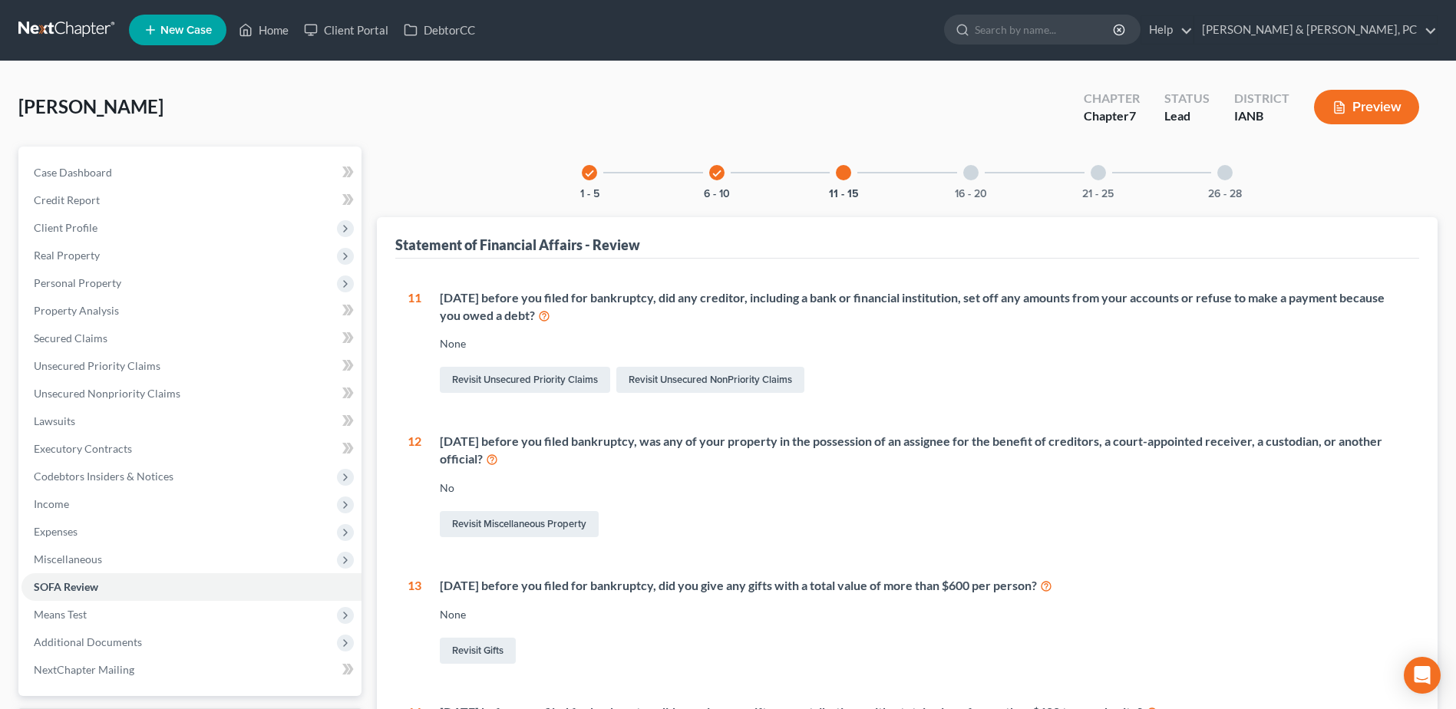
scroll to position [0, 0]
click at [1230, 181] on div "26 - 28" at bounding box center [1224, 173] width 52 height 52
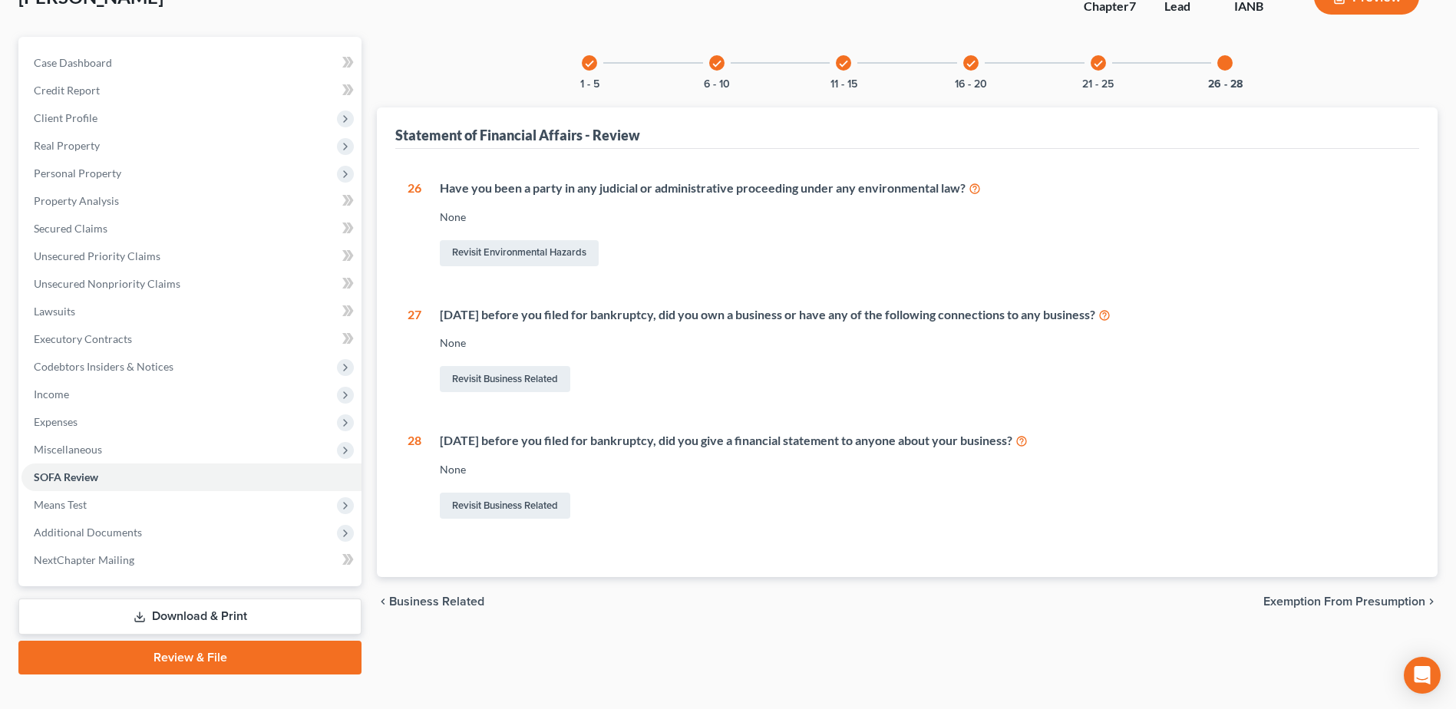
scroll to position [134, 0]
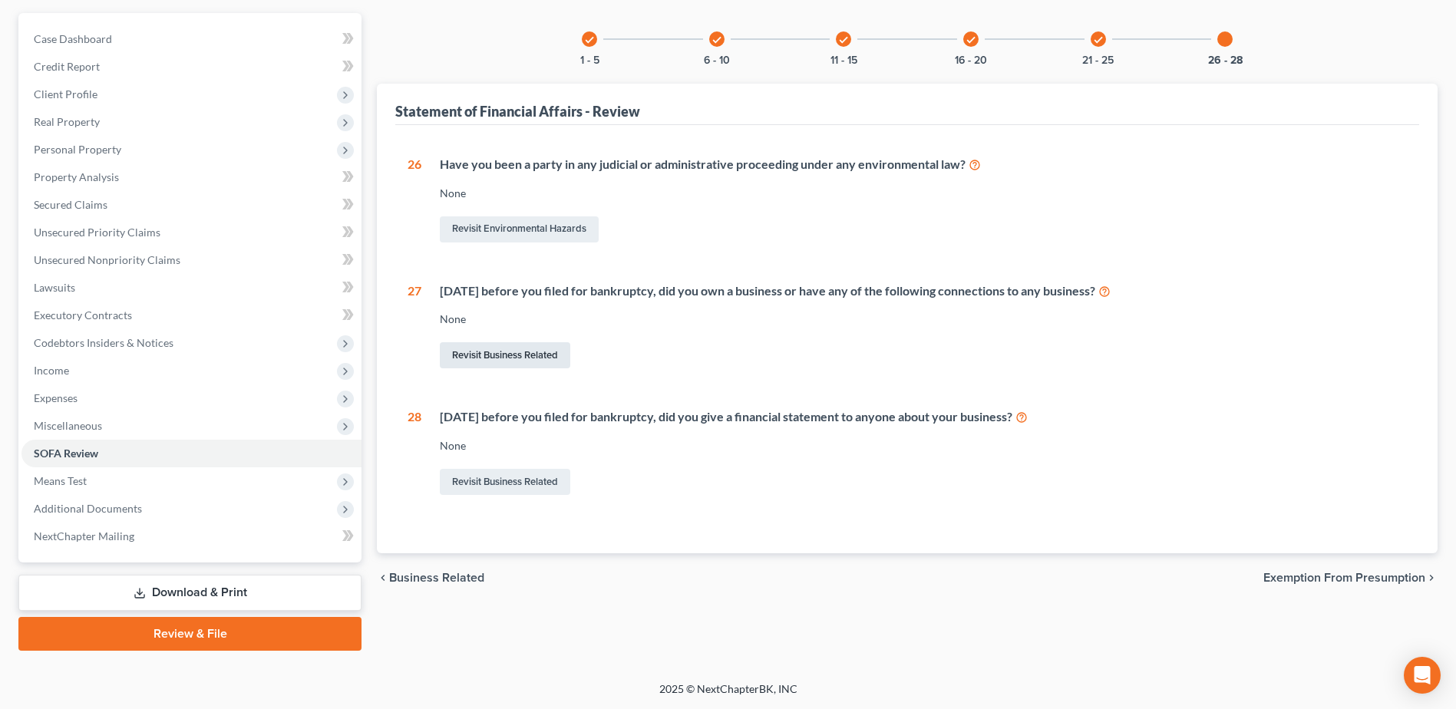
click at [516, 354] on link "Revisit Business Related" at bounding box center [505, 355] width 130 height 26
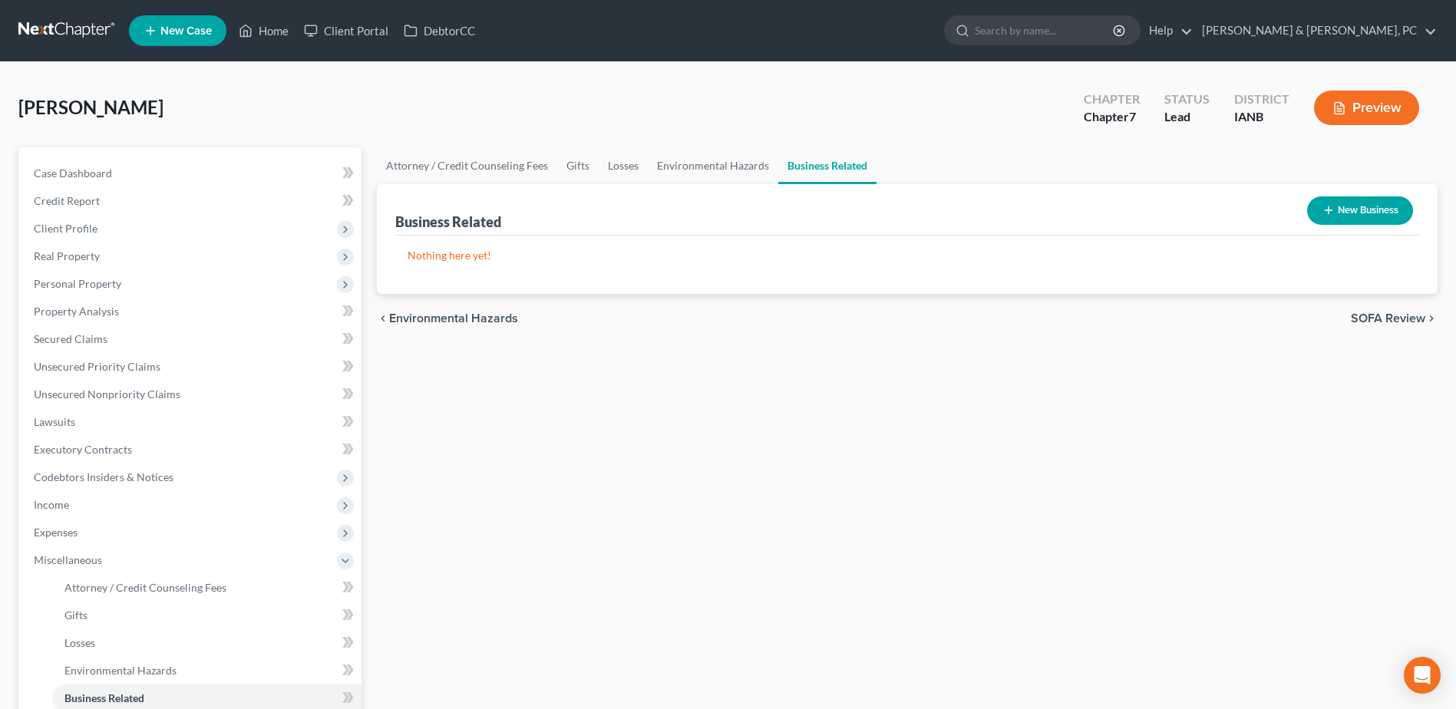
click at [1344, 208] on button "New Business" at bounding box center [1360, 210] width 106 height 28
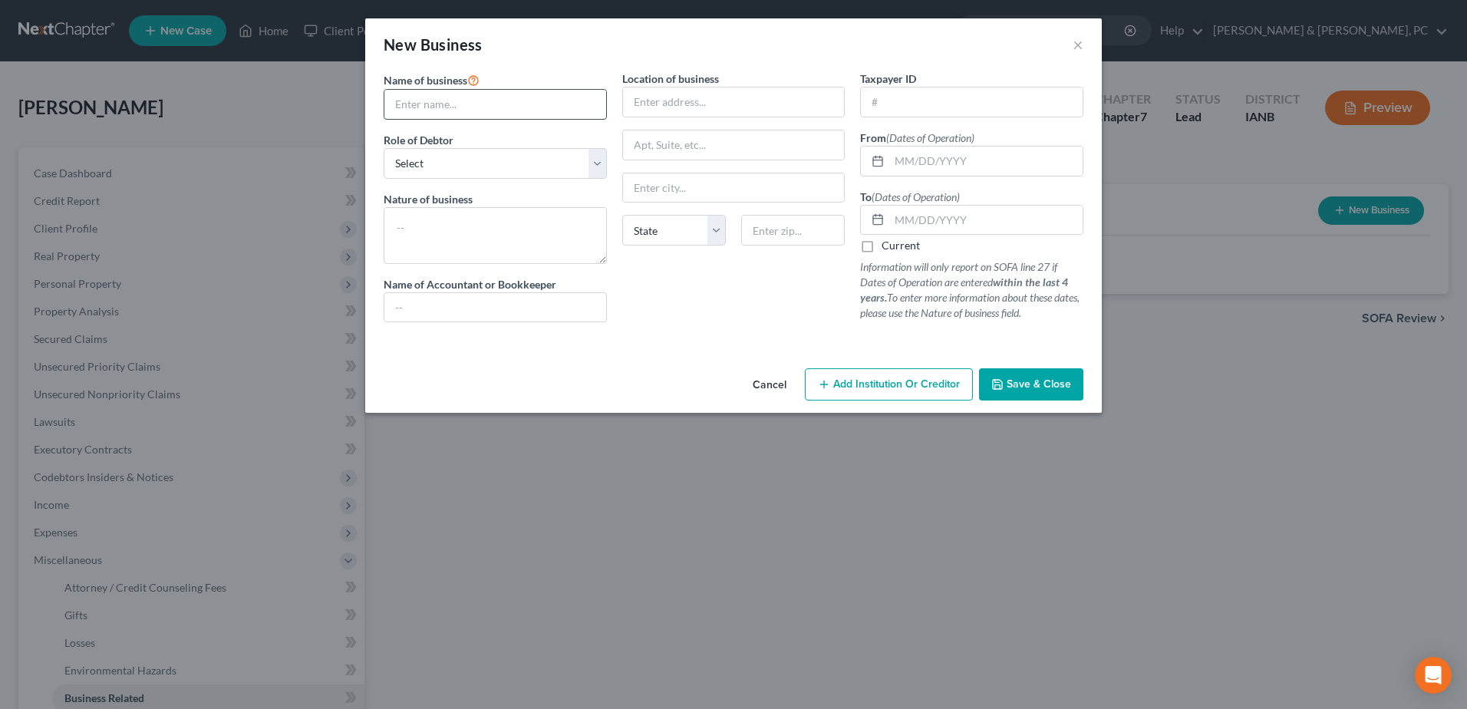
click at [536, 106] on input "text" at bounding box center [495, 104] width 222 height 29
paste input "Create With Influence, LLC (aka The Creative Influence Marketing)"
type input "Create With Influence, LLC (aka The Creative Influence Marketing)"
paste input "Create With Influence, LLC (aka The Creative Influence Marketing)"
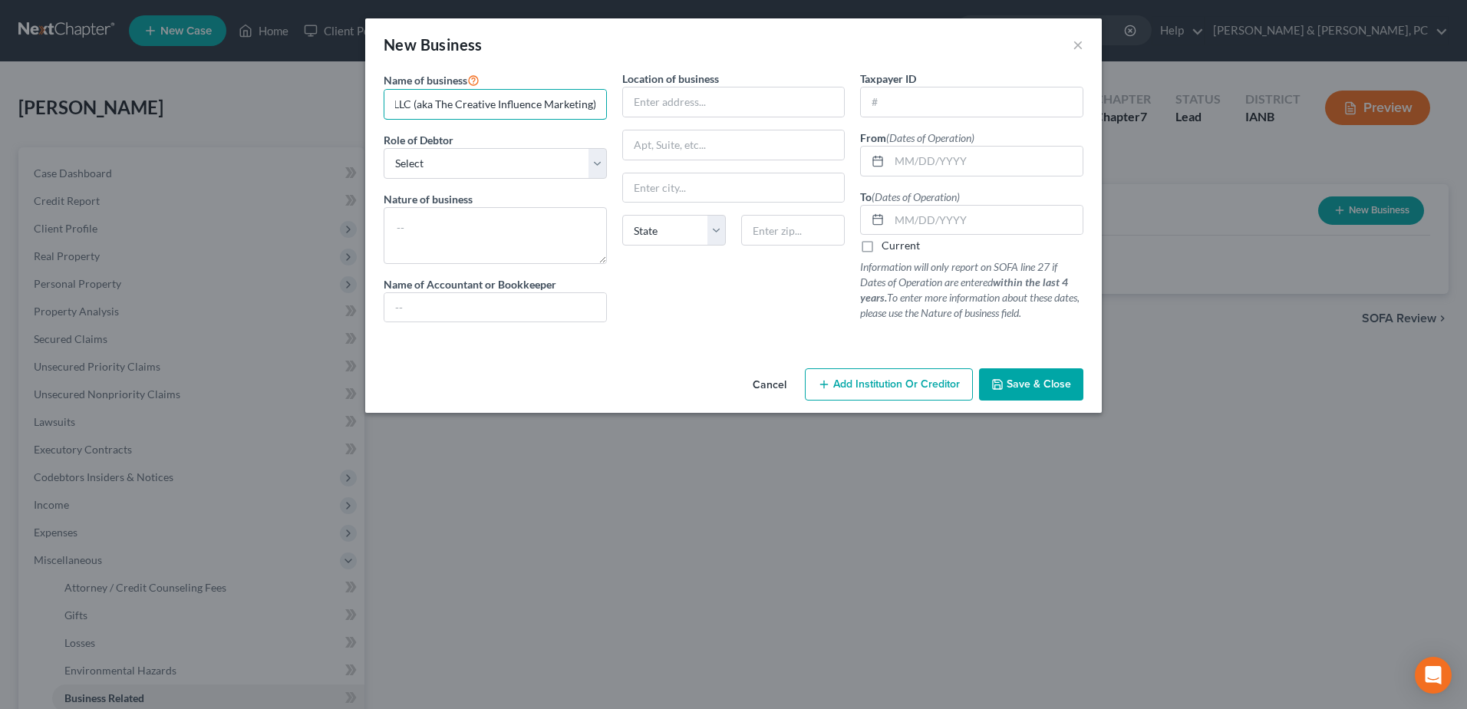
type input "Create With Influence, LLC (aka The Creative Influence Marketing)"
click at [414, 45] on span "New" at bounding box center [400, 44] width 33 height 18
drag, startPoint x: 396, startPoint y: 107, endPoint x: 832, endPoint y: 156, distance: 439.3
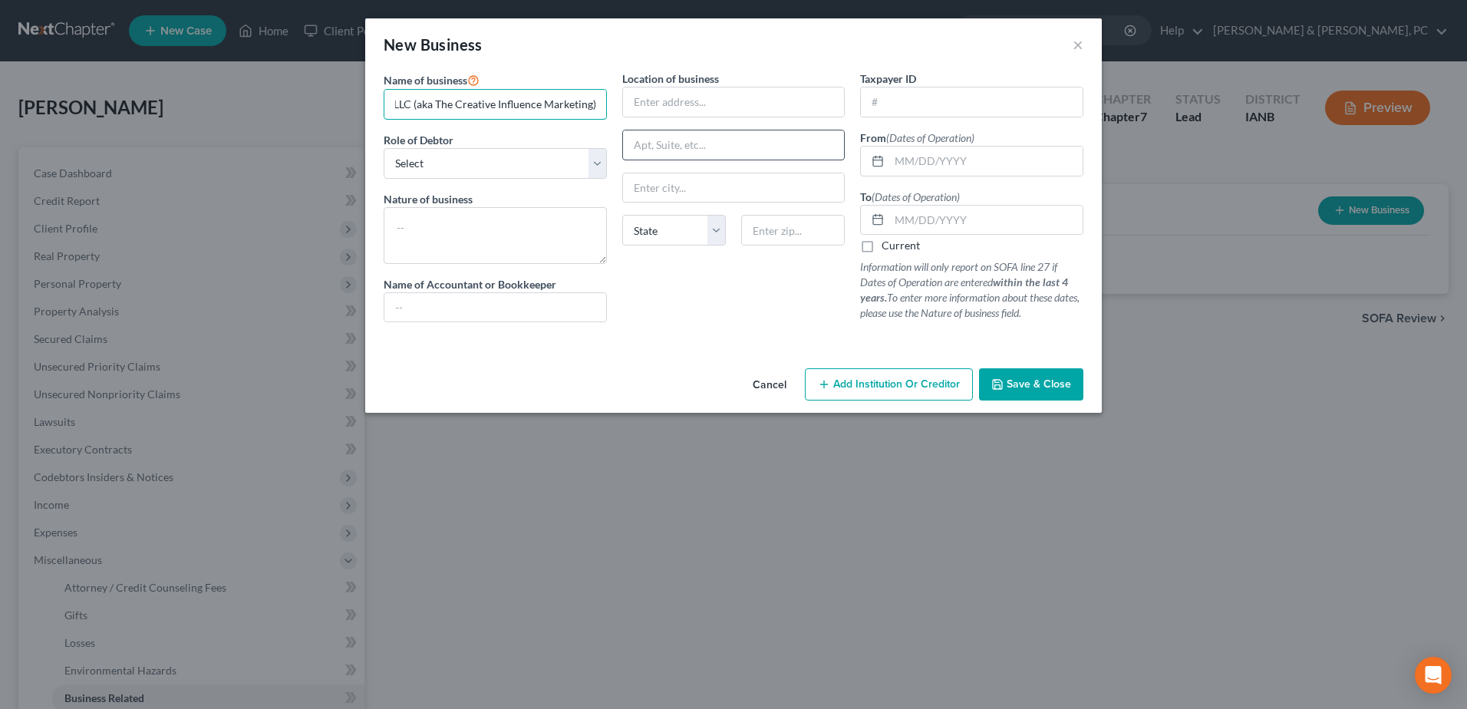
click at [832, 156] on div "Name of business * Create With Influence, LLC (aka The Creative Influence Marke…" at bounding box center [733, 209] width 715 height 276
click at [436, 102] on input "text" at bounding box center [495, 104] width 222 height 29
paste input "Create With Influence, LLC (also known as The Creative Influence Marketing)"
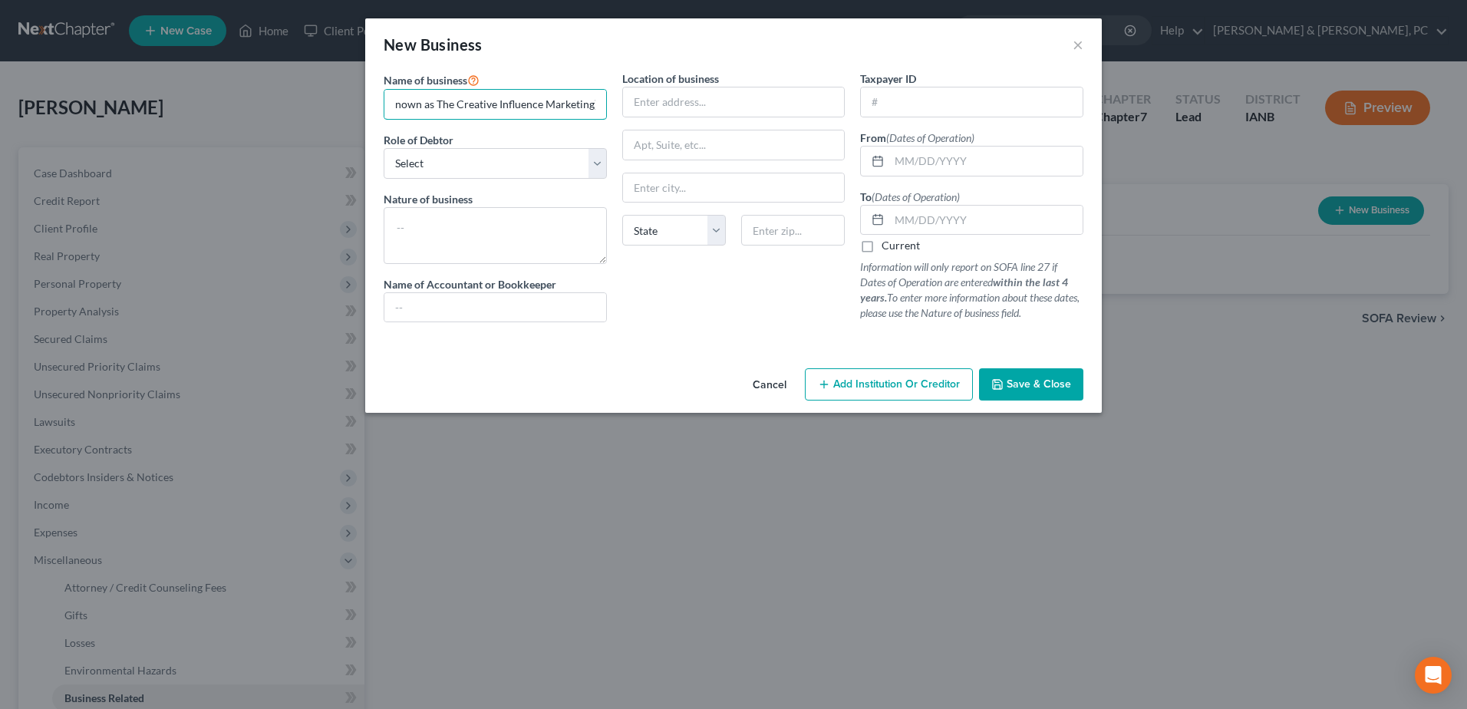
type input "Create With Influence, LLC (also known as The Creative Influence Marketing)"
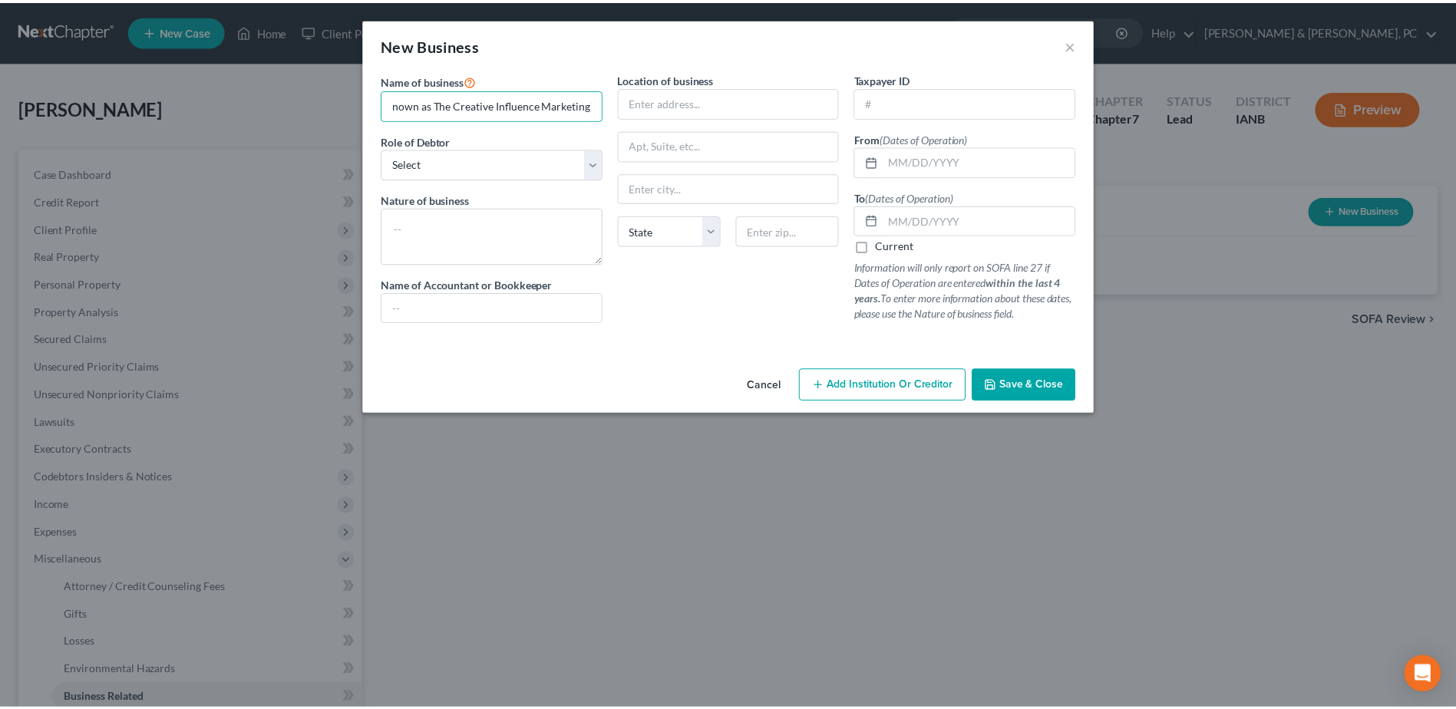
scroll to position [0, 0]
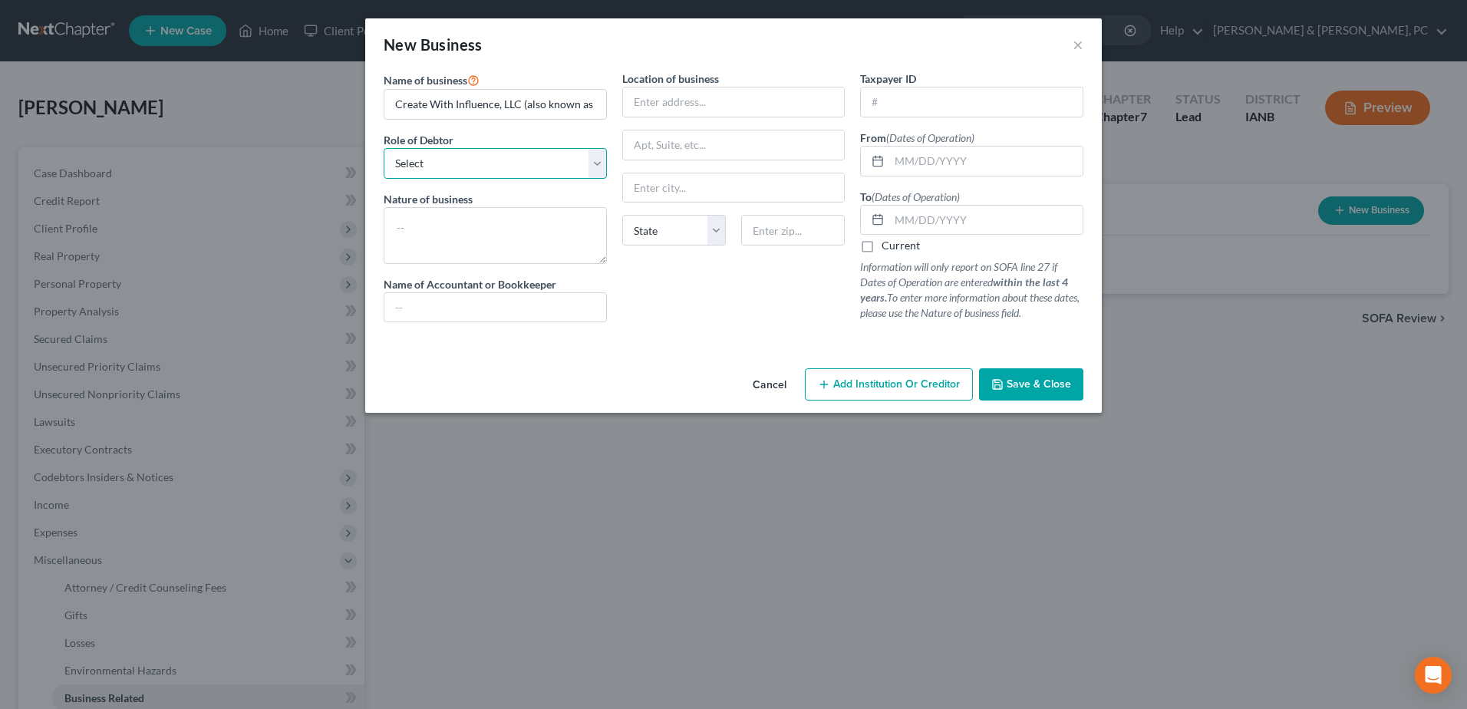
click at [503, 165] on select "Select A member of a limited liability company (LLC) or limited liability partn…" at bounding box center [495, 163] width 223 height 31
click at [934, 111] on input "text" at bounding box center [972, 101] width 222 height 29
paste input "[US_EMPLOYER_IDENTIFICATION_NUMBER]"
type input "[US_EMPLOYER_IDENTIFICATION_NUMBER]"
click at [554, 242] on textarea at bounding box center [495, 235] width 223 height 57
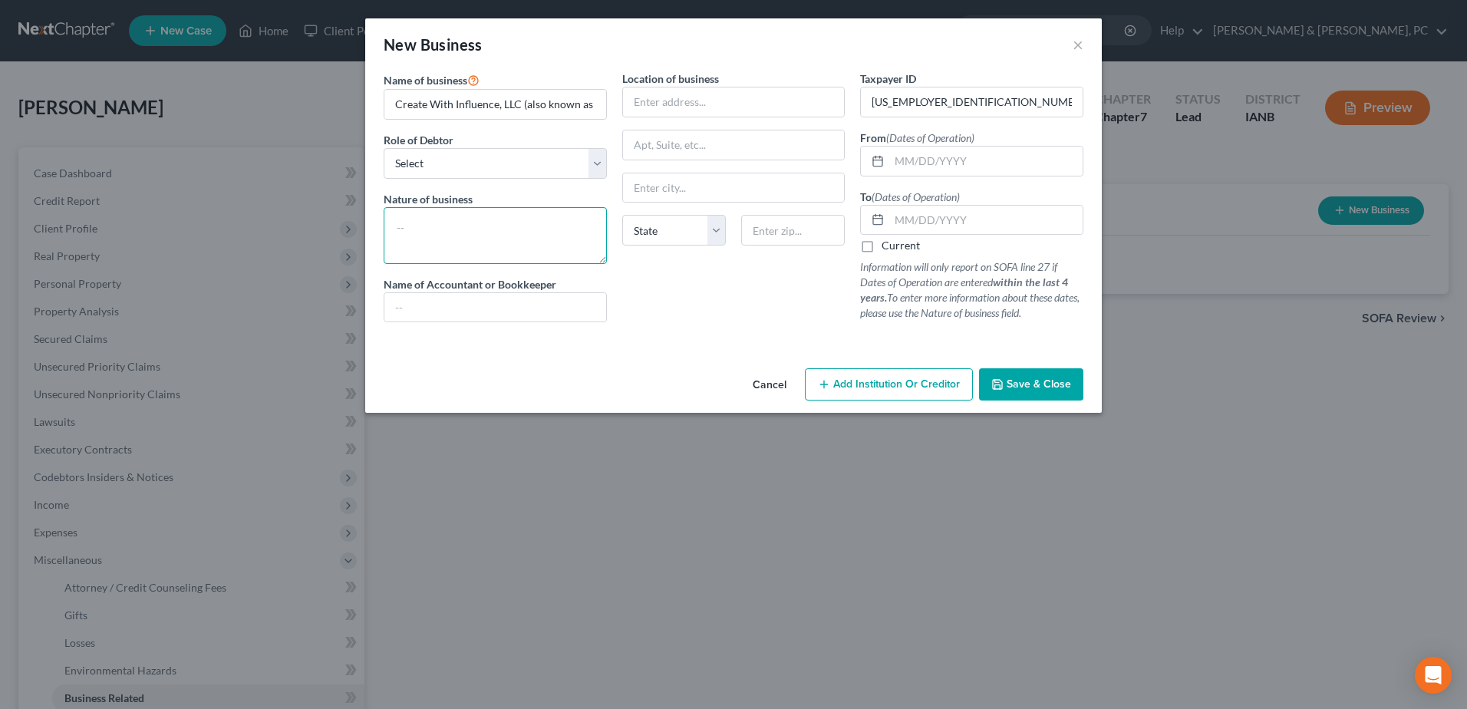
paste textarea "Marketing / Media / Creative Services"
type textarea "Marketing / Media / Creative Services"
click at [955, 168] on input "text" at bounding box center [985, 161] width 193 height 29
type input "[DATE]"
click at [958, 213] on input "text" at bounding box center [985, 220] width 193 height 29
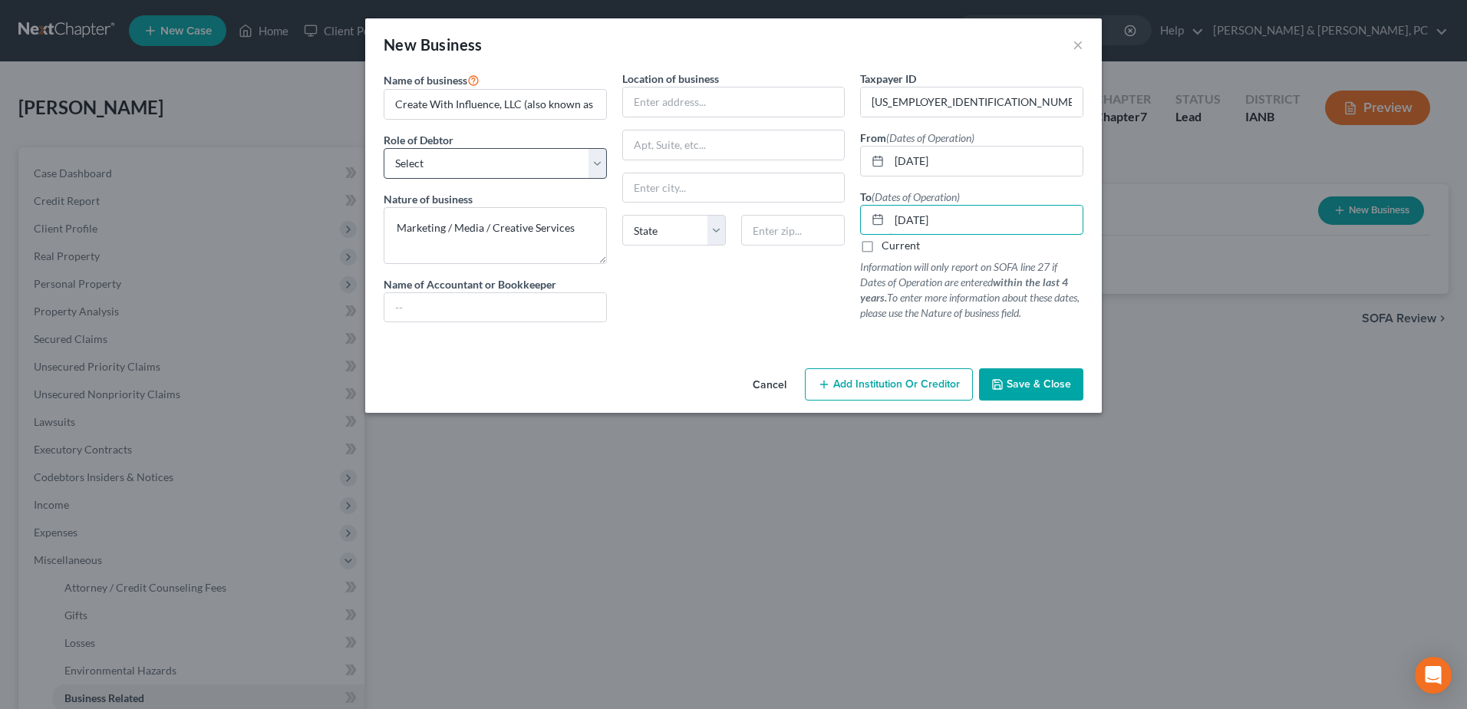
type input "[DATE]"
click at [541, 163] on select "Select A member of a limited liability company (LLC) or limited liability partn…" at bounding box center [495, 163] width 223 height 31
select select "member"
click at [384, 148] on select "Select A member of a limited liability company (LLC) or limited liability partn…" at bounding box center [495, 163] width 223 height 31
click at [706, 325] on div "Location of business State [US_STATE][GEOGRAPHIC_DATA] [GEOGRAPHIC_DATA] [GEOGR…" at bounding box center [734, 203] width 239 height 264
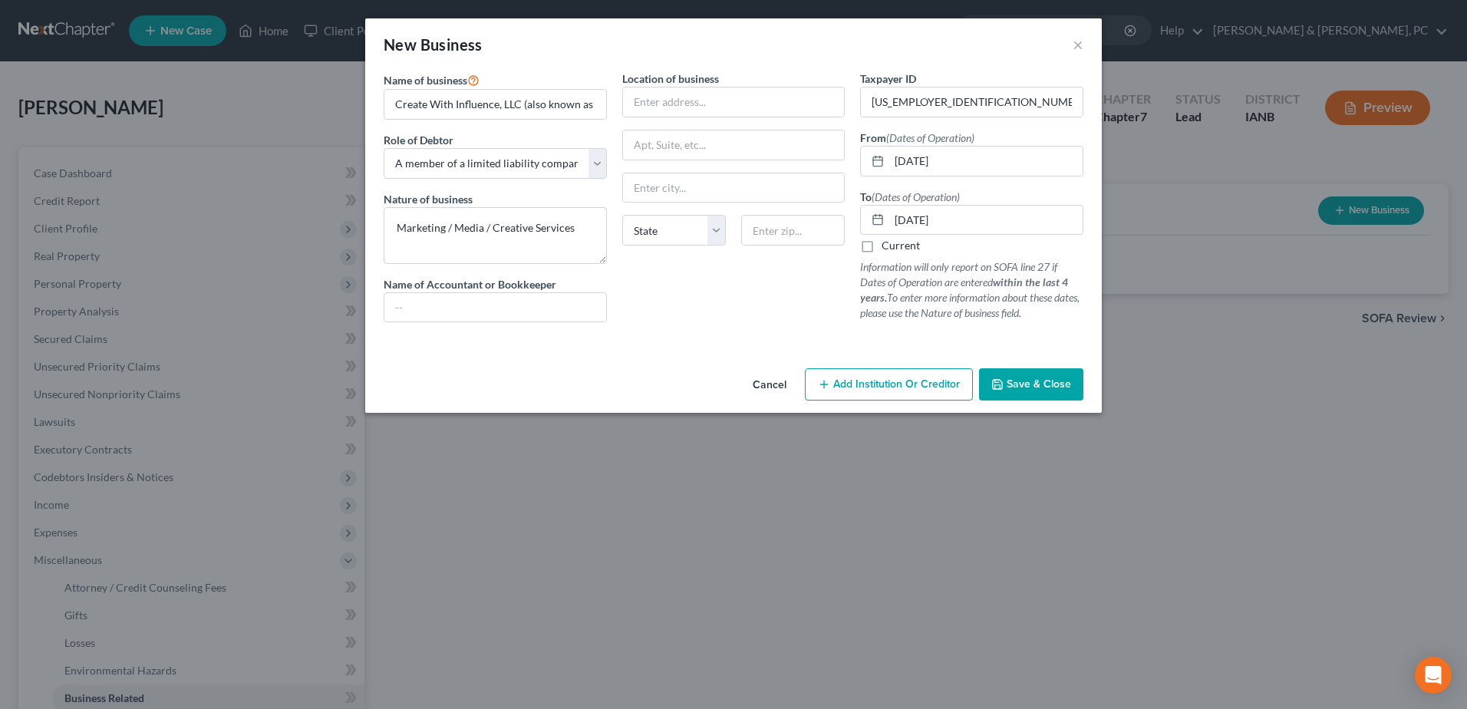
click at [1030, 381] on span "Save & Close" at bounding box center [1039, 383] width 64 height 13
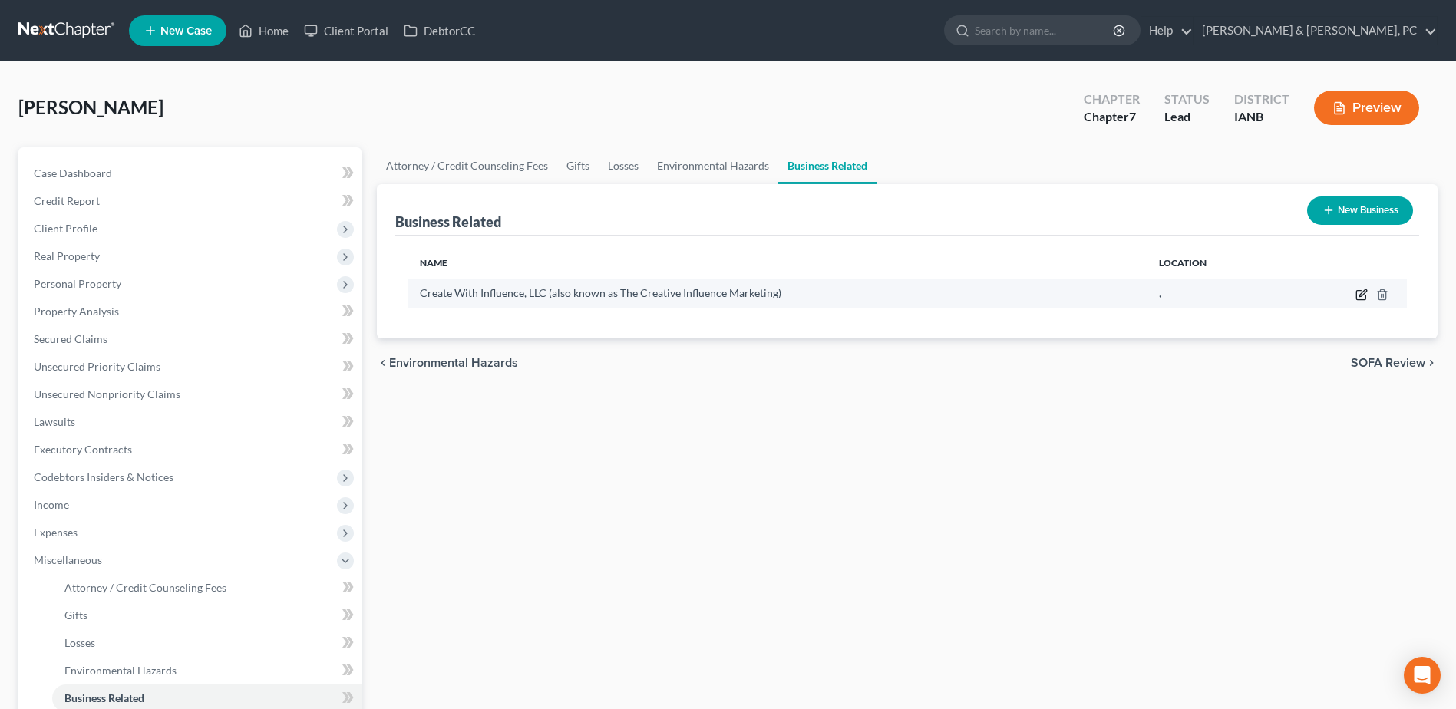
click at [1364, 288] on icon "button" at bounding box center [1361, 294] width 12 height 12
select select "member"
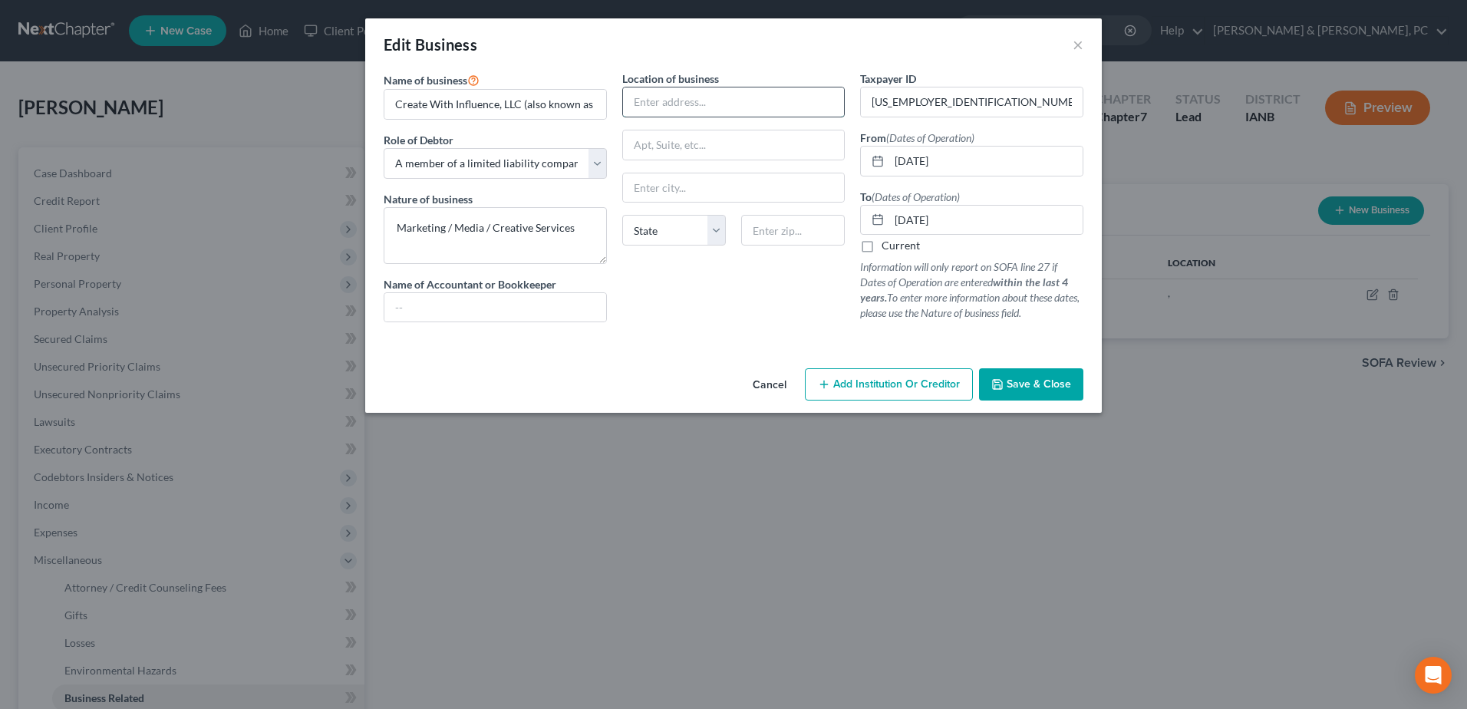
click at [668, 110] on input "text" at bounding box center [734, 101] width 222 height 29
type input "[STREET_ADDRESS][PERSON_NAME]"
type input "Ste R"
type input "99201"
type input "[GEOGRAPHIC_DATA]"
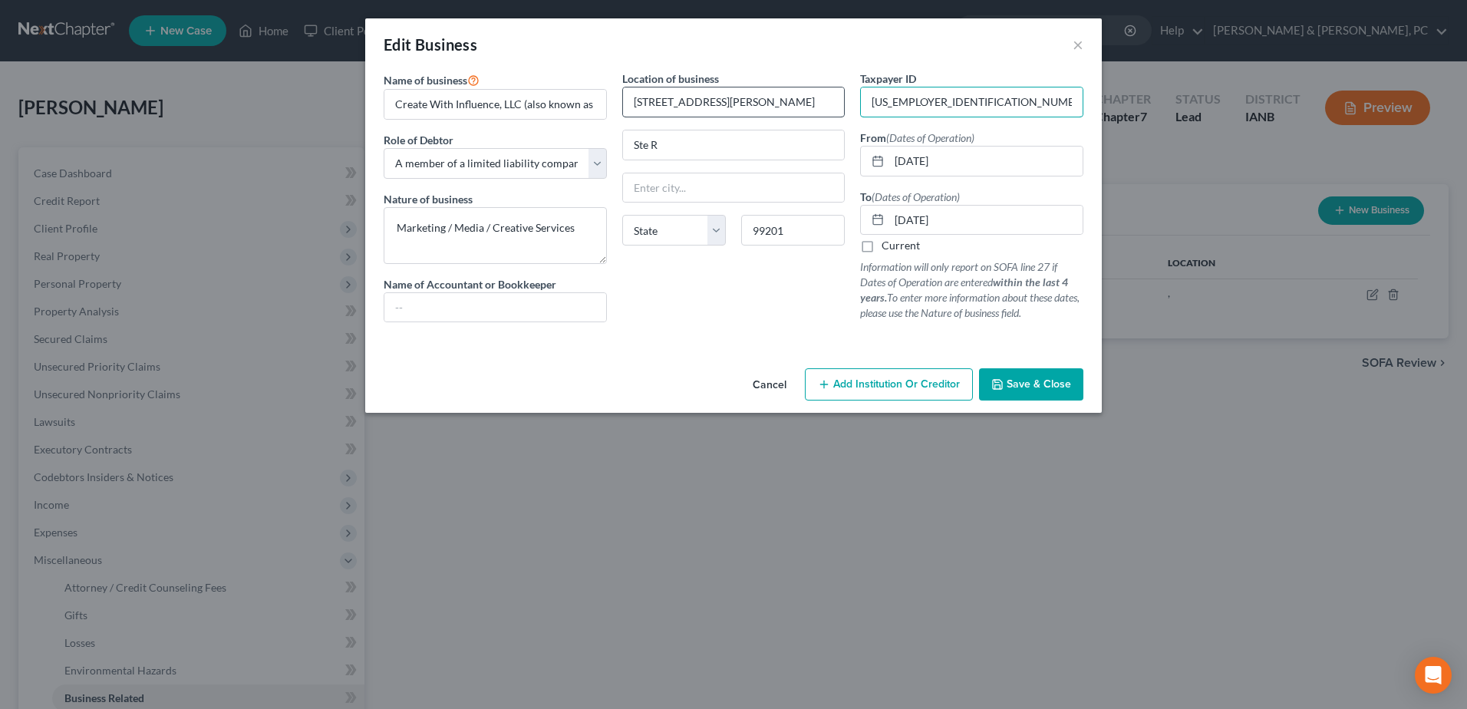
select select "50"
click at [692, 288] on div "Location of business [STREET_ADDRESS][GEOGRAPHIC_DATA][PERSON_NAME] [US_STATE][…" at bounding box center [734, 203] width 239 height 264
click at [1049, 378] on span "Save & Close" at bounding box center [1039, 383] width 64 height 13
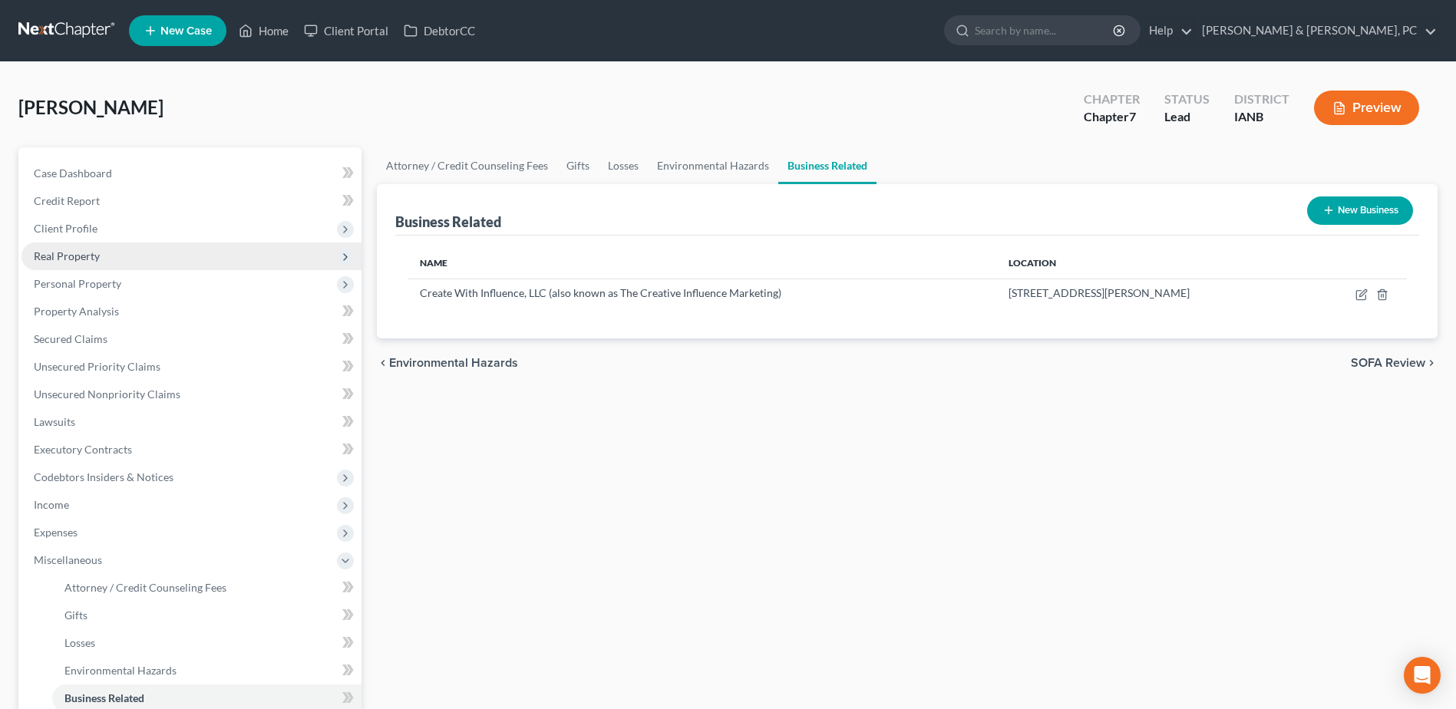
click at [142, 252] on span "Real Property" at bounding box center [191, 256] width 340 height 28
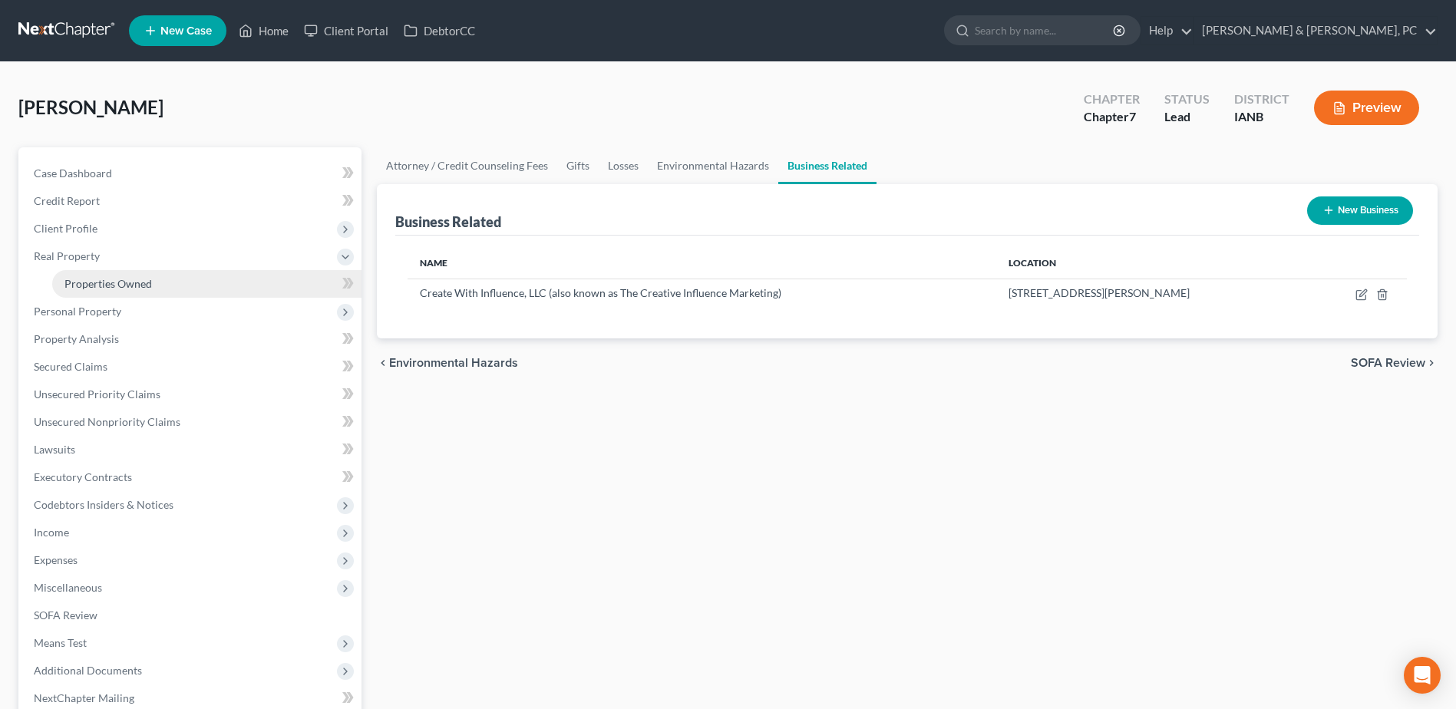
click at [129, 295] on link "Properties Owned" at bounding box center [206, 284] width 309 height 28
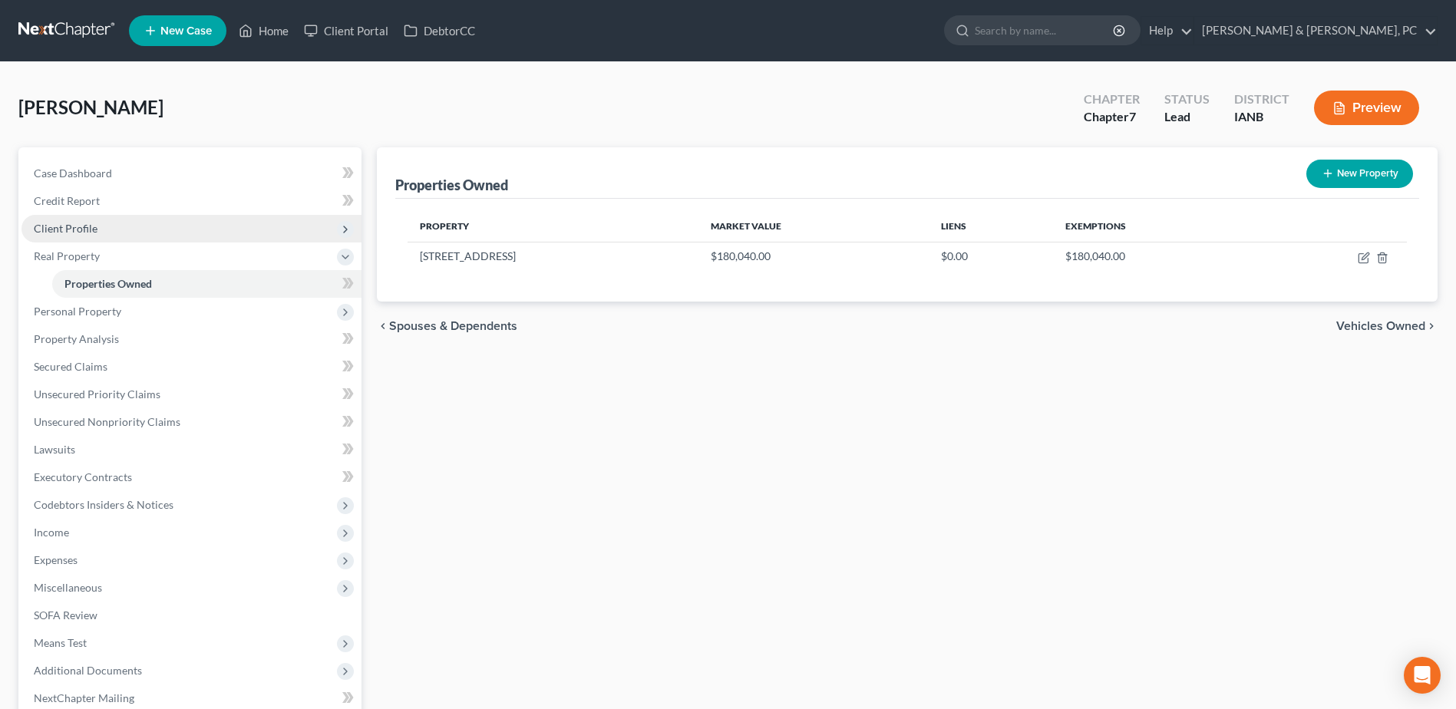
click at [128, 240] on span "Client Profile" at bounding box center [191, 229] width 340 height 28
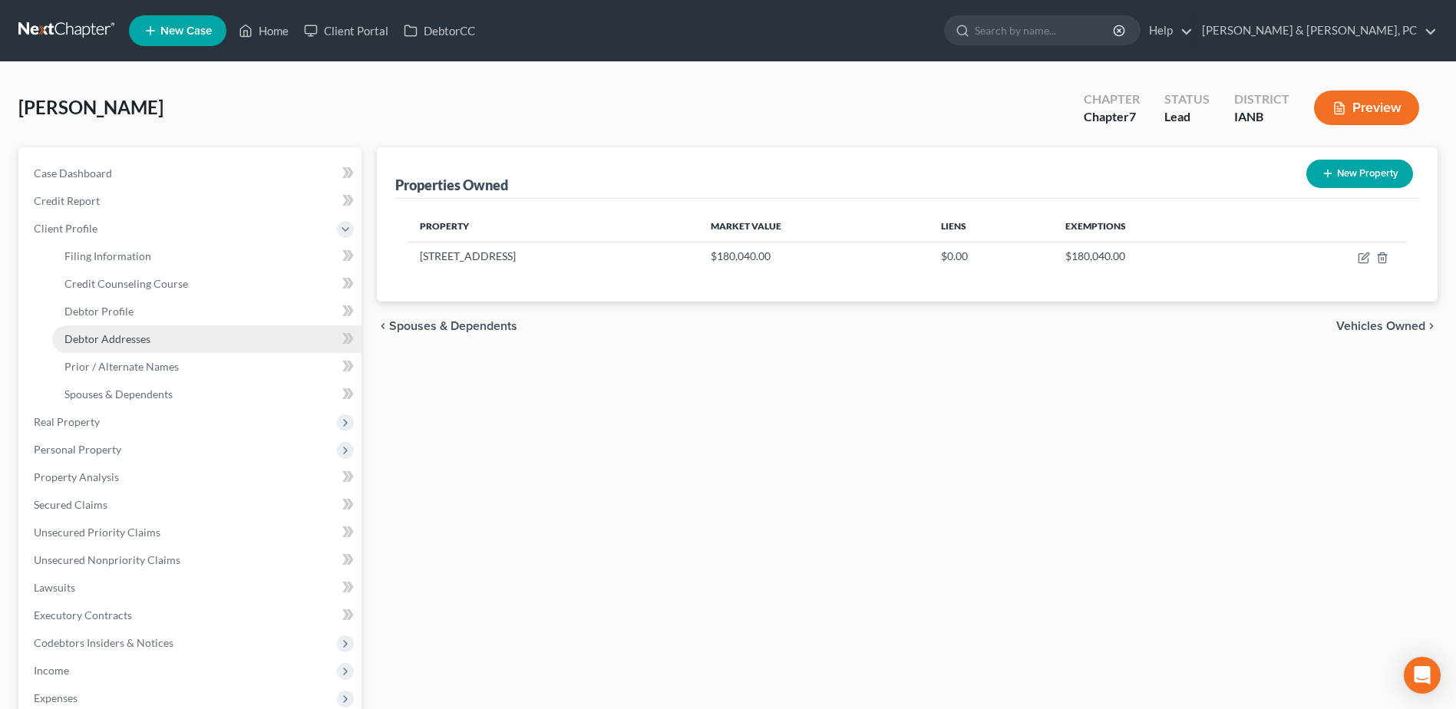
click at [131, 343] on span "Debtor Addresses" at bounding box center [107, 338] width 86 height 13
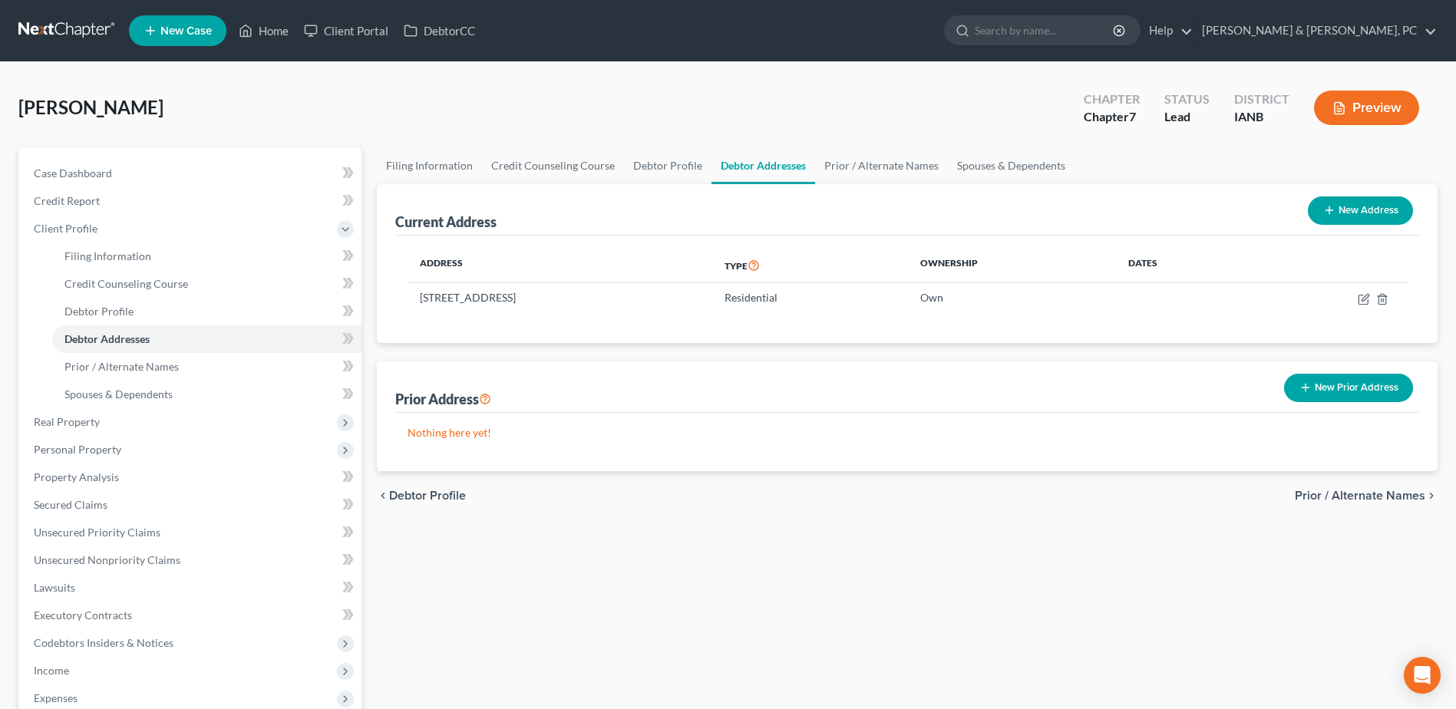
click at [1337, 391] on button "New Prior Address" at bounding box center [1348, 388] width 129 height 28
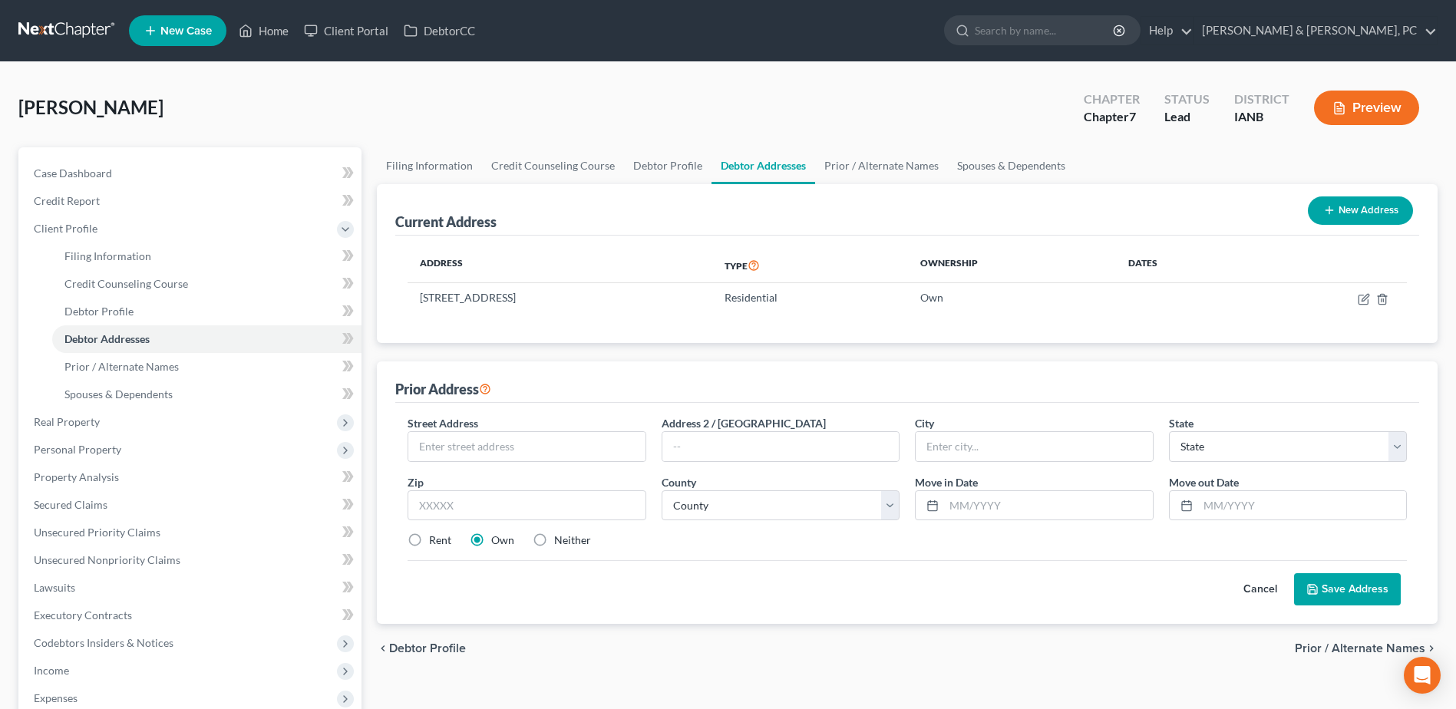
click at [546, 429] on div "Street Address *" at bounding box center [526, 438] width 253 height 47
click at [544, 434] on input "text" at bounding box center [526, 446] width 236 height 29
type input "[STREET_ADDRESS]"
type input "98188"
type input "[GEOGRAPHIC_DATA]"
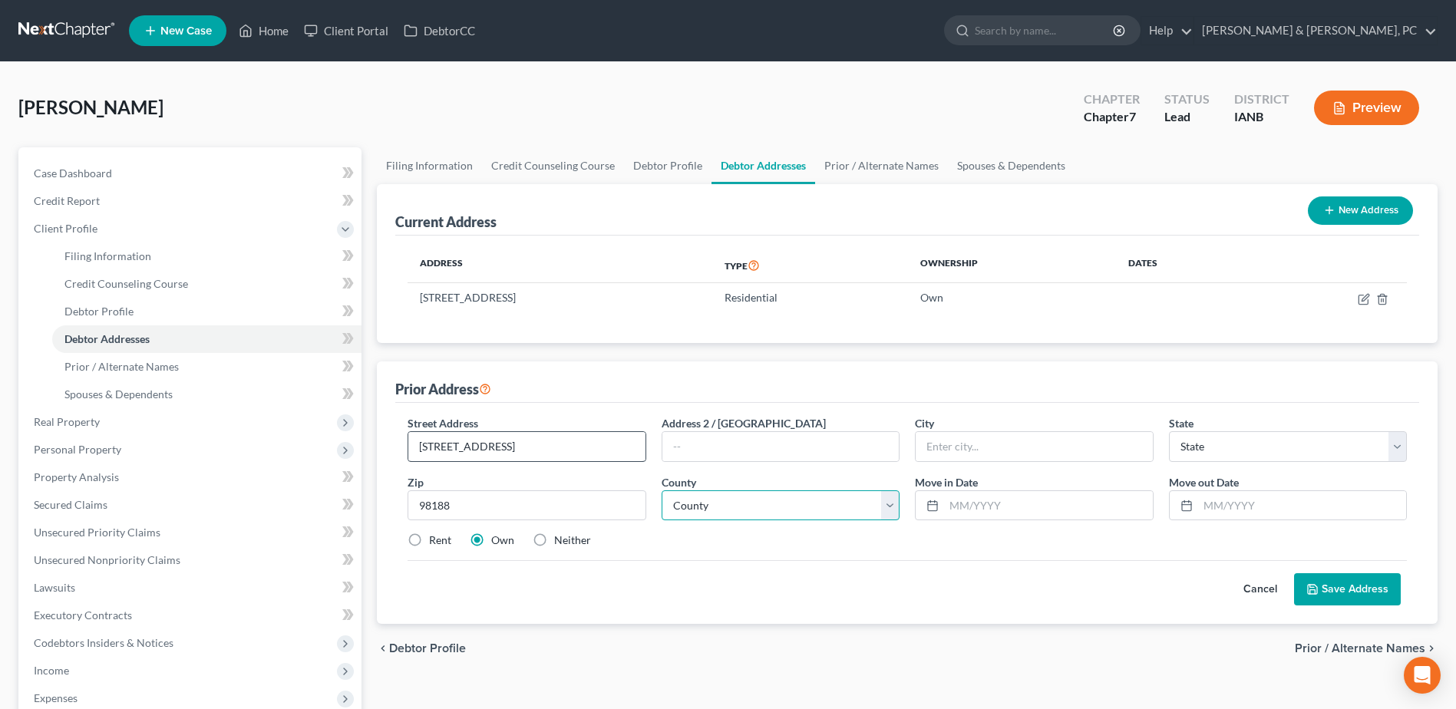
select select "50"
drag, startPoint x: 554, startPoint y: 491, endPoint x: 389, endPoint y: 483, distance: 165.1
click at [389, 483] on div "Prior Address Street Address * [STREET_ADDRESS] Address 2 / [GEOGRAPHIC_DATA] *…" at bounding box center [907, 492] width 1060 height 262
click at [706, 503] on select "County [GEOGRAPHIC_DATA] [GEOGRAPHIC_DATA] [GEOGRAPHIC_DATA] [GEOGRAPHIC_DATA] …" at bounding box center [780, 505] width 238 height 31
select select "16"
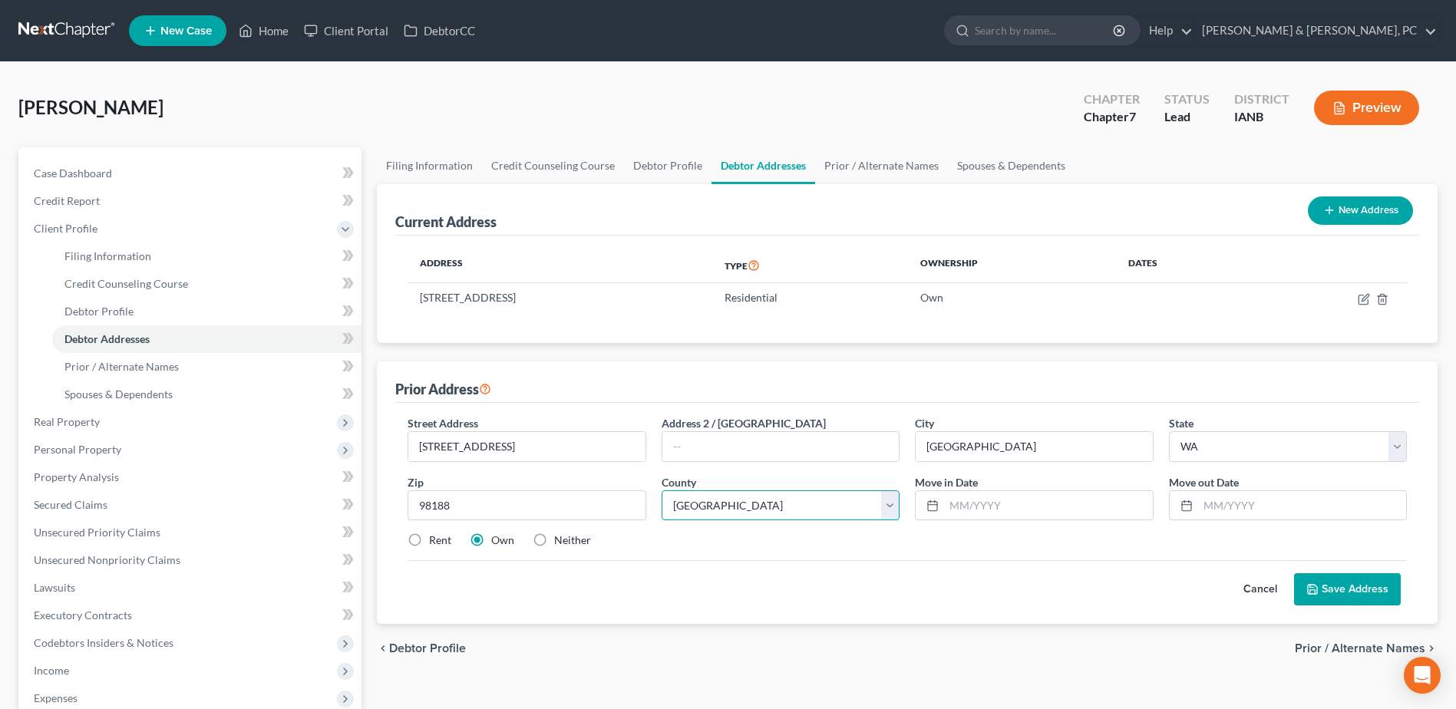
click at [661, 490] on select "County [GEOGRAPHIC_DATA] [GEOGRAPHIC_DATA] [GEOGRAPHIC_DATA] [GEOGRAPHIC_DATA] …" at bounding box center [780, 505] width 238 height 31
click at [983, 503] on input "text" at bounding box center [1048, 505] width 208 height 29
type input "10/2019"
type input "08/2023"
click at [450, 537] on label "Rent" at bounding box center [440, 539] width 22 height 15
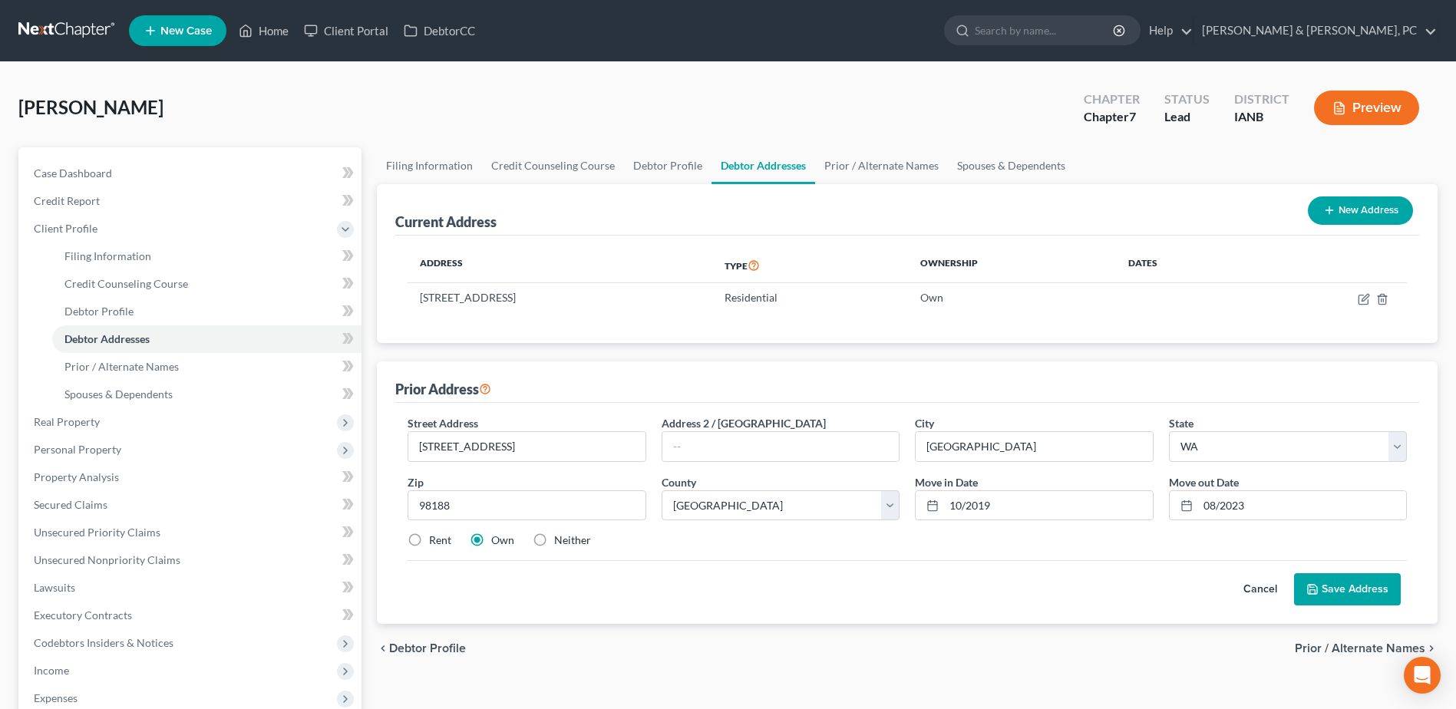
click at [445, 537] on input "Rent" at bounding box center [440, 537] width 10 height 10
radio input "true"
click at [1342, 586] on button "Save Address" at bounding box center [1347, 589] width 107 height 32
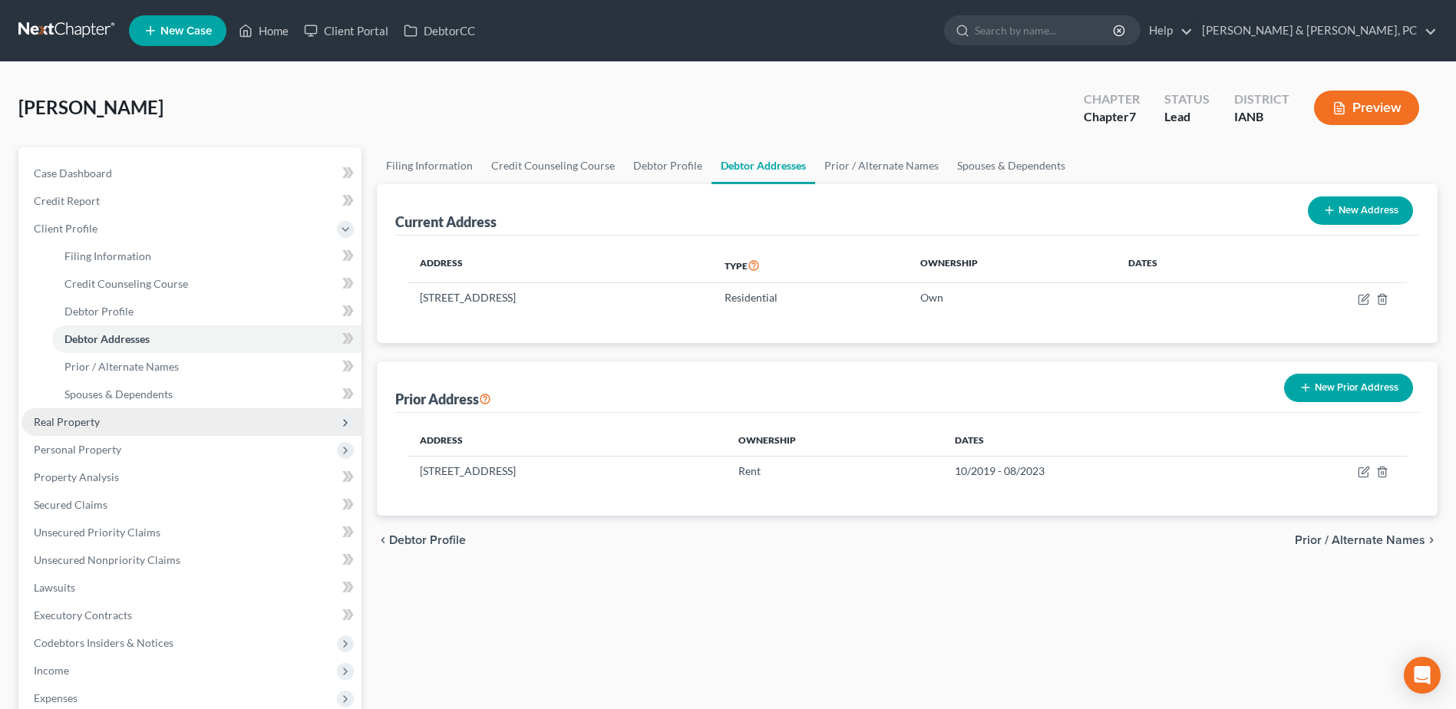
click at [107, 429] on span "Real Property" at bounding box center [191, 422] width 340 height 28
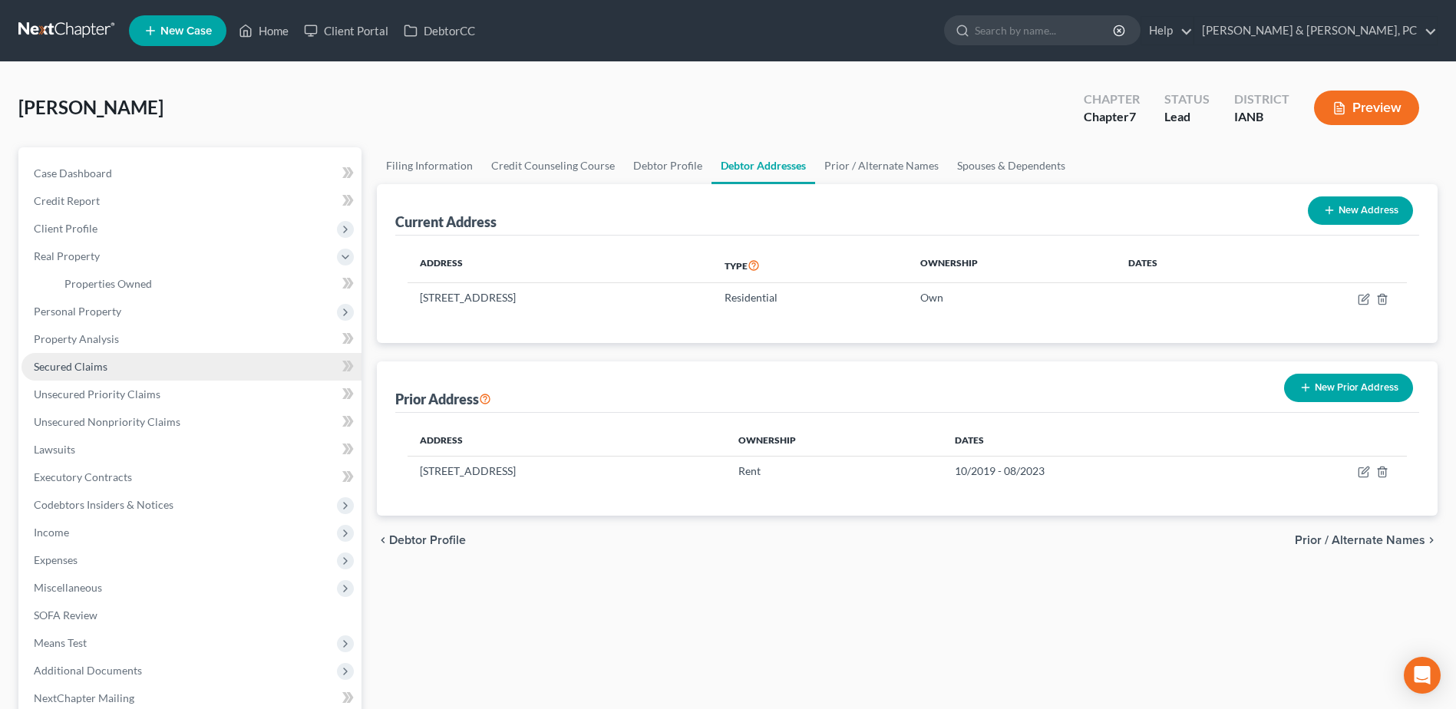
click at [101, 366] on span "Secured Claims" at bounding box center [71, 366] width 74 height 13
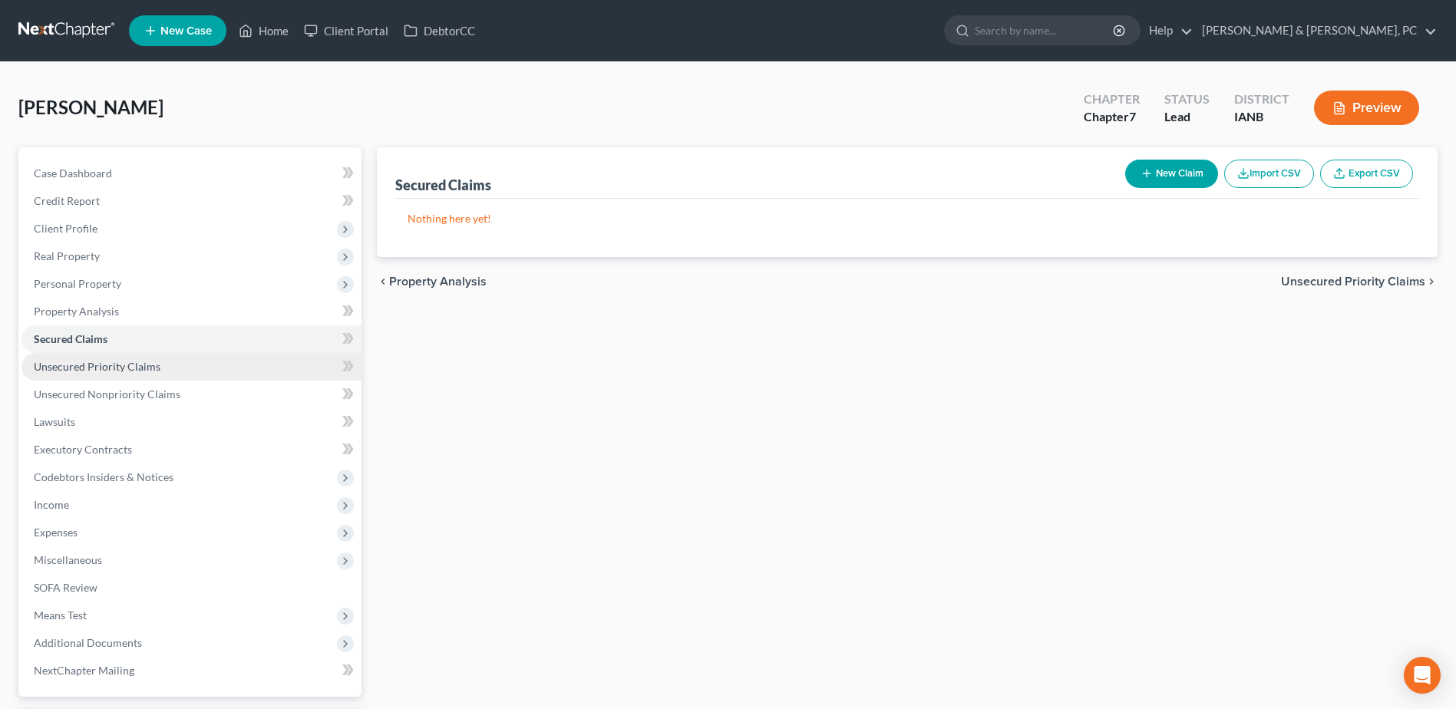
click at [148, 361] on span "Unsecured Priority Claims" at bounding box center [97, 366] width 127 height 13
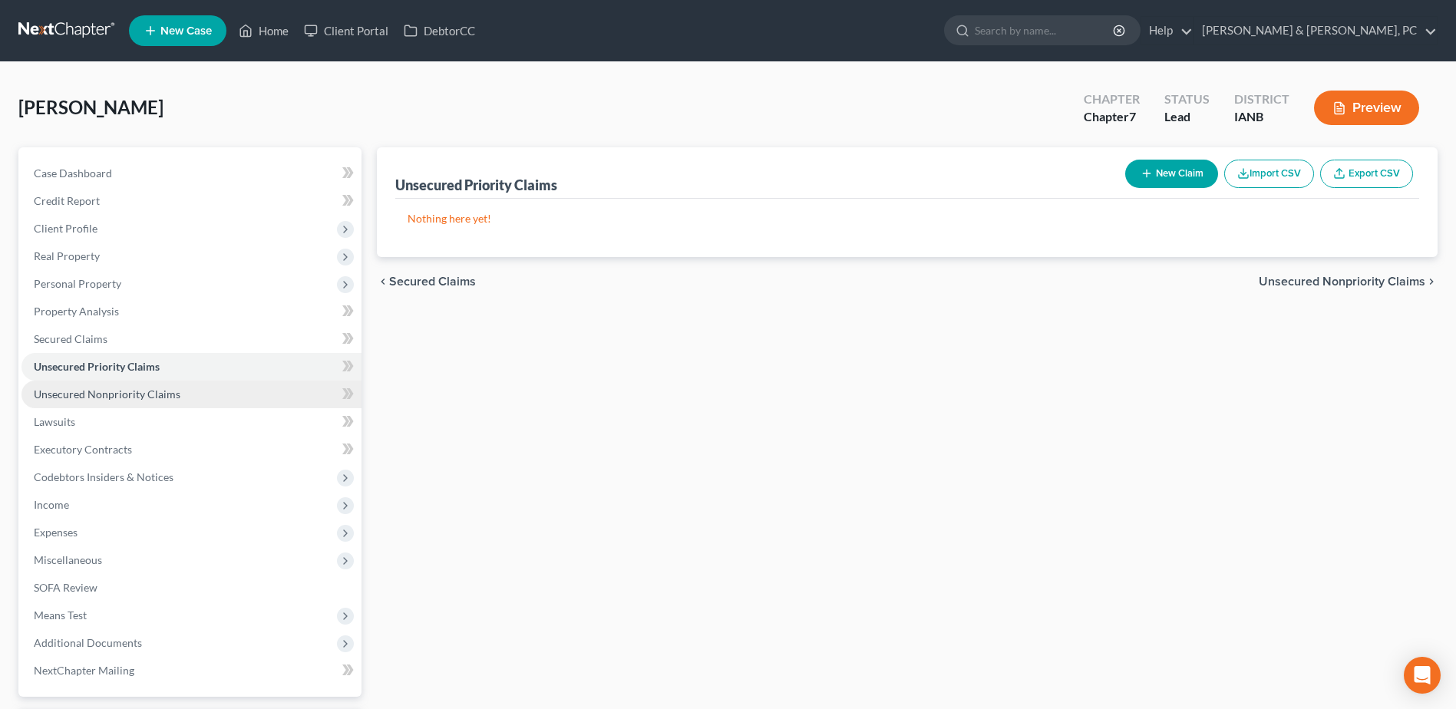
click at [154, 397] on span "Unsecured Nonpriority Claims" at bounding box center [107, 393] width 147 height 13
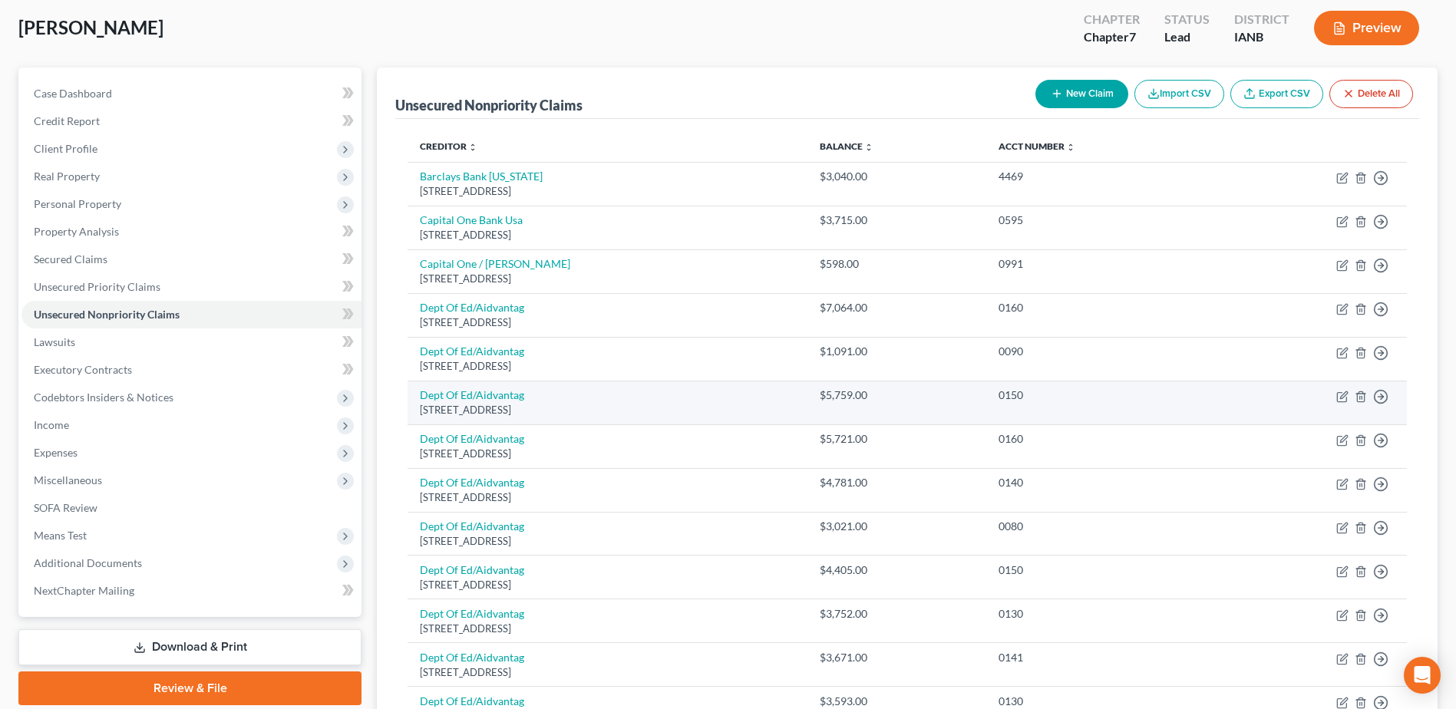
scroll to position [77, 0]
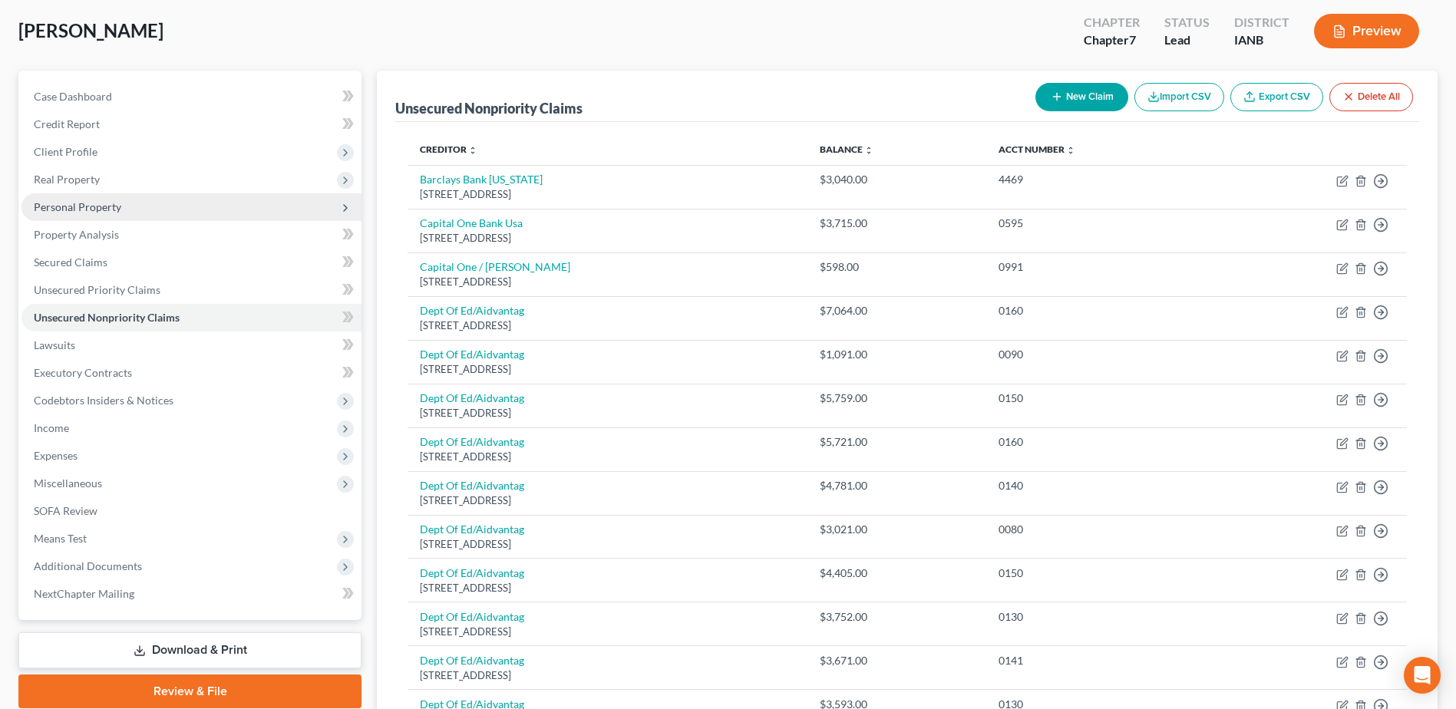
click at [97, 211] on span "Personal Property" at bounding box center [77, 206] width 87 height 13
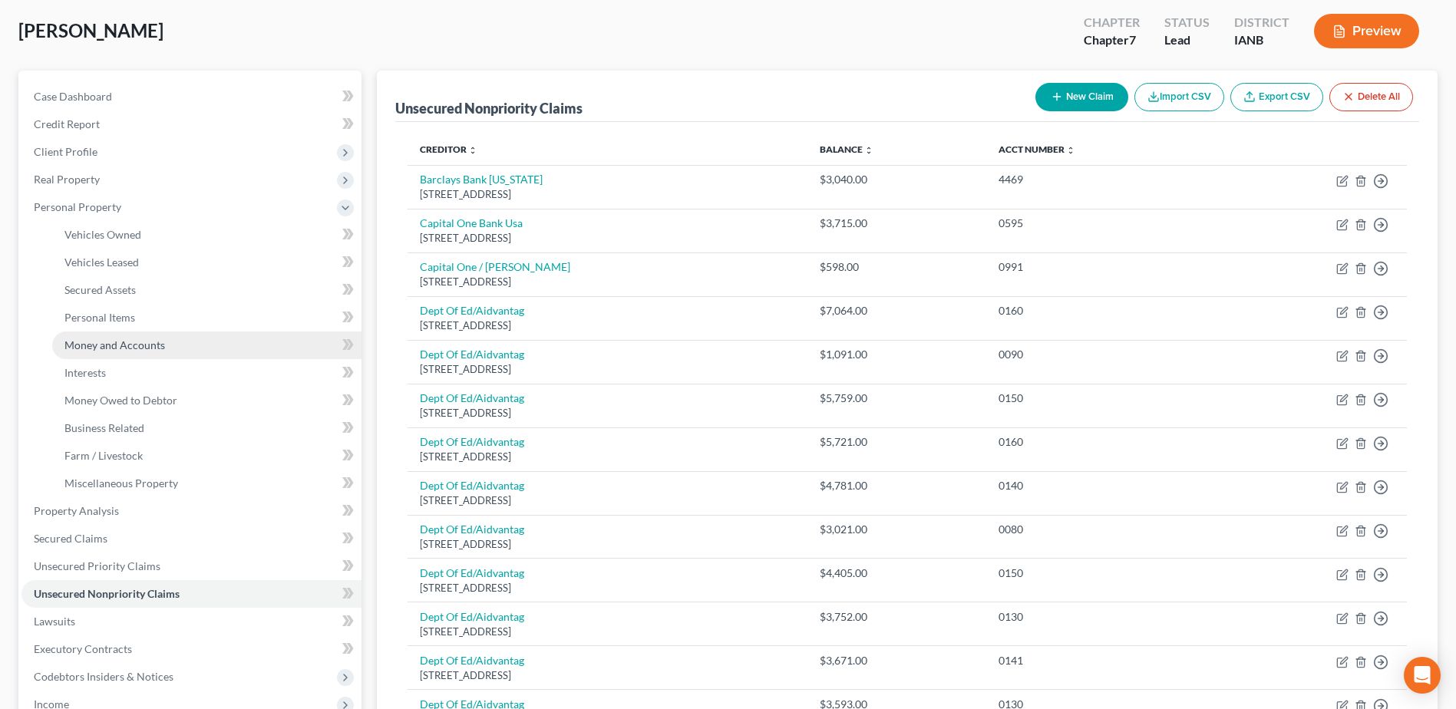
click at [133, 338] on span "Money and Accounts" at bounding box center [114, 344] width 101 height 13
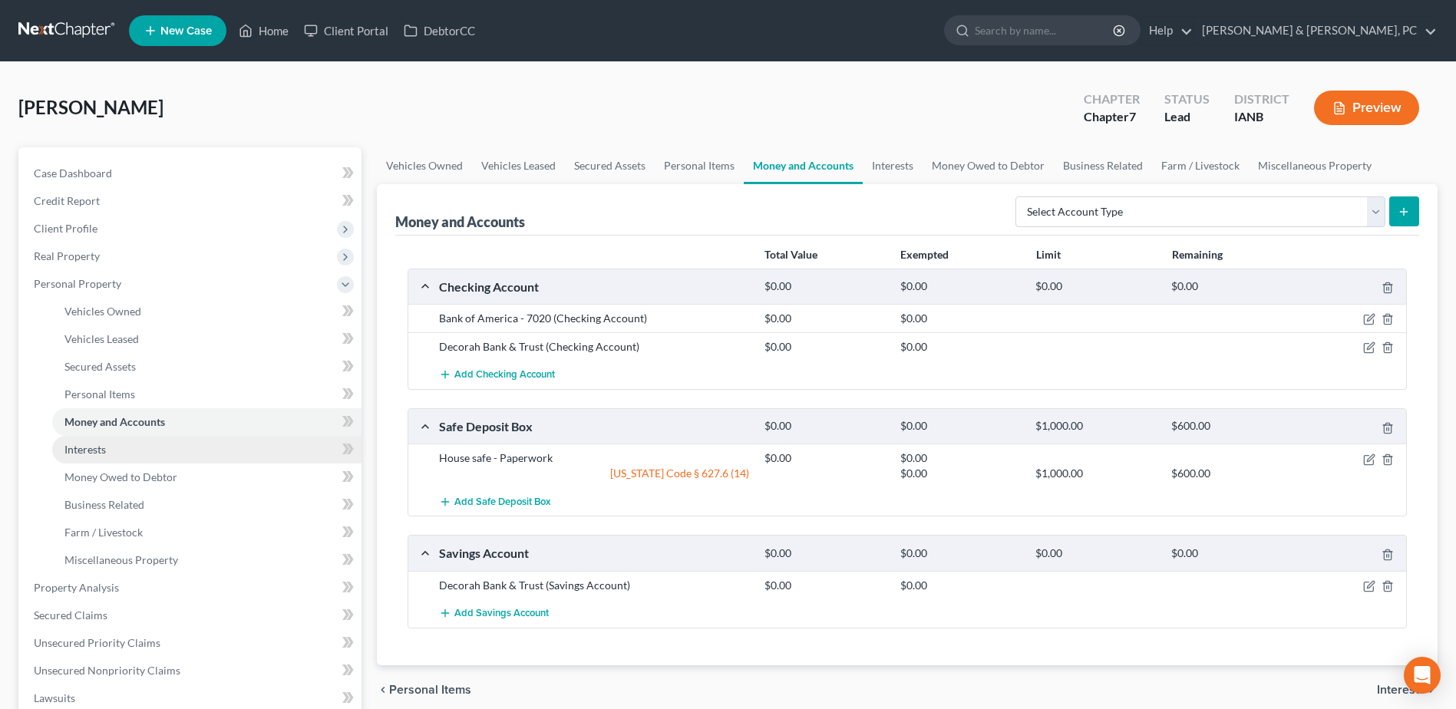
click at [150, 448] on link "Interests" at bounding box center [206, 450] width 309 height 28
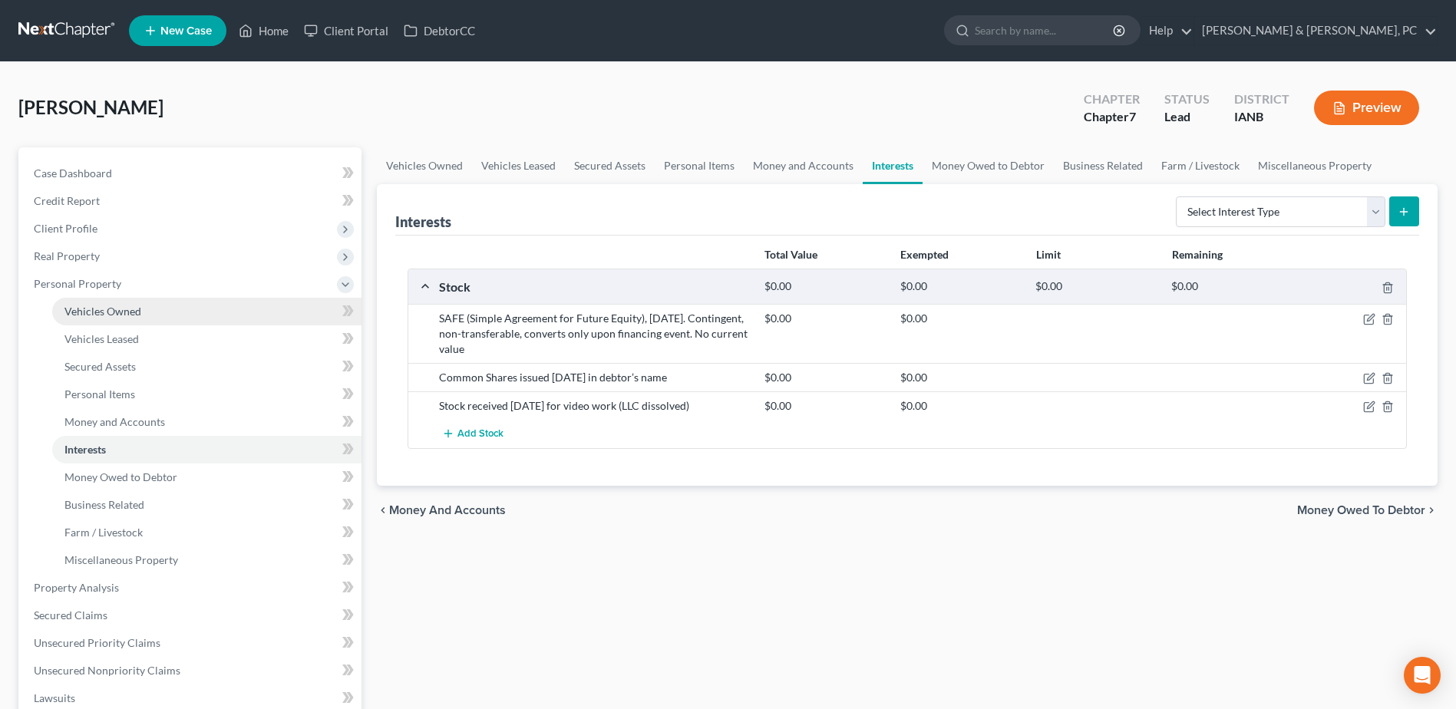
click at [78, 318] on link "Vehicles Owned" at bounding box center [206, 312] width 309 height 28
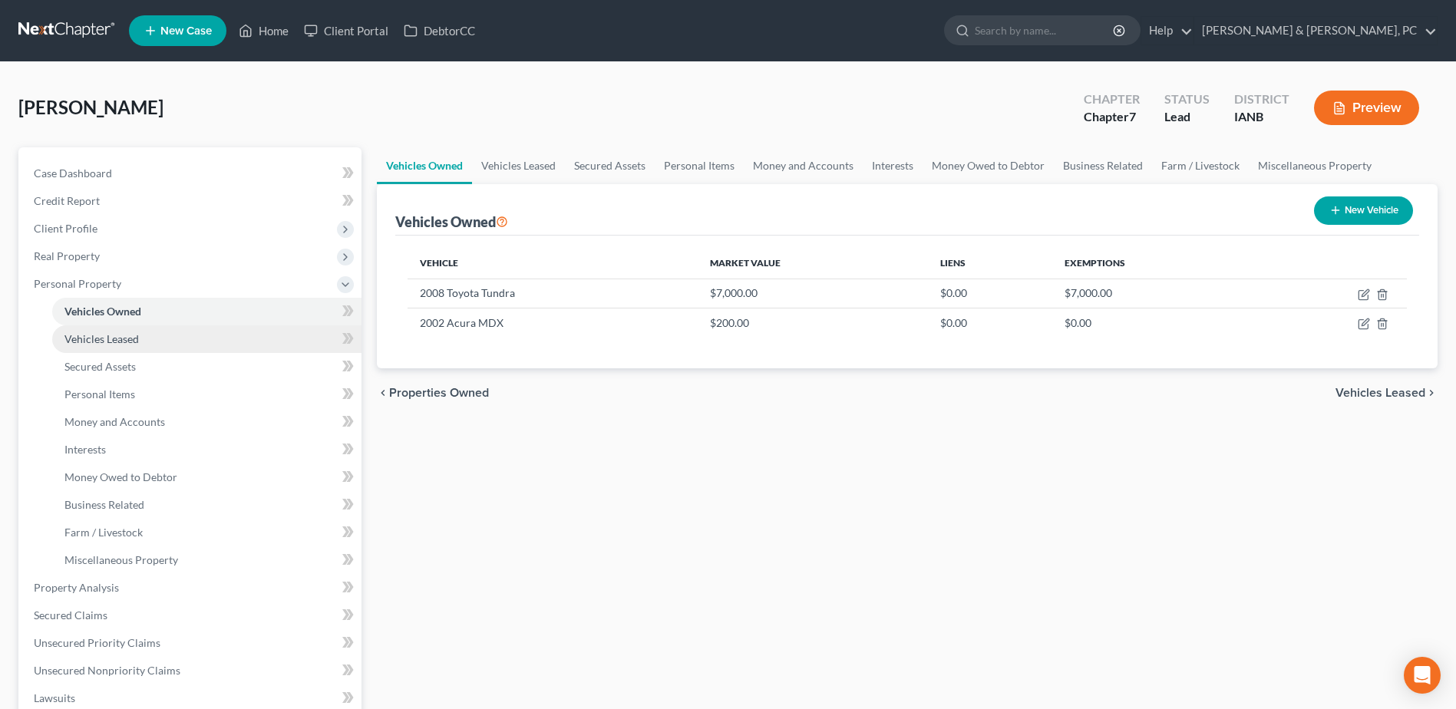
click at [165, 347] on link "Vehicles Leased" at bounding box center [206, 339] width 309 height 28
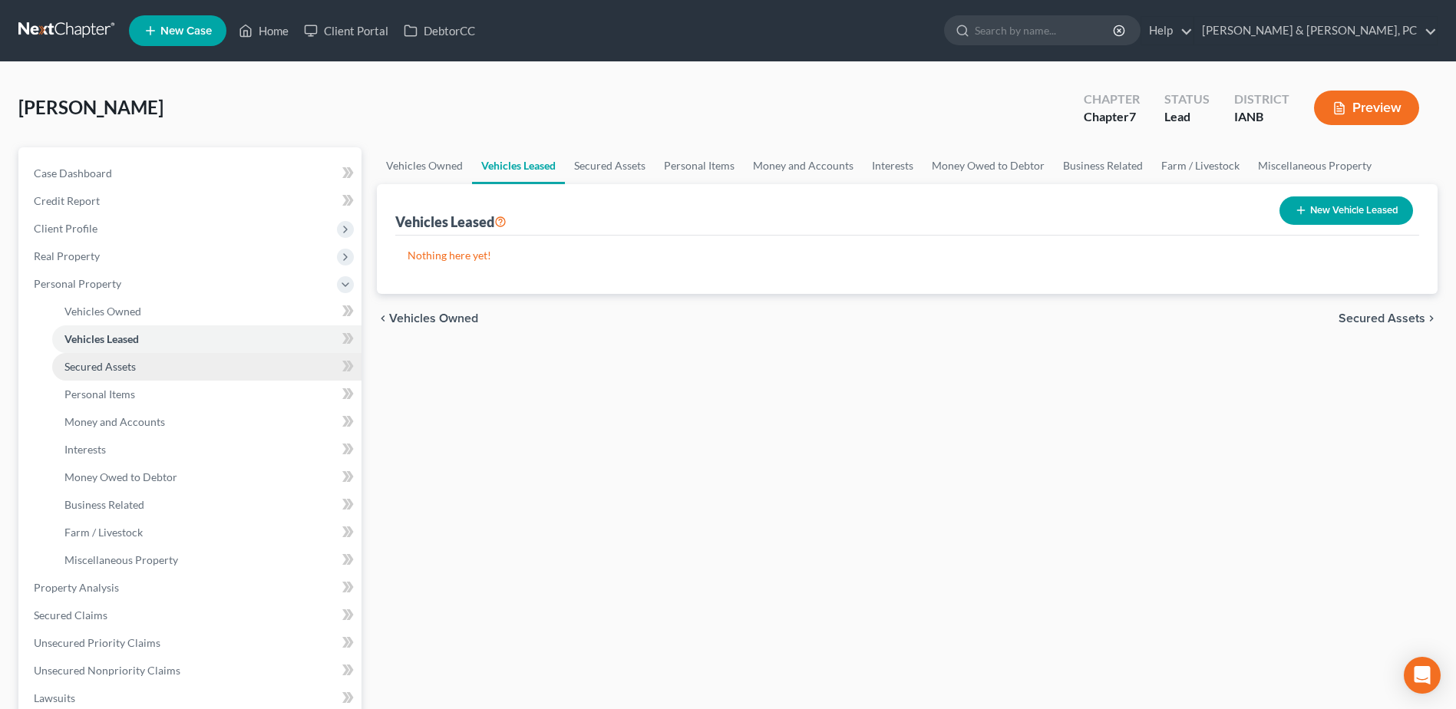
click at [163, 370] on link "Secured Assets" at bounding box center [206, 367] width 309 height 28
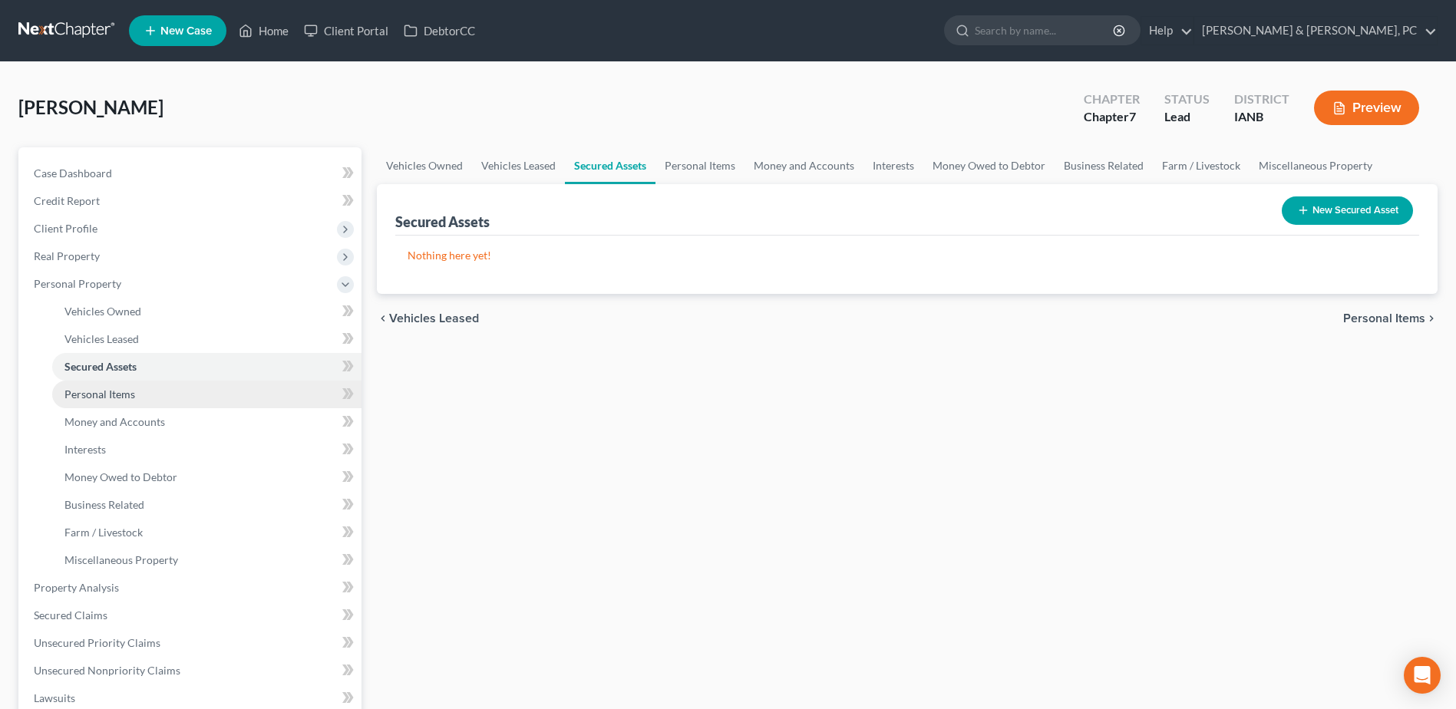
click at [171, 401] on link "Personal Items" at bounding box center [206, 395] width 309 height 28
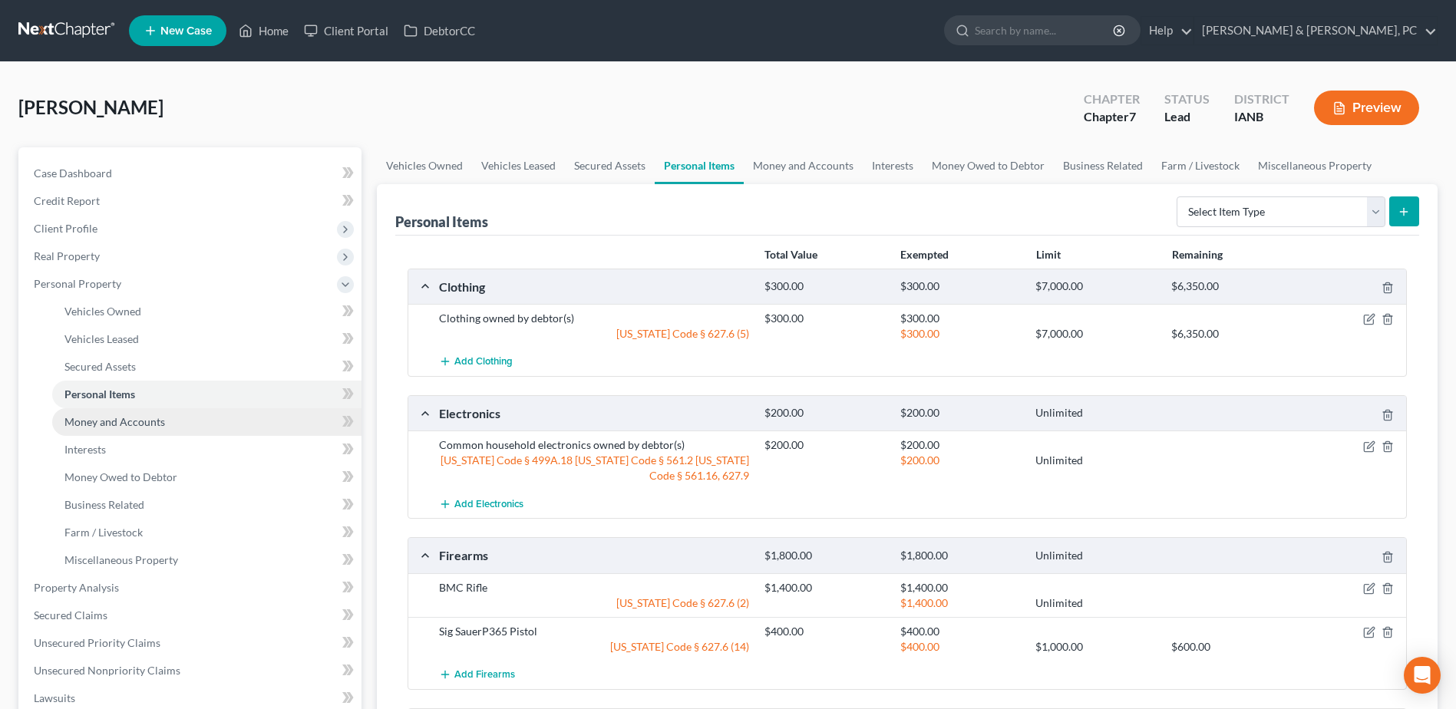
click at [171, 426] on link "Money and Accounts" at bounding box center [206, 422] width 309 height 28
